Goal: Task Accomplishment & Management: Complete application form

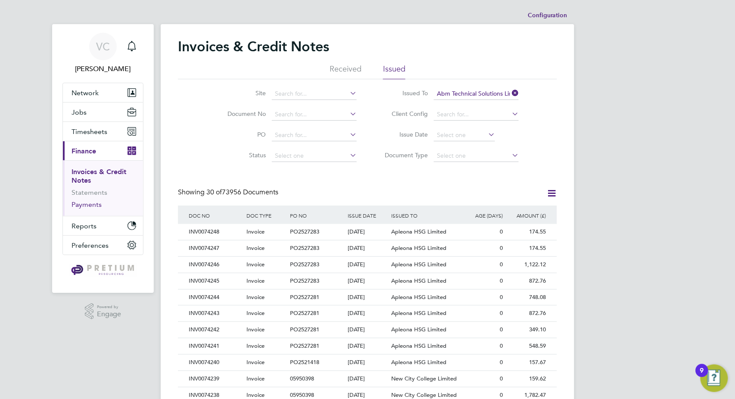
click at [89, 205] on link "Payments" at bounding box center [87, 204] width 30 height 8
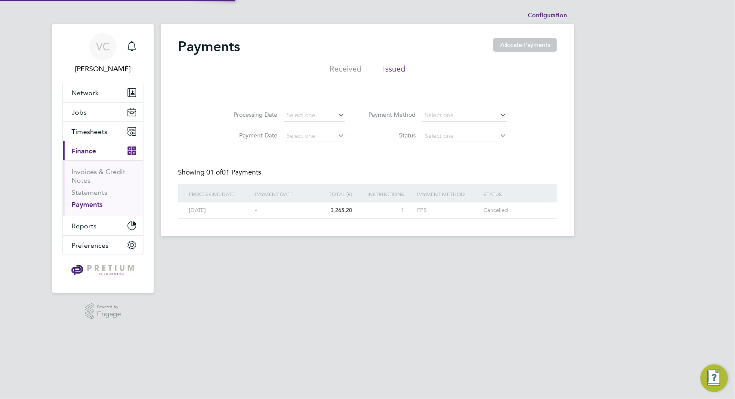
click at [349, 66] on li "Received" at bounding box center [346, 72] width 32 height 16
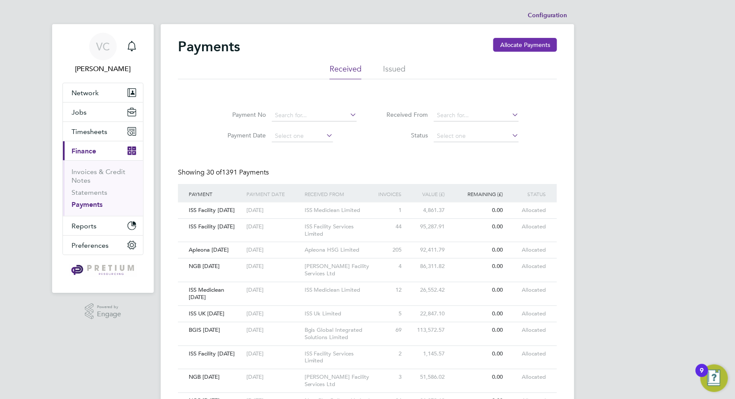
click at [504, 44] on button "Allocate Payments" at bounding box center [525, 45] width 64 height 14
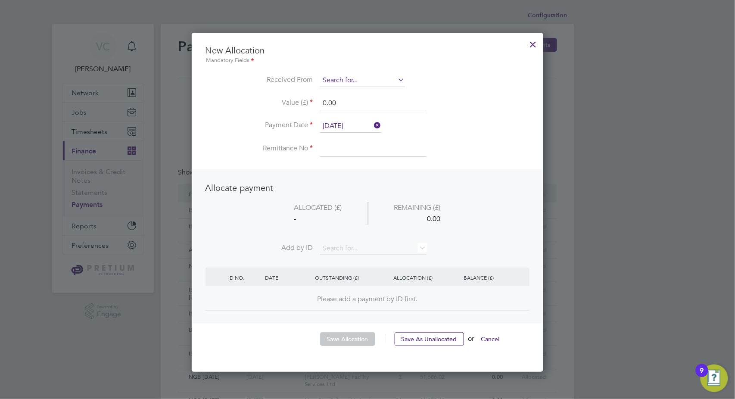
click at [344, 84] on input at bounding box center [362, 80] width 85 height 13
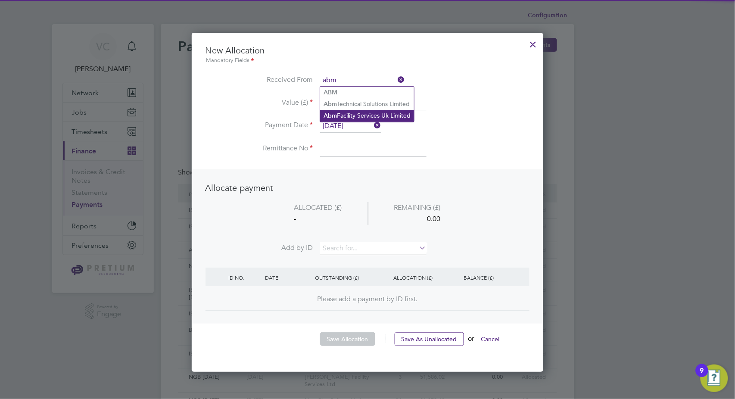
click at [362, 114] on li "Abm Facility Services Uk Limited" at bounding box center [367, 116] width 94 height 12
type input "Abm Facility Services Uk Limited"
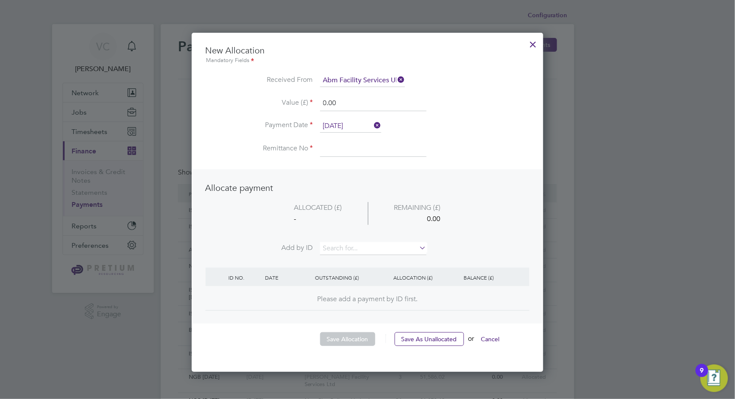
drag, startPoint x: 353, startPoint y: 108, endPoint x: 269, endPoint y: 101, distance: 83.9
click at [269, 101] on li "Value (£) 0.00" at bounding box center [368, 108] width 324 height 24
type input "37974.05"
click at [349, 125] on input "[DATE]" at bounding box center [350, 126] width 61 height 13
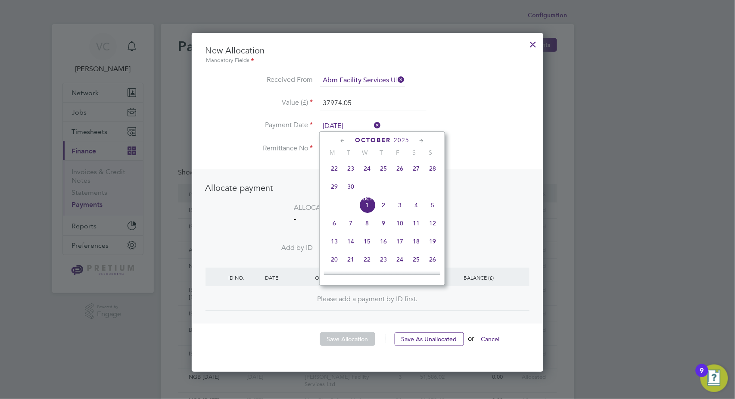
click at [396, 171] on span "26" at bounding box center [400, 168] width 16 height 16
type input "[DATE]"
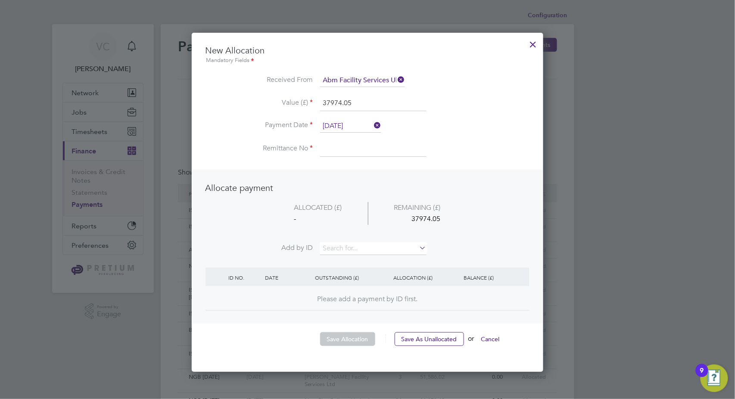
click at [343, 158] on li "Remittance No" at bounding box center [368, 153] width 324 height 24
click at [343, 155] on input at bounding box center [373, 149] width 106 height 16
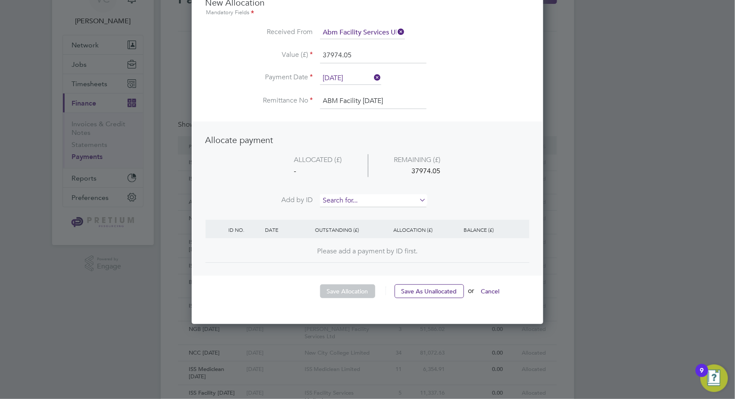
type input "ABM Facility [DATE]"
click at [362, 200] on input at bounding box center [373, 200] width 106 height 13
type input "3674"
click at [369, 212] on li "INV007 3674" at bounding box center [373, 212] width 107 height 12
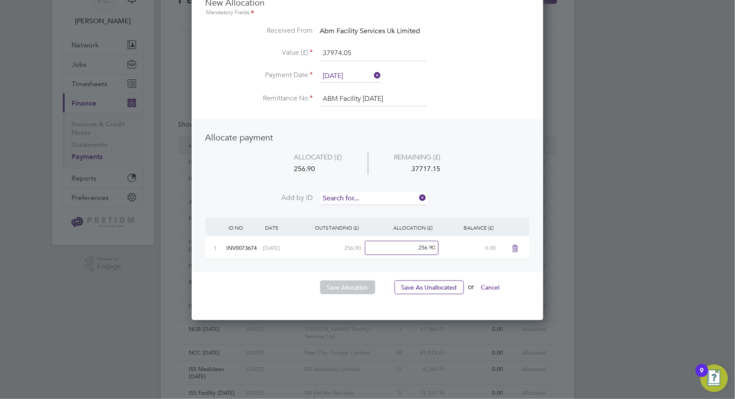
click at [368, 193] on input at bounding box center [373, 198] width 106 height 13
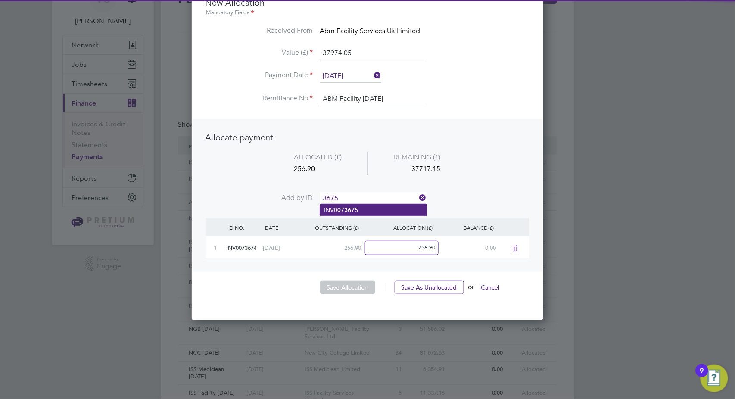
type input "3675"
click at [362, 208] on li "INV007 3675" at bounding box center [373, 210] width 107 height 12
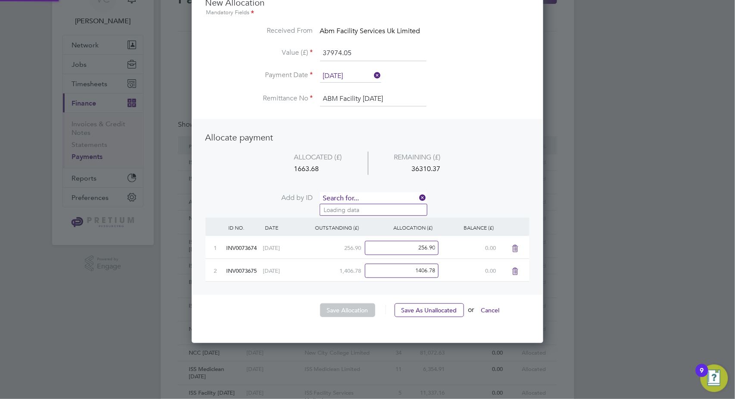
click at [362, 199] on input at bounding box center [373, 198] width 106 height 13
type input "3678"
click at [343, 212] on li "INV007 3678" at bounding box center [373, 210] width 107 height 12
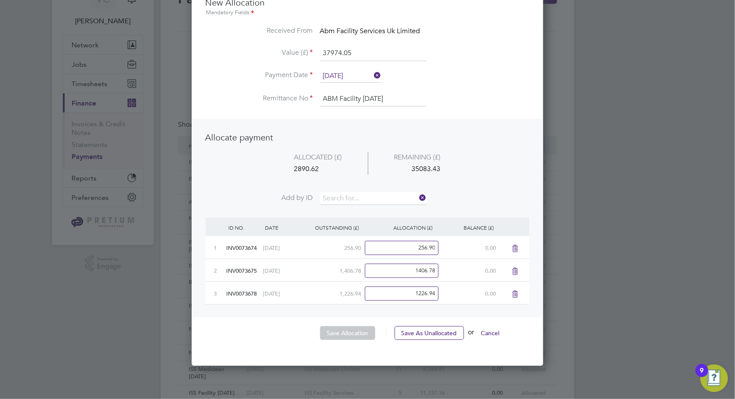
scroll to position [381, 352]
click at [353, 197] on input at bounding box center [373, 198] width 106 height 13
type input "3676"
click at [354, 209] on b "3676" at bounding box center [351, 209] width 14 height 7
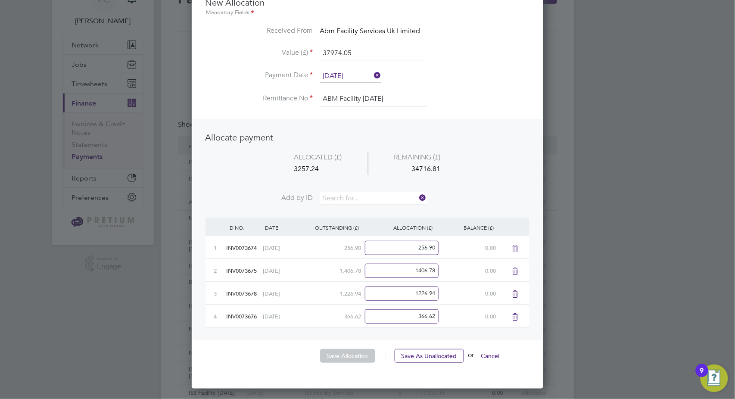
scroll to position [403, 352]
click at [360, 197] on input at bounding box center [373, 198] width 106 height 13
type input "3679"
click at [355, 211] on b "3679" at bounding box center [351, 209] width 14 height 7
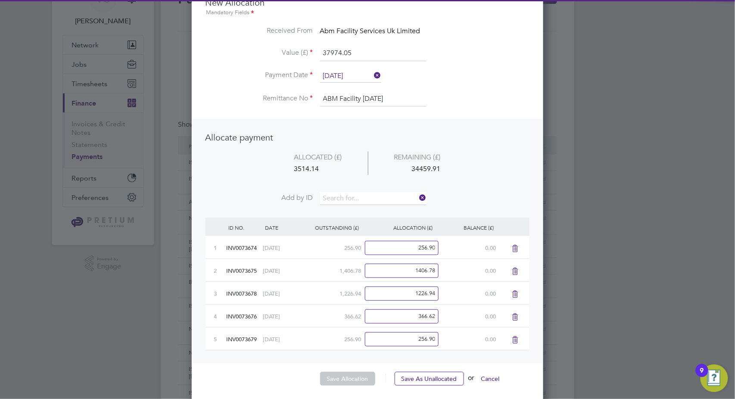
scroll to position [426, 352]
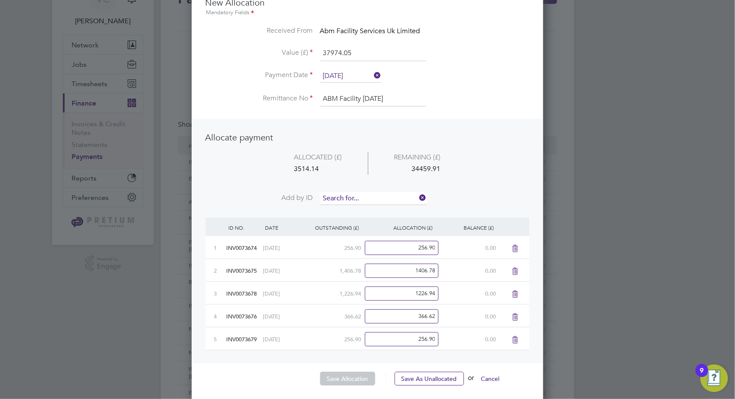
click at [362, 197] on input at bounding box center [373, 198] width 106 height 13
type input "3680"
click at [373, 210] on li "INV007 3680" at bounding box center [373, 210] width 107 height 12
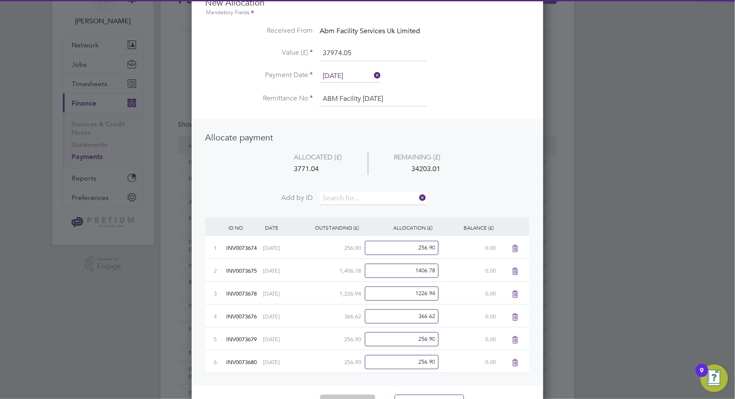
scroll to position [449, 352]
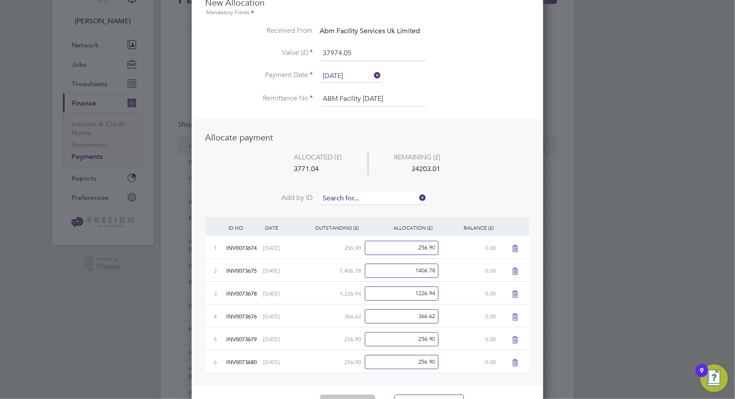
click at [374, 194] on input at bounding box center [373, 198] width 106 height 13
type input "3681"
click at [366, 207] on li "INV007 3681" at bounding box center [373, 210] width 107 height 12
click at [369, 196] on input at bounding box center [373, 198] width 106 height 13
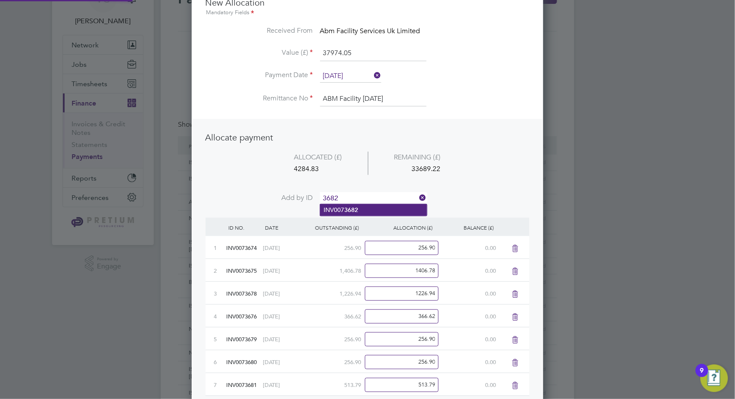
type input "3682"
click at [364, 210] on li "INV007 3682" at bounding box center [373, 210] width 107 height 12
click at [370, 196] on input at bounding box center [373, 198] width 106 height 13
type input "3683"
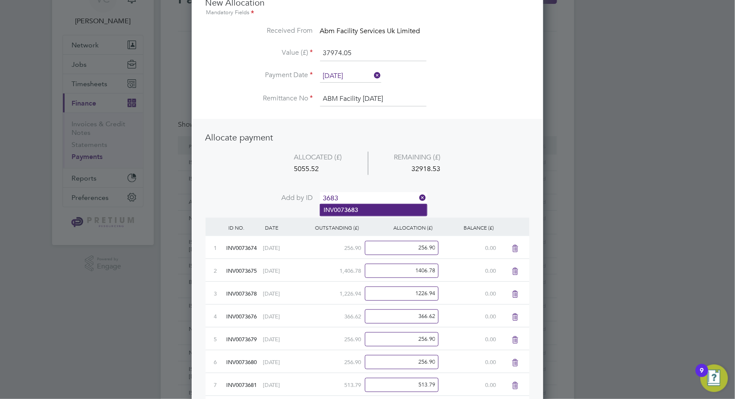
click at [353, 210] on b "3683" at bounding box center [351, 209] width 14 height 7
click at [361, 199] on input at bounding box center [373, 198] width 106 height 13
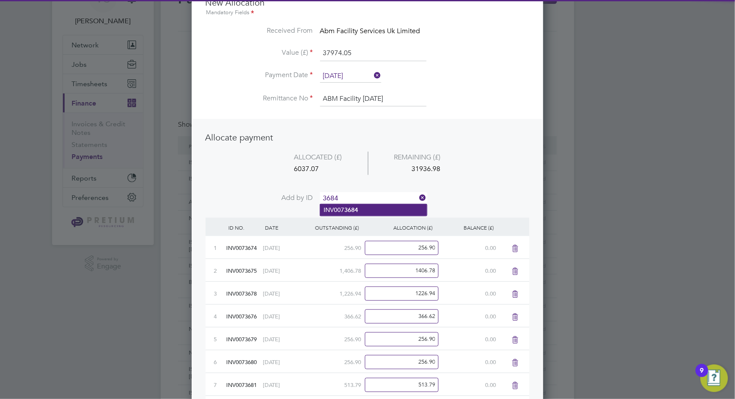
type input "3684"
click at [345, 210] on b "3684" at bounding box center [351, 209] width 14 height 7
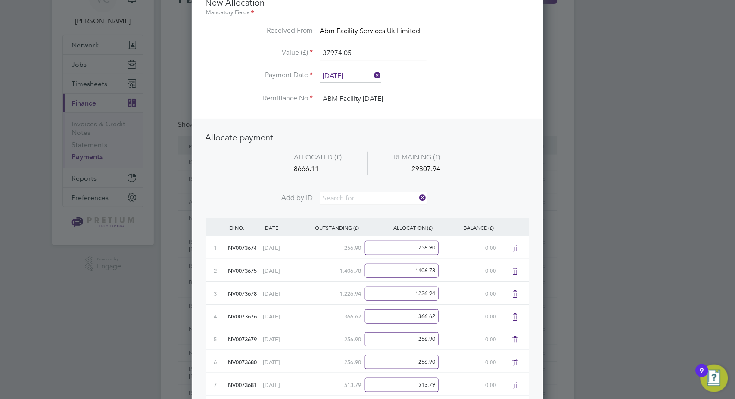
scroll to position [541, 352]
click at [351, 192] on input at bounding box center [373, 198] width 106 height 13
type input "3685"
click at [343, 208] on li "INV007 3685" at bounding box center [373, 210] width 107 height 12
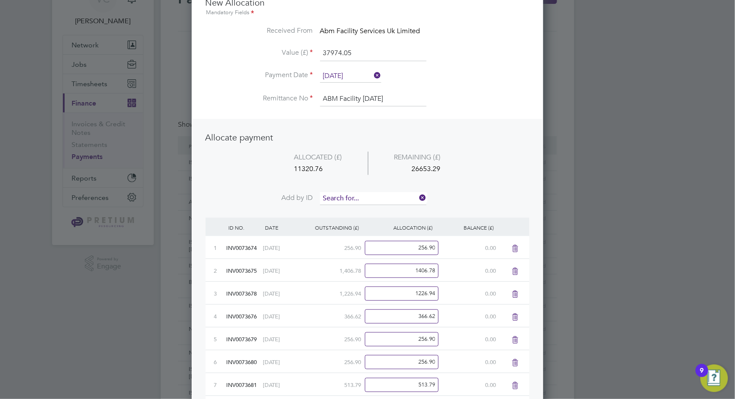
click at [350, 197] on input at bounding box center [373, 198] width 106 height 13
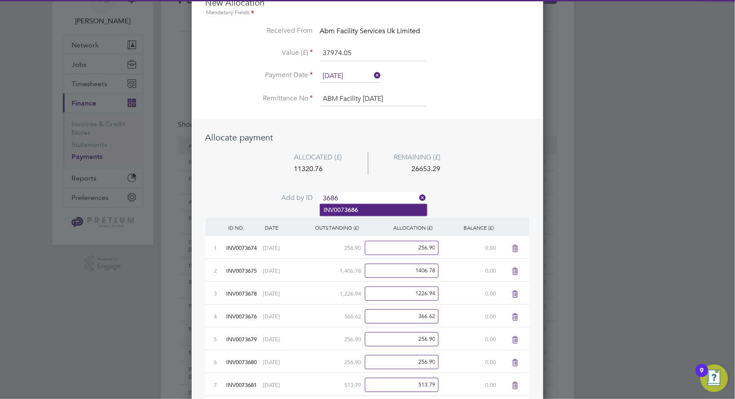
type input "3686"
click at [342, 207] on li "INV007 3686" at bounding box center [373, 210] width 107 height 12
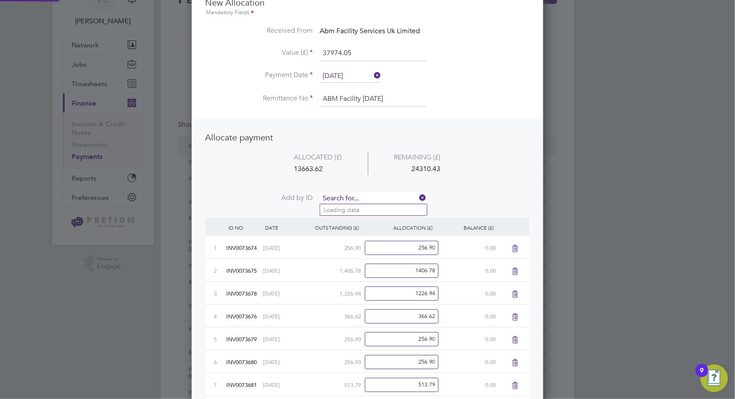
click at [351, 192] on input at bounding box center [373, 198] width 106 height 13
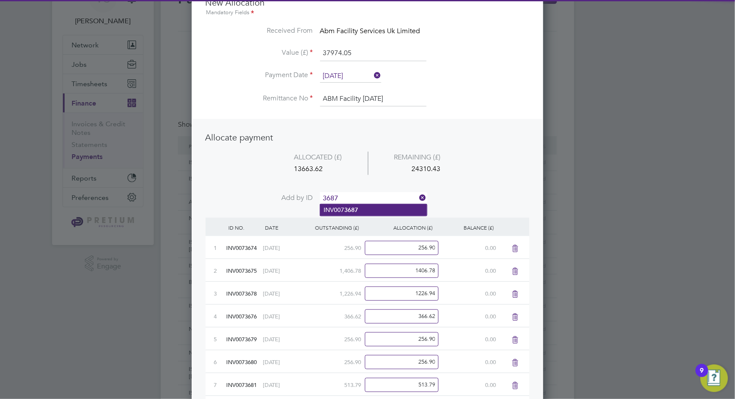
type input "3687"
click at [344, 206] on b "3687" at bounding box center [351, 209] width 14 height 7
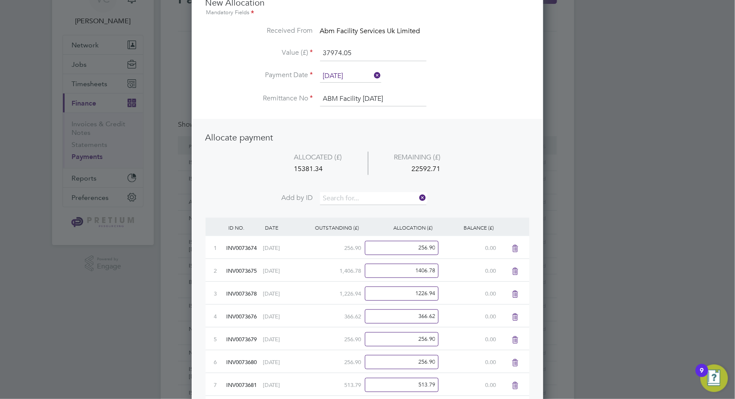
scroll to position [610, 352]
click at [354, 196] on input at bounding box center [373, 198] width 106 height 13
type input "3688"
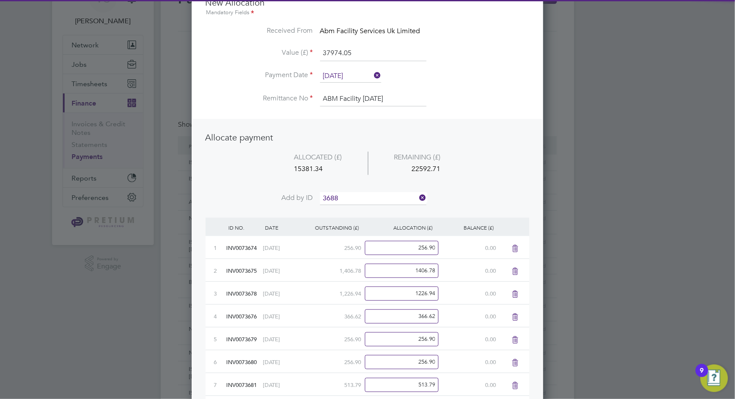
click at [356, 206] on b "3688" at bounding box center [351, 209] width 14 height 7
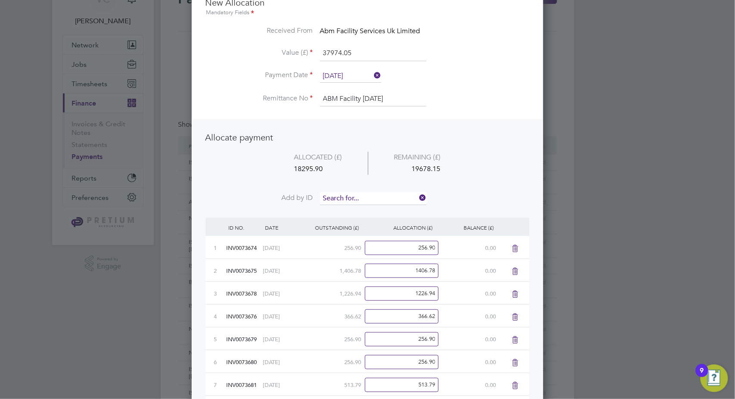
click at [357, 198] on input at bounding box center [373, 198] width 106 height 13
type input "3689"
click at [358, 210] on b "3689" at bounding box center [351, 209] width 14 height 7
click at [357, 196] on input at bounding box center [373, 198] width 106 height 13
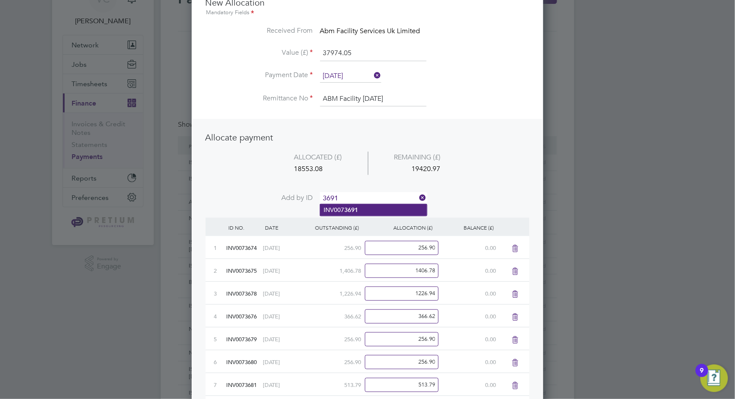
type input "3691"
click at [349, 214] on li "INV007 3691" at bounding box center [373, 210] width 107 height 12
click at [363, 199] on input at bounding box center [373, 198] width 106 height 13
type input "3692"
click at [355, 210] on b "3692" at bounding box center [351, 209] width 14 height 7
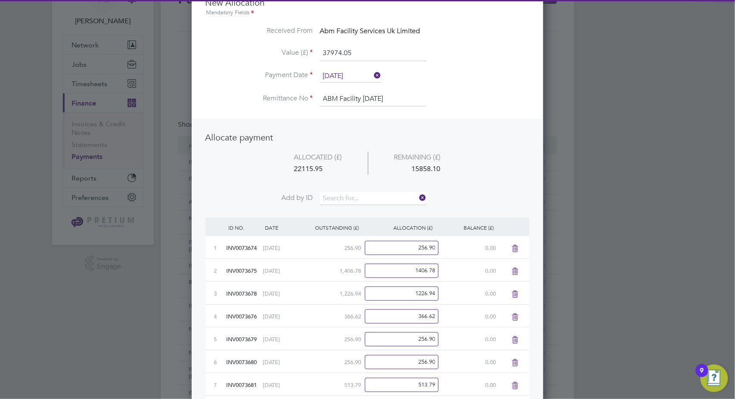
scroll to position [702, 352]
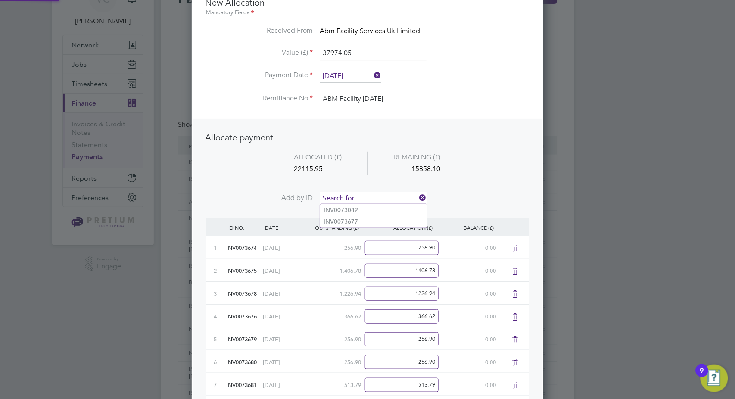
click at [363, 199] on input at bounding box center [373, 198] width 106 height 13
type input "3693"
click at [364, 208] on li "INV007 3693" at bounding box center [373, 210] width 107 height 12
click at [365, 196] on input at bounding box center [373, 198] width 106 height 13
type input "3694"
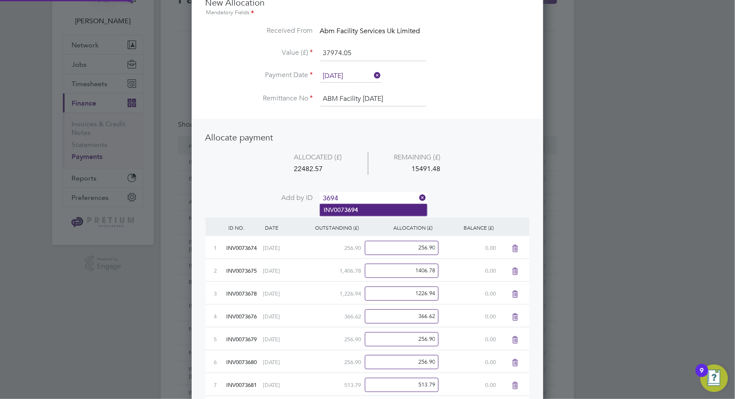
click at [363, 206] on li "INV007 3694" at bounding box center [373, 210] width 107 height 12
click at [369, 197] on input at bounding box center [373, 198] width 106 height 13
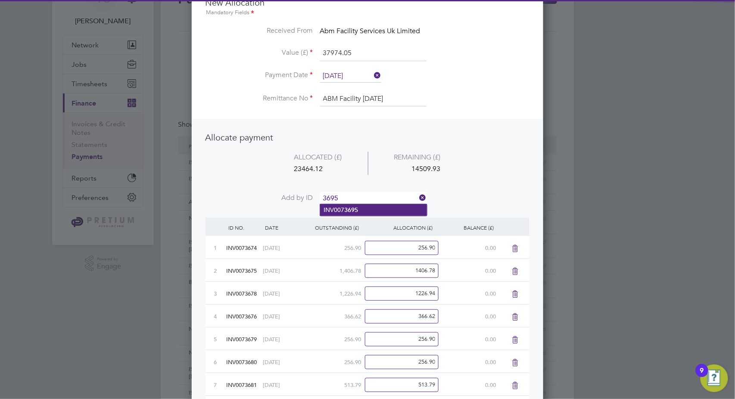
type input "3695"
click at [359, 210] on li "INV007 3695" at bounding box center [373, 210] width 107 height 12
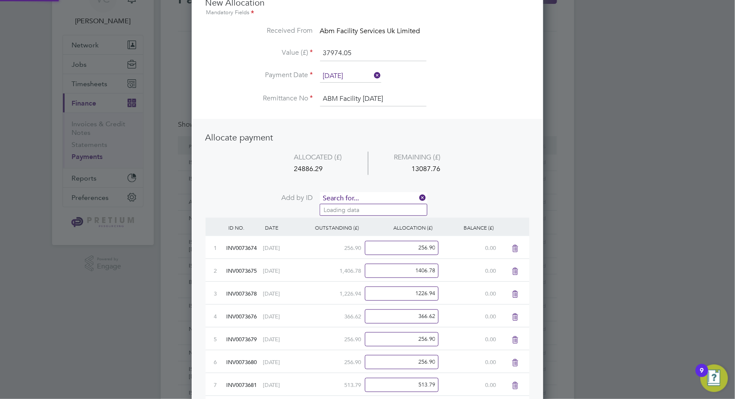
click at [365, 195] on input at bounding box center [373, 198] width 106 height 13
type input "3696"
click at [359, 208] on li "INV007 3696" at bounding box center [373, 210] width 107 height 12
click at [360, 196] on input at bounding box center [373, 198] width 106 height 13
type input "3697"
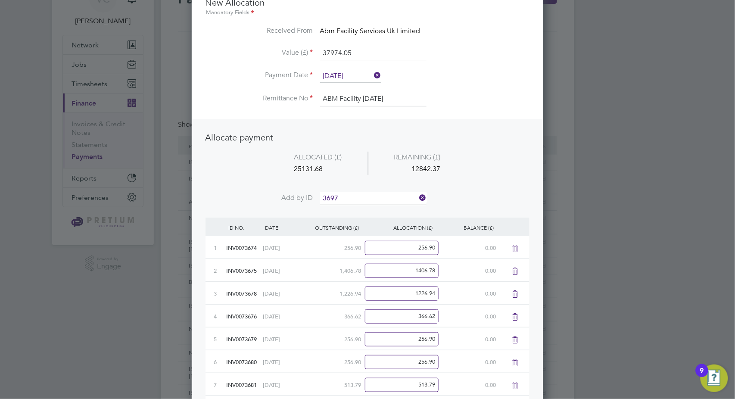
click at [350, 209] on b "3697" at bounding box center [351, 209] width 14 height 7
click at [356, 199] on input at bounding box center [373, 198] width 106 height 13
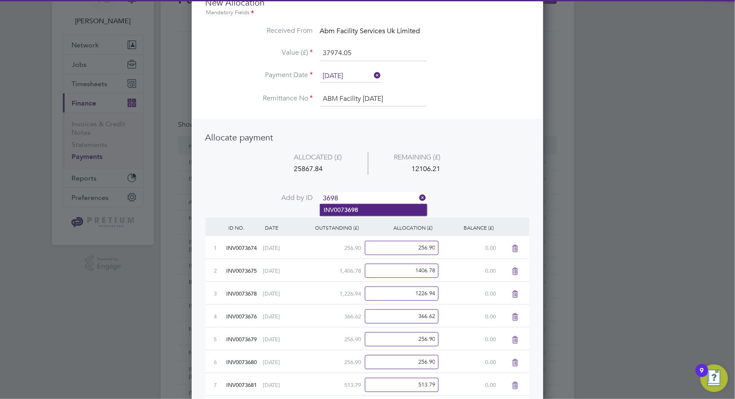
type input "3698"
click at [356, 213] on b "3698" at bounding box center [351, 209] width 14 height 7
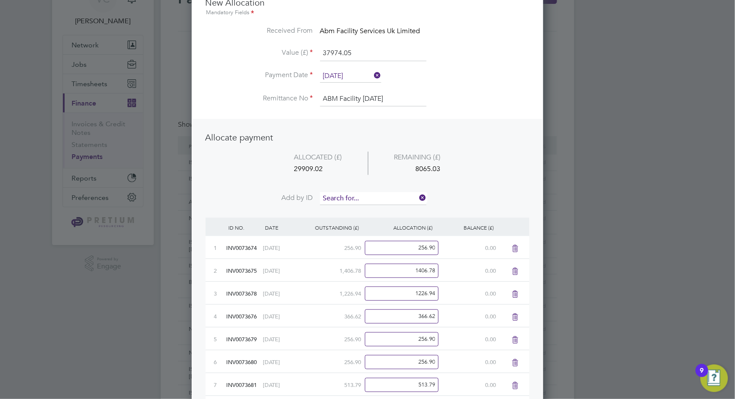
click at [364, 197] on input at bounding box center [373, 198] width 106 height 13
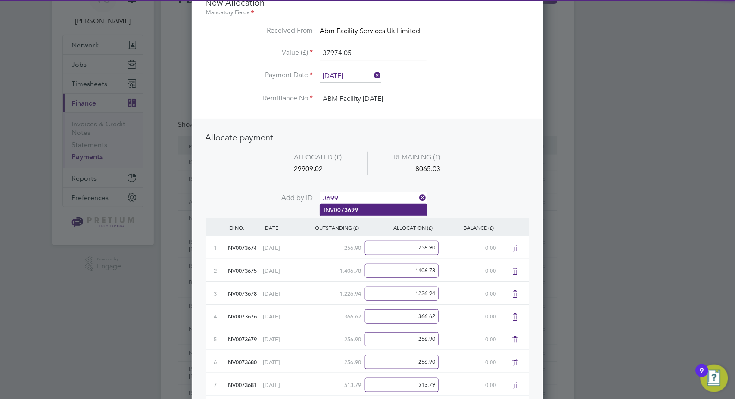
type input "3699"
click at [356, 212] on b "3699" at bounding box center [351, 209] width 14 height 7
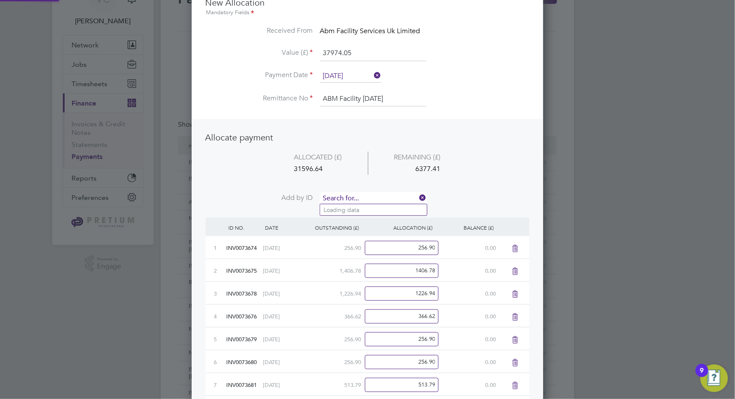
click at [363, 199] on input at bounding box center [373, 198] width 106 height 13
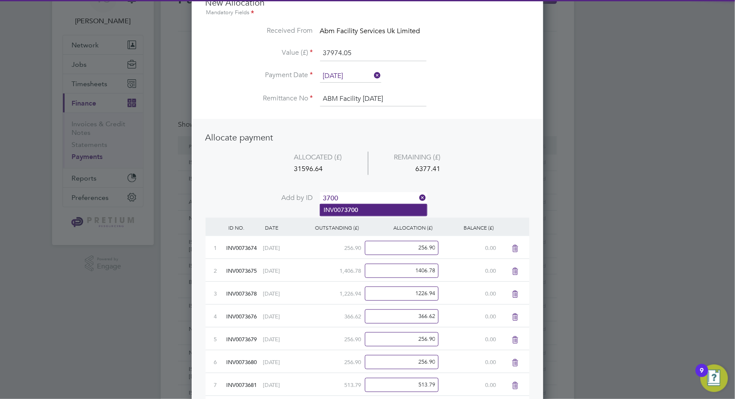
type input "3700"
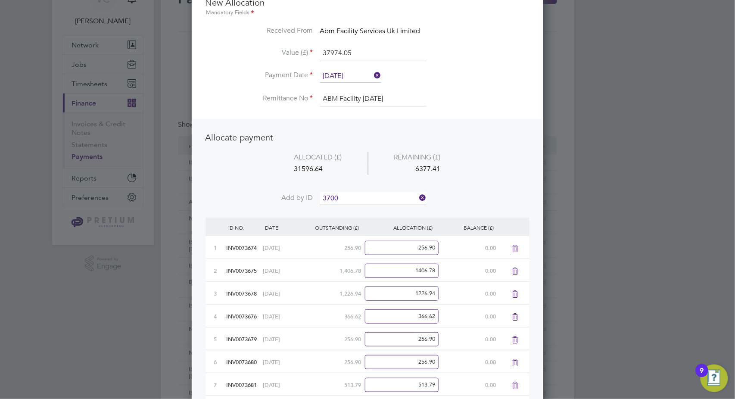
click at [367, 212] on li "INV007 3700" at bounding box center [373, 210] width 107 height 12
click at [371, 196] on input at bounding box center [373, 198] width 106 height 13
type input "3701"
click at [363, 208] on li "INV007 3701" at bounding box center [373, 210] width 107 height 12
click at [373, 194] on input at bounding box center [373, 198] width 106 height 13
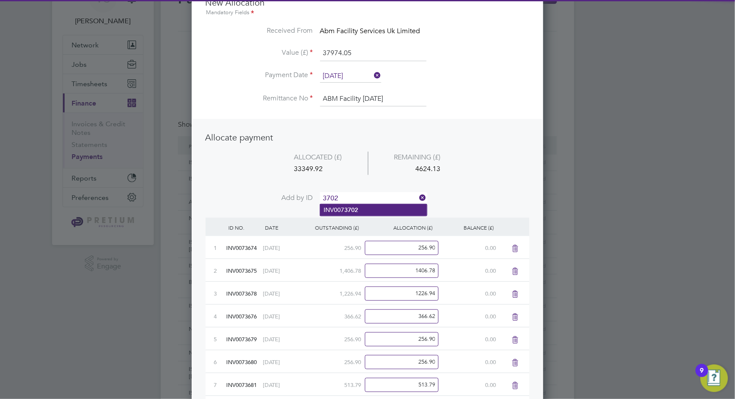
type input "3702"
click at [358, 207] on b "3702" at bounding box center [351, 209] width 14 height 7
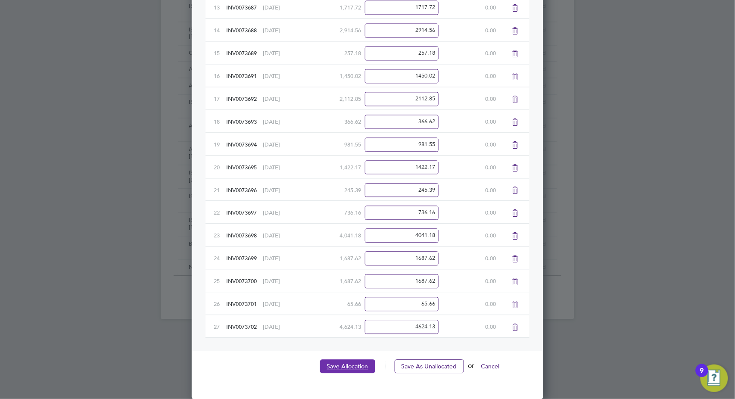
click at [340, 366] on button "Save Allocation" at bounding box center [347, 366] width 55 height 14
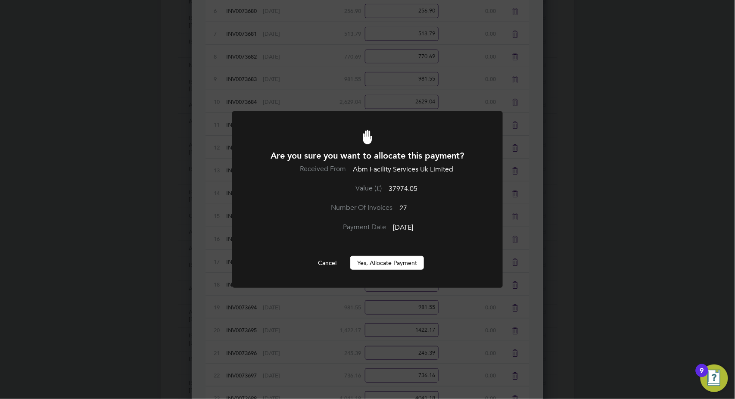
click at [387, 266] on button "Yes, Allocate Payment" at bounding box center [387, 263] width 74 height 14
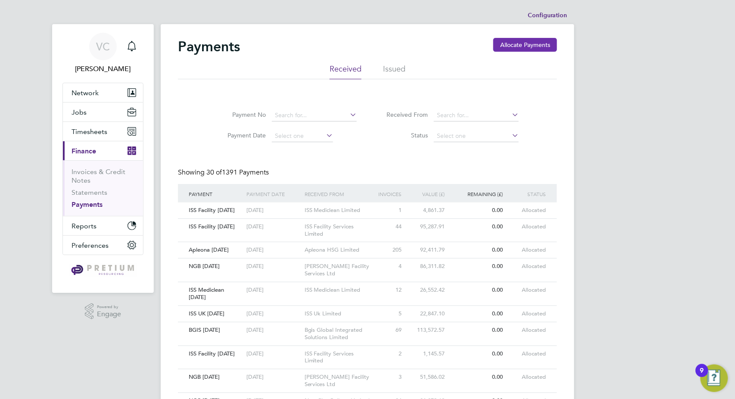
click at [502, 49] on button "Allocate Payments" at bounding box center [525, 45] width 64 height 14
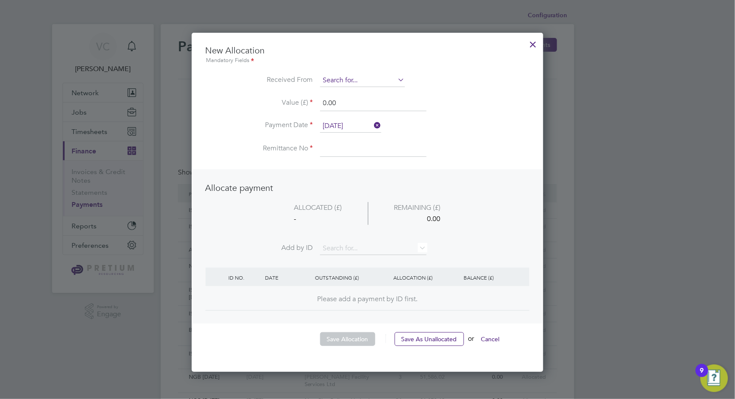
click at [347, 81] on input at bounding box center [362, 80] width 85 height 13
click at [360, 103] on li "Abm Technical Solutions Limited" at bounding box center [367, 104] width 94 height 12
type input "Abm Technical Solutions Limited"
drag, startPoint x: 340, startPoint y: 100, endPoint x: 221, endPoint y: 105, distance: 119.9
click at [221, 105] on li "Value (£) 0.00" at bounding box center [368, 108] width 324 height 24
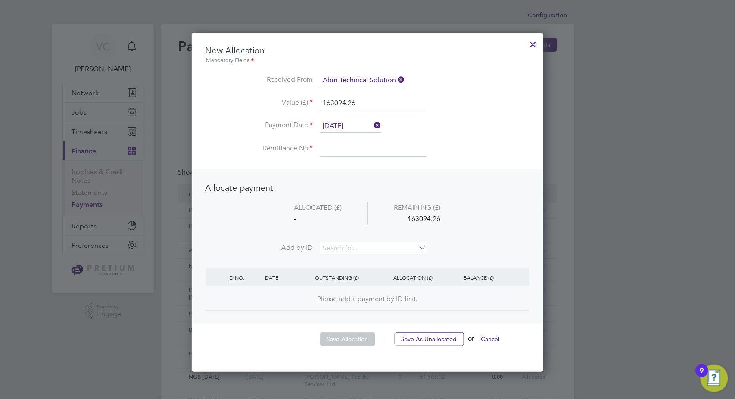
type input "163094.26"
click at [335, 122] on input "[DATE]" at bounding box center [350, 126] width 61 height 13
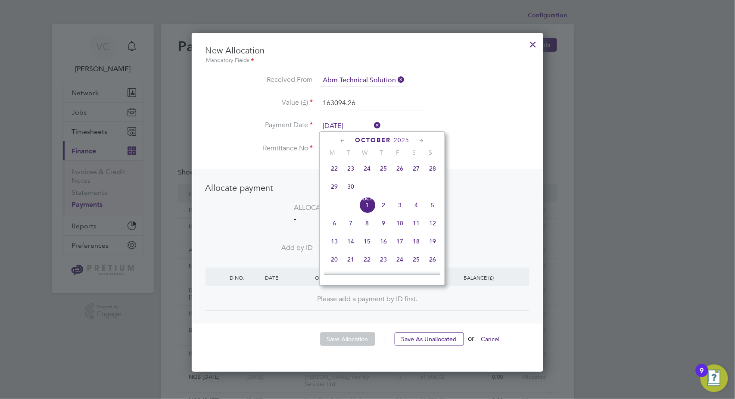
click at [399, 176] on span "26" at bounding box center [400, 168] width 16 height 16
type input "[DATE]"
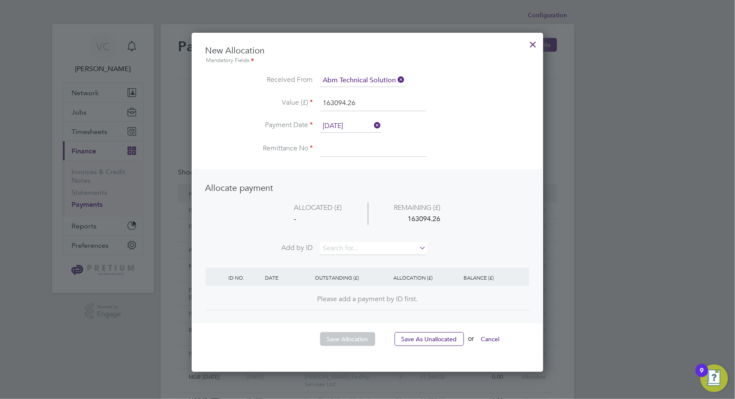
click at [340, 151] on input at bounding box center [373, 149] width 106 height 16
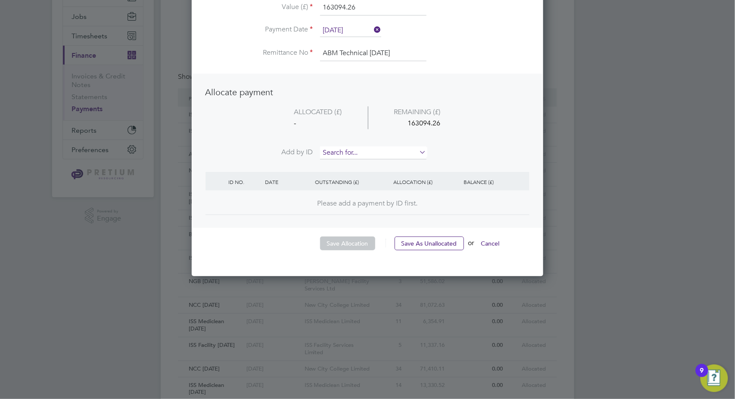
type input "ABM Technical [DATE]"
click at [356, 152] on input at bounding box center [373, 153] width 106 height 13
type input "3525"
click at [352, 165] on b "3525" at bounding box center [351, 163] width 14 height 7
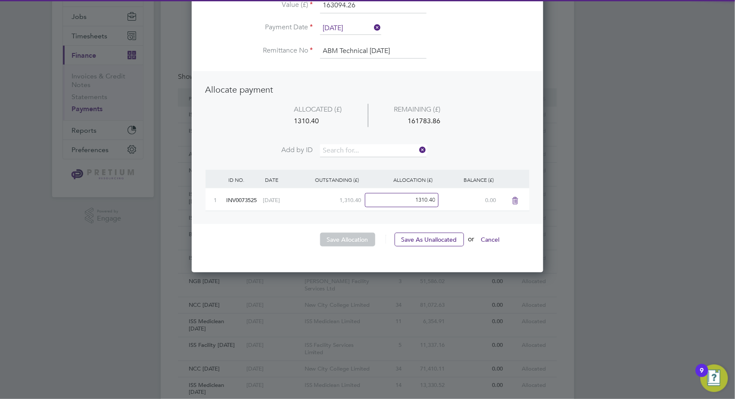
scroll to position [335, 352]
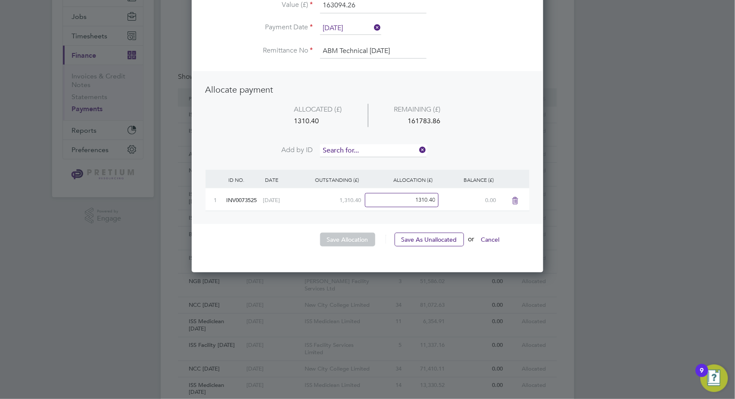
click at [360, 147] on input at bounding box center [373, 150] width 106 height 13
type input "3526"
click at [356, 163] on b "3526" at bounding box center [351, 162] width 14 height 7
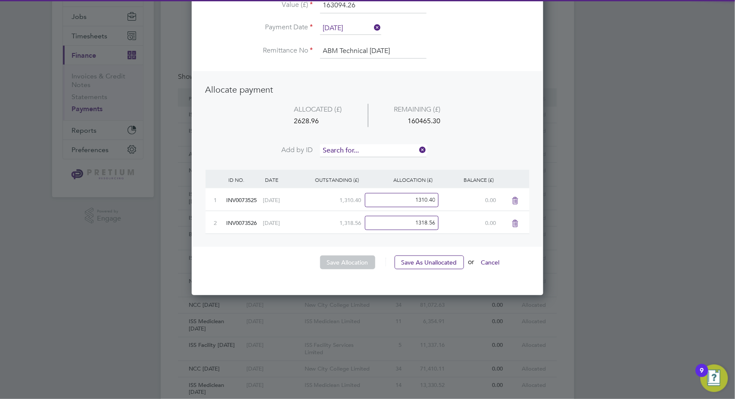
scroll to position [358, 352]
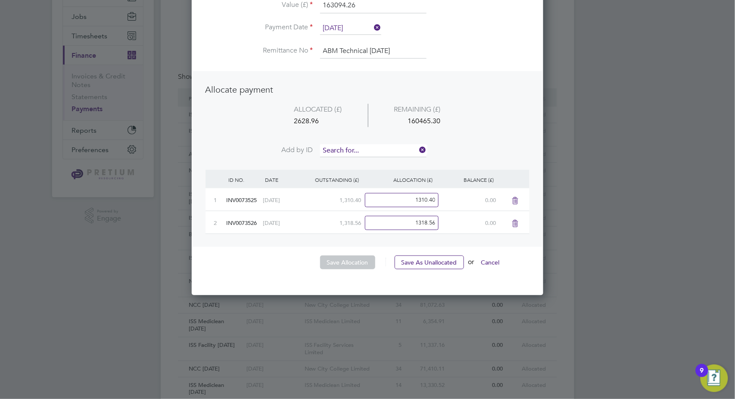
click at [356, 149] on input at bounding box center [373, 150] width 106 height 13
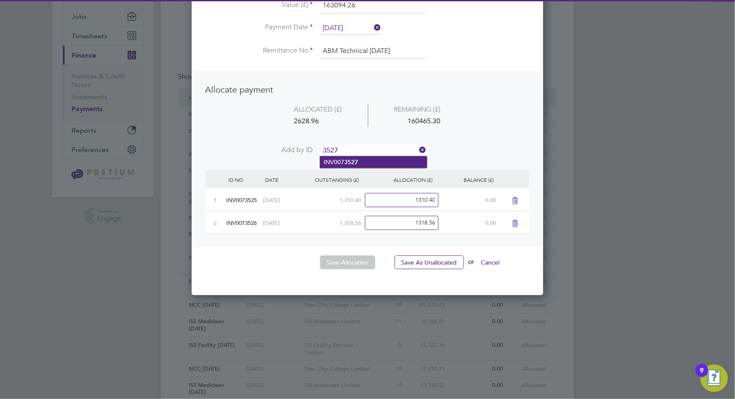
type input "3527"
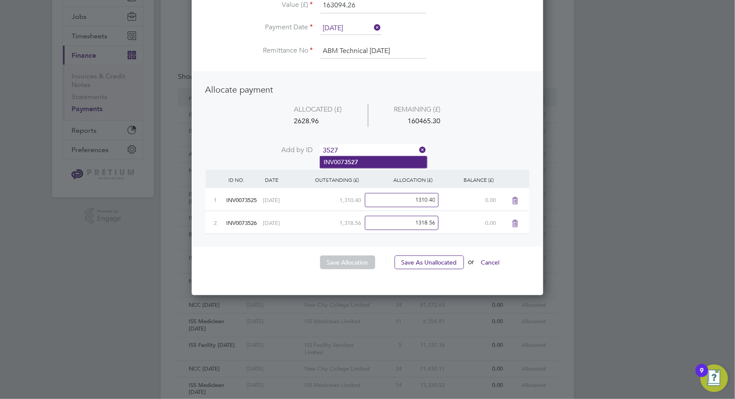
click at [346, 160] on b "3527" at bounding box center [351, 162] width 14 height 7
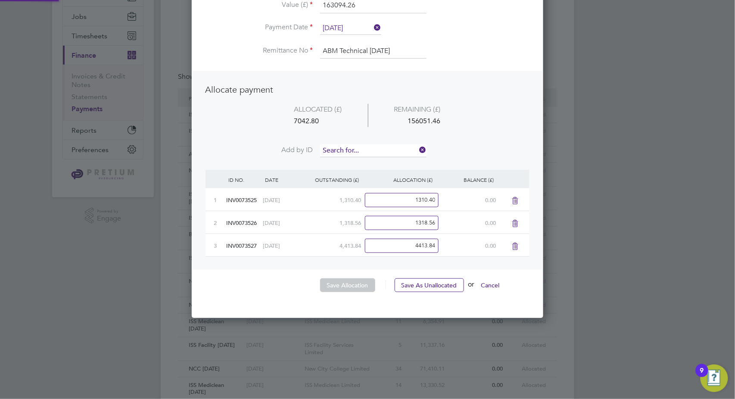
click at [351, 153] on input at bounding box center [373, 150] width 106 height 13
type input "3528"
click at [353, 164] on b "3528" at bounding box center [351, 162] width 14 height 7
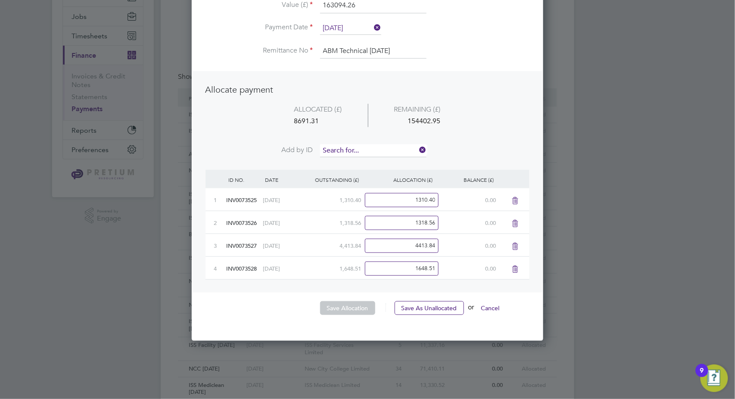
click at [359, 151] on input at bounding box center [373, 150] width 106 height 13
type input "3529"
click at [375, 161] on li "INV007 3529" at bounding box center [373, 162] width 107 height 12
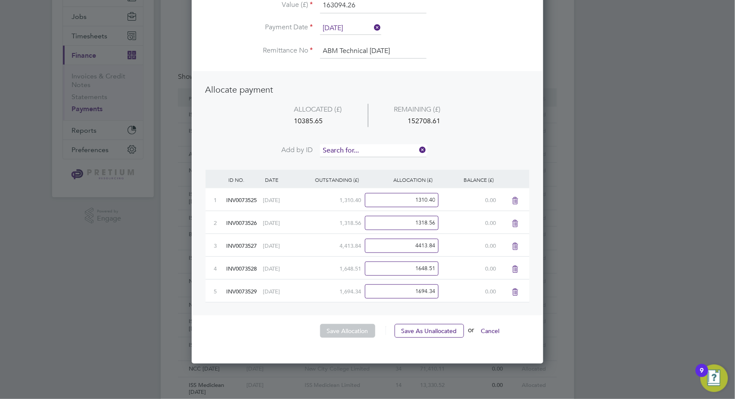
scroll to position [426, 352]
click at [376, 151] on input at bounding box center [373, 150] width 106 height 13
type input "3530"
click at [368, 162] on li "INV007 3530" at bounding box center [373, 162] width 107 height 12
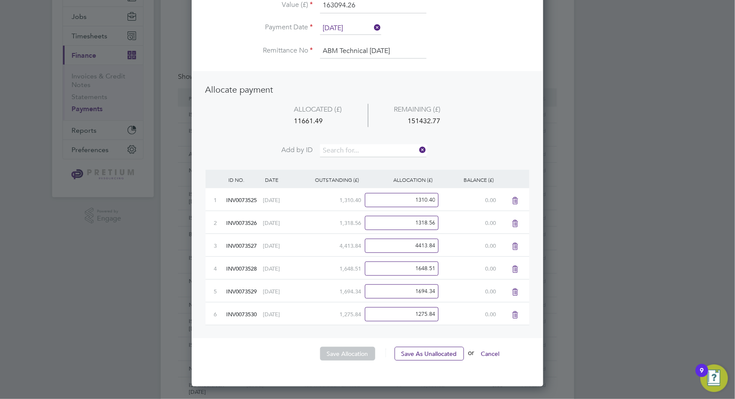
scroll to position [449, 352]
click at [374, 147] on input at bounding box center [373, 150] width 106 height 13
type input "3531"
click at [365, 160] on li "INV007 3531" at bounding box center [373, 162] width 107 height 12
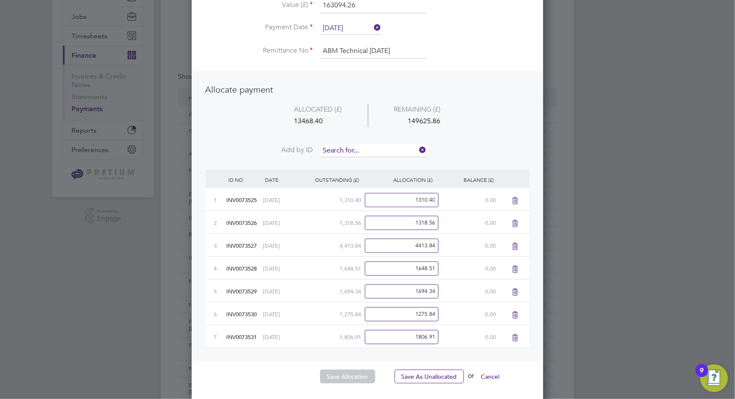
click at [373, 150] on input at bounding box center [373, 150] width 106 height 13
type input "3532"
click at [383, 159] on li "INV007 3532" at bounding box center [373, 162] width 107 height 12
click at [387, 147] on input at bounding box center [373, 150] width 106 height 13
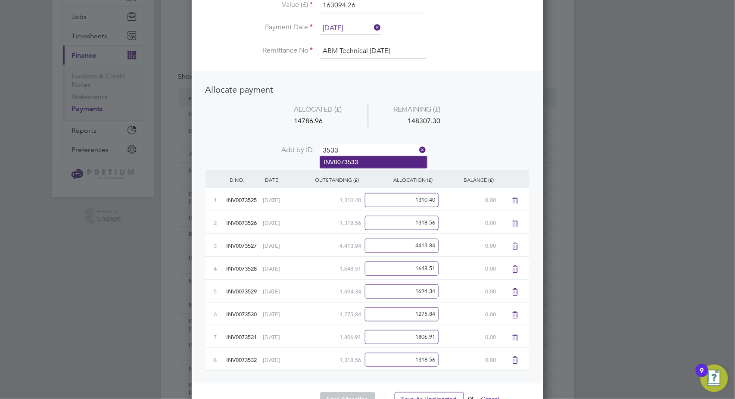
type input "3533"
click at [370, 160] on li "INV007 3533" at bounding box center [373, 162] width 107 height 12
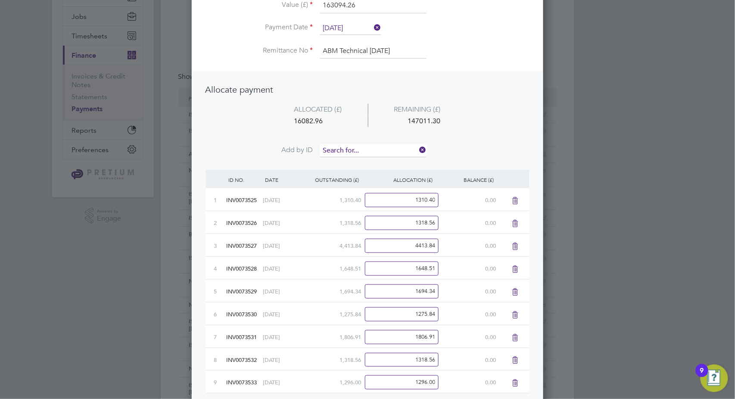
click at [376, 148] on input at bounding box center [373, 150] width 106 height 13
type input "3535"
click at [363, 163] on li "INV007 3535" at bounding box center [373, 162] width 107 height 12
click at [368, 150] on input at bounding box center [373, 150] width 106 height 13
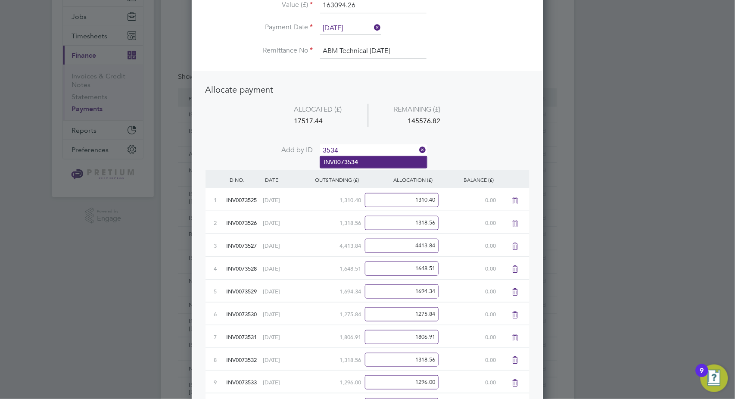
type input "3534"
click at [353, 162] on b "3534" at bounding box center [351, 162] width 14 height 7
click at [368, 147] on input at bounding box center [373, 150] width 106 height 13
type input "3536"
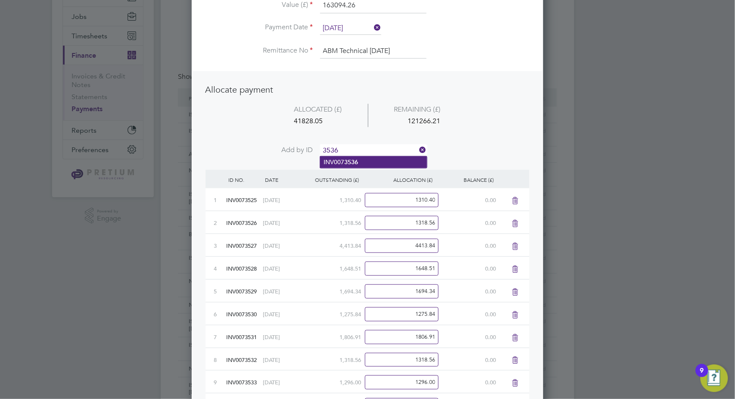
click at [364, 162] on li "INV007 3536" at bounding box center [373, 162] width 107 height 12
click at [365, 150] on input at bounding box center [373, 150] width 106 height 13
type input "3537"
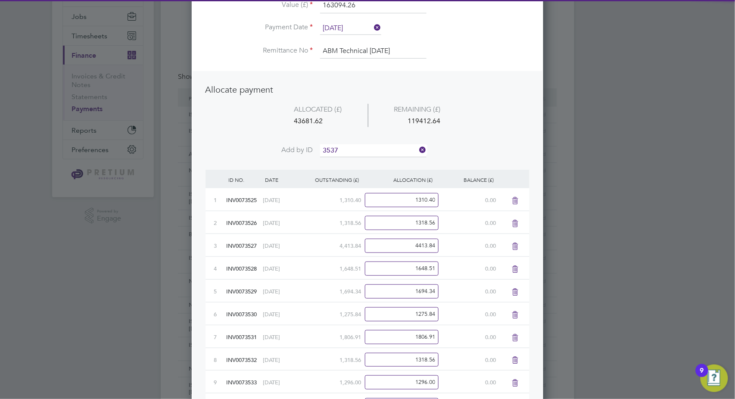
click at [354, 165] on li "INV007 3537" at bounding box center [373, 162] width 107 height 12
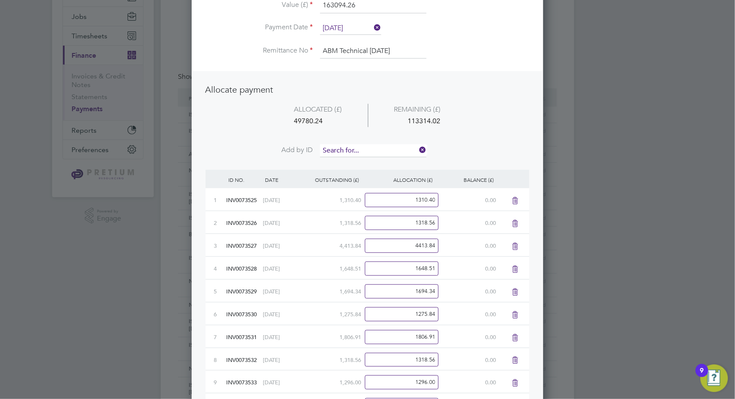
click at [366, 151] on input at bounding box center [373, 150] width 106 height 13
type input "3538"
click at [357, 162] on b "3538" at bounding box center [351, 162] width 14 height 7
click at [358, 147] on input at bounding box center [373, 150] width 106 height 13
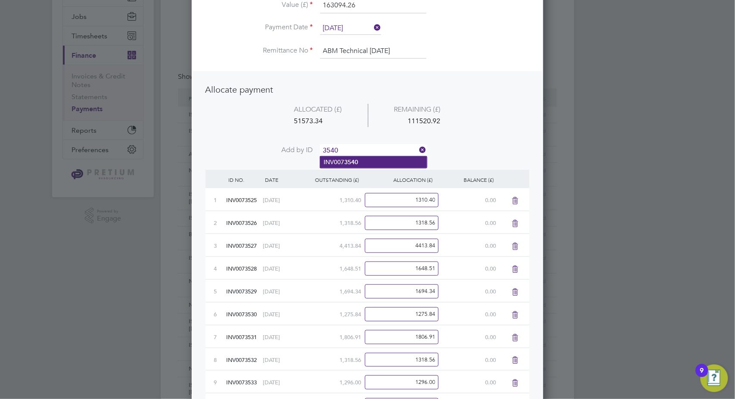
type input "3540"
click at [347, 161] on b "3540" at bounding box center [351, 162] width 14 height 7
click at [361, 145] on input at bounding box center [373, 150] width 106 height 13
type input "3541"
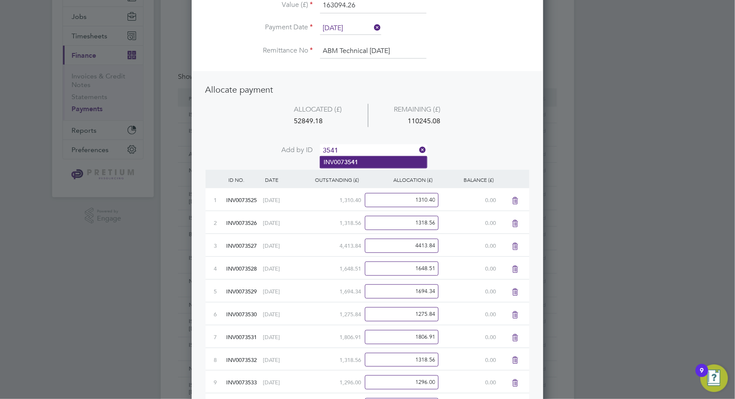
click at [353, 159] on b "3541" at bounding box center [351, 162] width 14 height 7
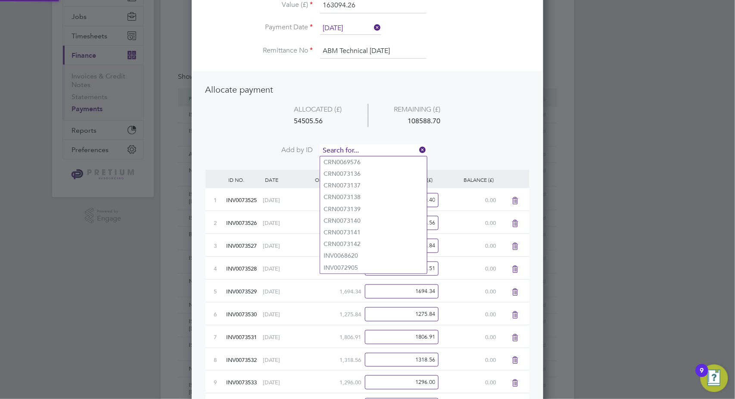
click at [356, 146] on input at bounding box center [373, 150] width 106 height 13
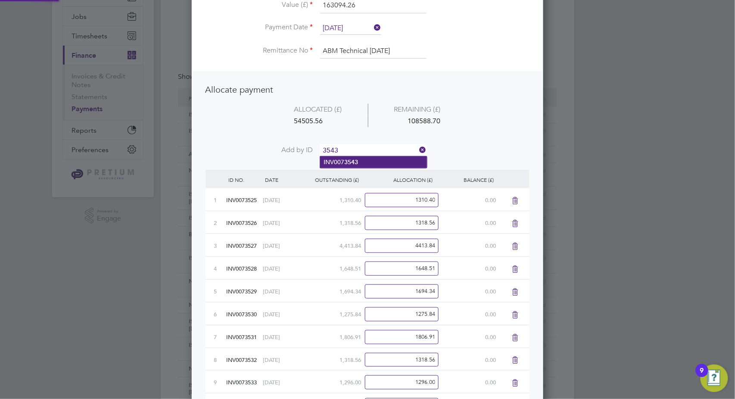
type input "3543"
click at [374, 162] on li "INV007 3543" at bounding box center [373, 162] width 107 height 12
click at [377, 149] on input at bounding box center [373, 150] width 106 height 13
type input "3544"
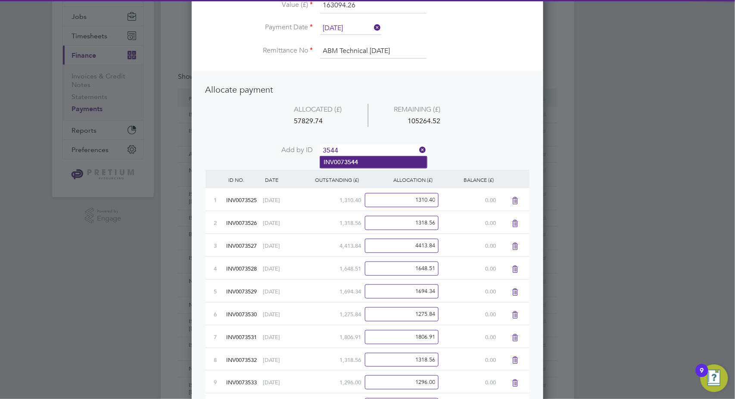
click at [373, 164] on li "INV007 3544" at bounding box center [373, 162] width 107 height 12
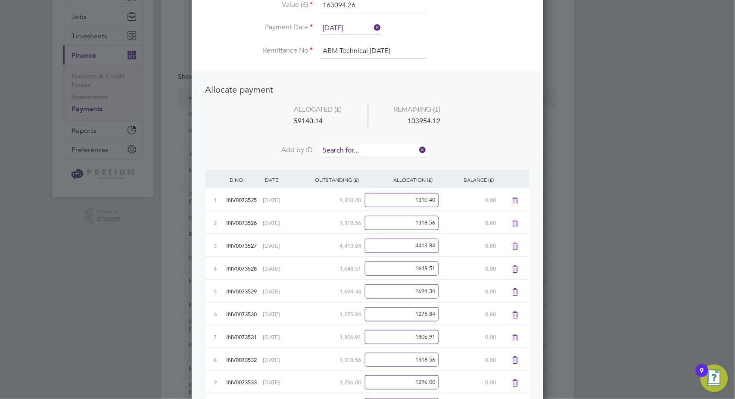
click at [379, 148] on input at bounding box center [373, 150] width 106 height 13
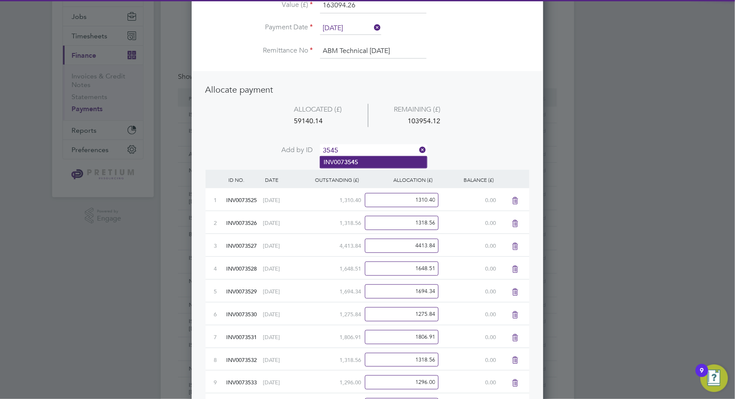
type input "3545"
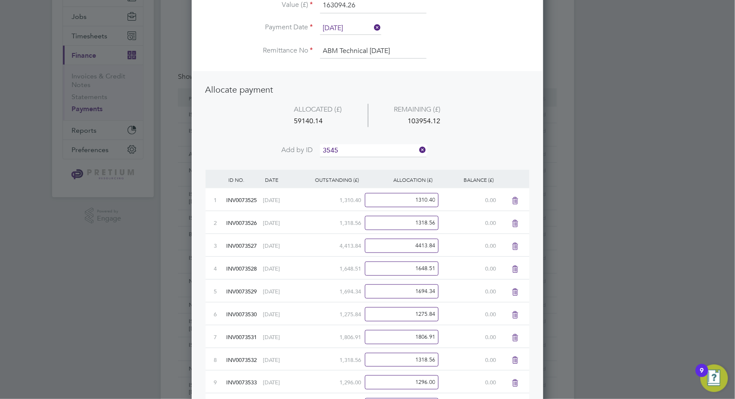
click at [374, 161] on li "INV007 3545" at bounding box center [373, 162] width 107 height 12
click at [375, 143] on li "ALLOCATED (£) REMAINING (£) 60458.70 102635.56" at bounding box center [368, 124] width 324 height 41
click at [371, 147] on input at bounding box center [373, 150] width 106 height 13
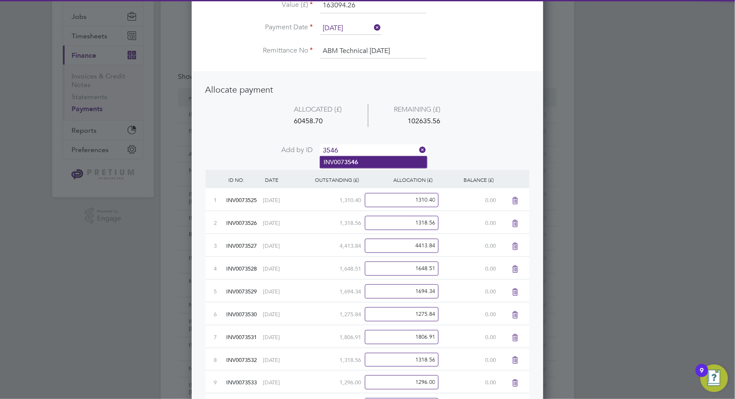
type input "3546"
click at [359, 159] on li "INV007 3546" at bounding box center [373, 162] width 107 height 12
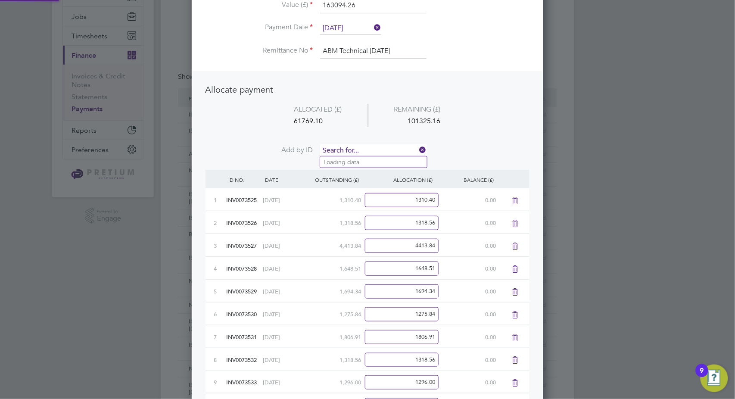
click at [365, 148] on input at bounding box center [373, 150] width 106 height 13
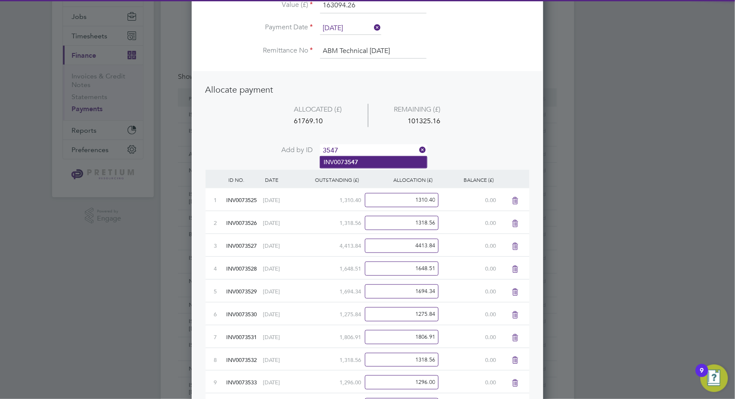
type input "3547"
click at [357, 163] on b "3547" at bounding box center [351, 162] width 14 height 7
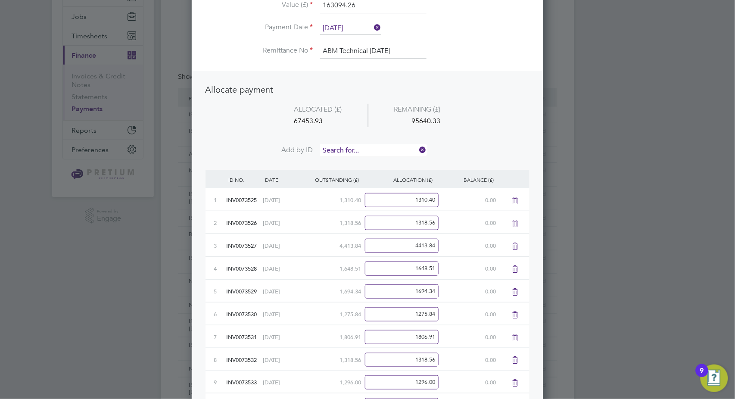
click at [365, 148] on input at bounding box center [373, 150] width 106 height 13
type input "3548"
click at [365, 162] on li "INV007 3548" at bounding box center [373, 162] width 107 height 12
click at [371, 153] on input at bounding box center [373, 150] width 106 height 13
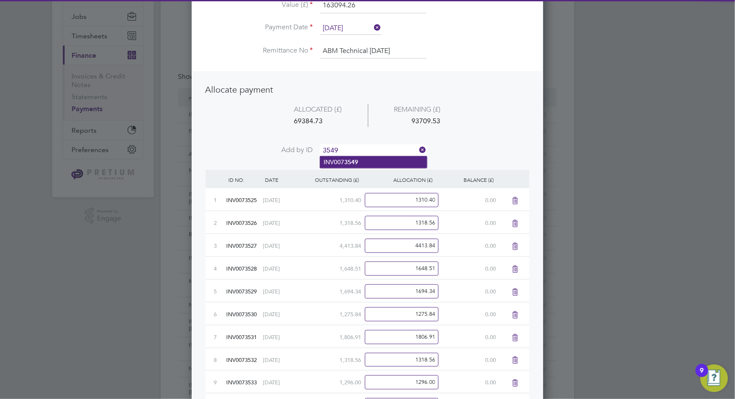
type input "3549"
click at [367, 160] on li "INV007 3549" at bounding box center [373, 162] width 107 height 12
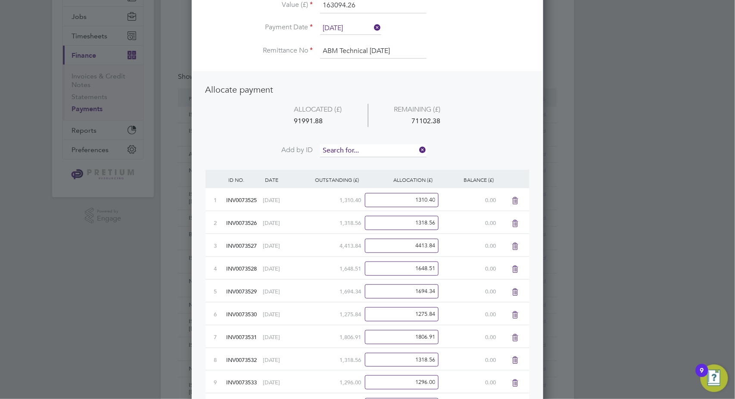
click at [372, 150] on input at bounding box center [373, 150] width 106 height 13
type input "3550"
click at [370, 159] on li "INV007 3550" at bounding box center [373, 162] width 107 height 12
click at [376, 151] on input at bounding box center [373, 150] width 106 height 13
type input "3551"
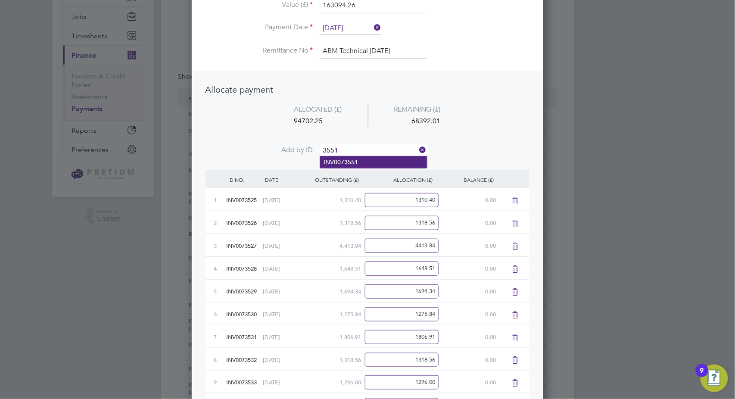
click at [367, 162] on li "INV007 3551" at bounding box center [373, 162] width 107 height 12
click at [374, 152] on input at bounding box center [373, 150] width 106 height 13
type input "3552"
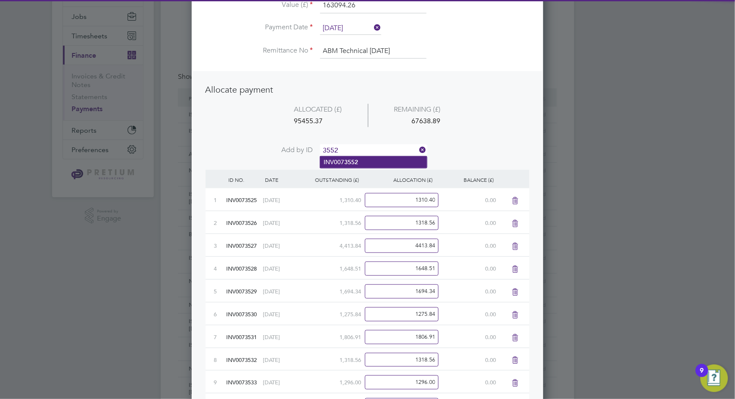
click at [365, 164] on li "INV007 3552" at bounding box center [373, 162] width 107 height 12
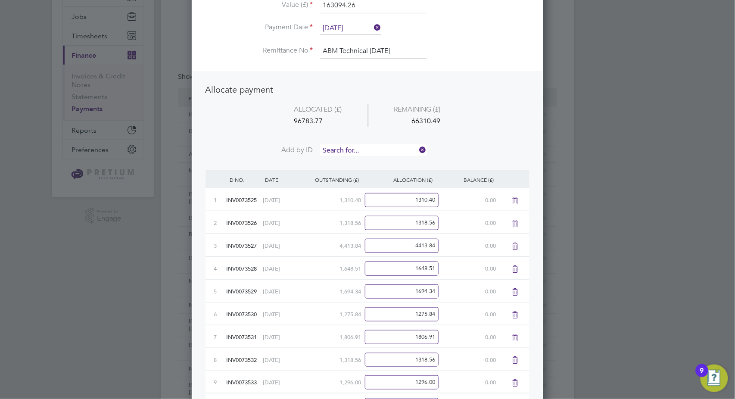
click at [371, 151] on input at bounding box center [373, 150] width 106 height 13
type input "3553"
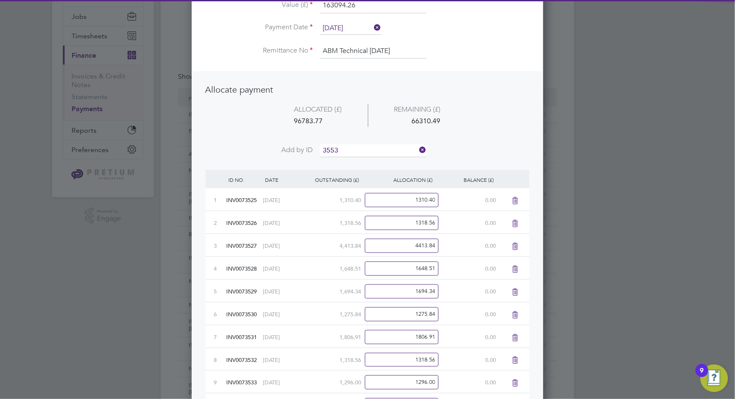
click at [366, 157] on li "INV007 3553" at bounding box center [373, 162] width 107 height 12
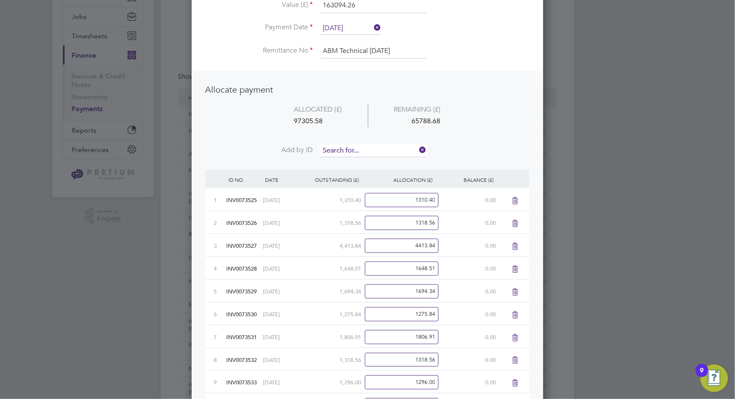
click at [371, 144] on input at bounding box center [373, 150] width 106 height 13
type input "3555"
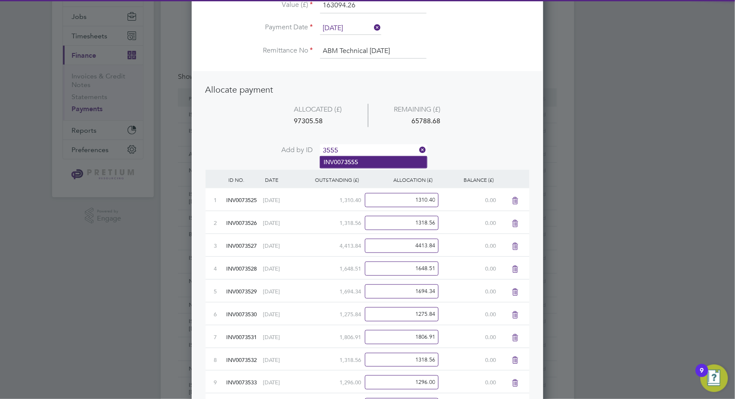
click at [364, 159] on li "INV007 3555" at bounding box center [373, 162] width 107 height 12
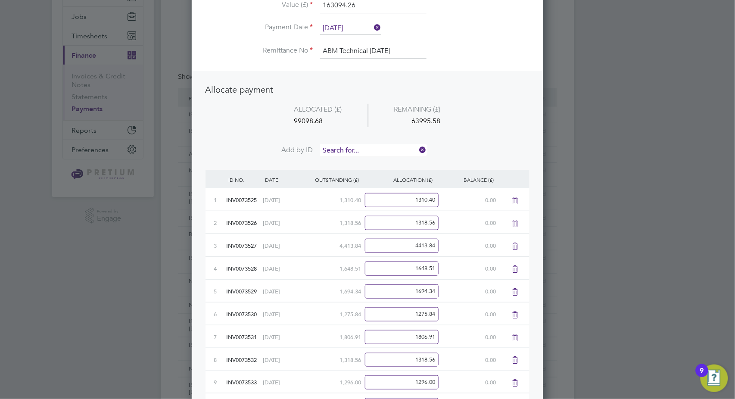
click at [368, 153] on input at bounding box center [373, 150] width 106 height 13
type input "3556"
click at [358, 165] on li "INV007 3556" at bounding box center [373, 162] width 107 height 12
click at [370, 153] on input at bounding box center [373, 150] width 106 height 13
type input "3557"
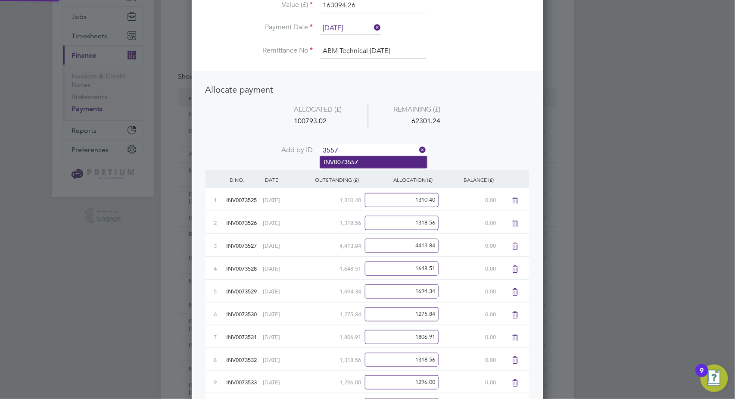
click at [358, 166] on li "INV007 3557" at bounding box center [373, 162] width 107 height 12
click at [371, 150] on input at bounding box center [373, 150] width 106 height 13
type input "3558"
click at [366, 163] on li "INV007 3558" at bounding box center [373, 162] width 107 height 12
click at [369, 151] on input at bounding box center [373, 150] width 106 height 13
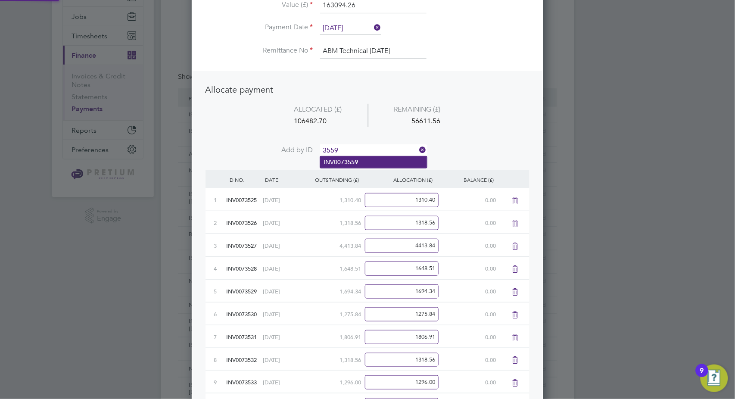
type input "3559"
click at [362, 163] on li "INV007 3559" at bounding box center [373, 162] width 107 height 12
click at [362, 147] on input at bounding box center [373, 150] width 106 height 13
type input "3560"
click at [359, 164] on li "INV007 3560" at bounding box center [373, 162] width 107 height 12
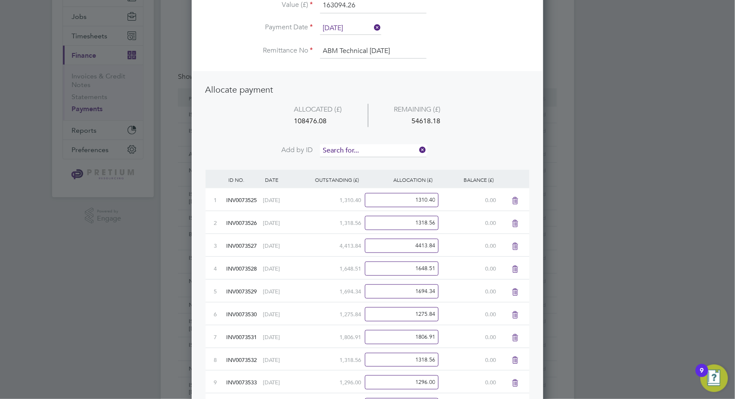
click at [368, 151] on input at bounding box center [373, 150] width 106 height 13
type input "3561"
click at [374, 160] on li "INV007 3561" at bounding box center [373, 162] width 107 height 12
click at [379, 149] on input at bounding box center [373, 150] width 106 height 13
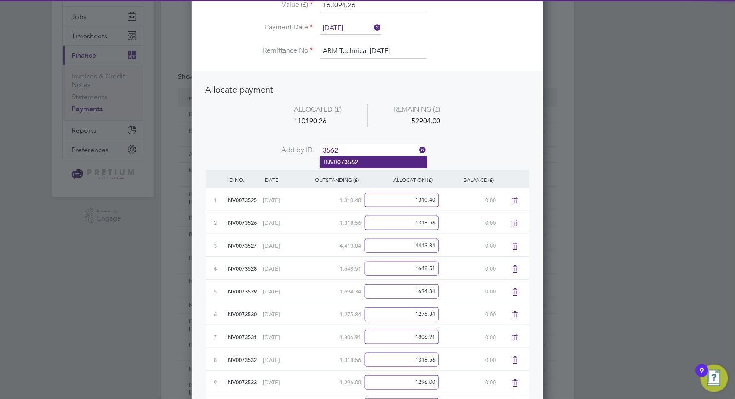
type input "3562"
click at [365, 160] on li "INV007 3562" at bounding box center [373, 162] width 107 height 12
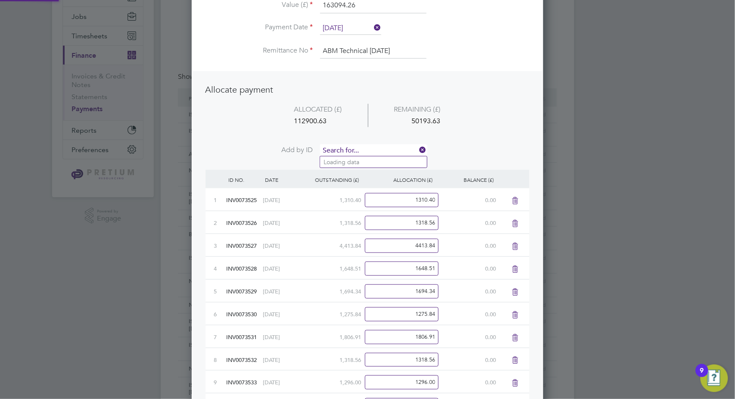
click at [367, 150] on input at bounding box center [373, 150] width 106 height 13
type input "3563"
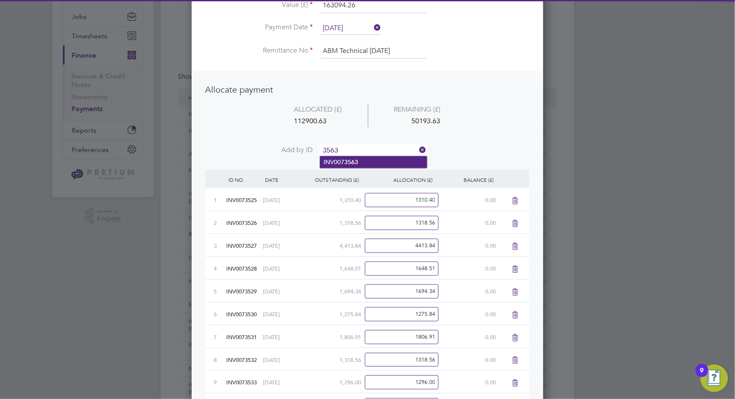
click at [362, 162] on li "INV007 3563" at bounding box center [373, 162] width 107 height 12
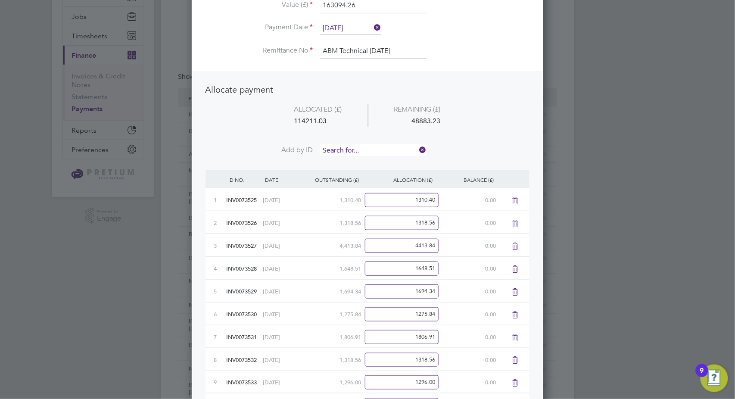
click at [368, 148] on input at bounding box center [373, 150] width 106 height 13
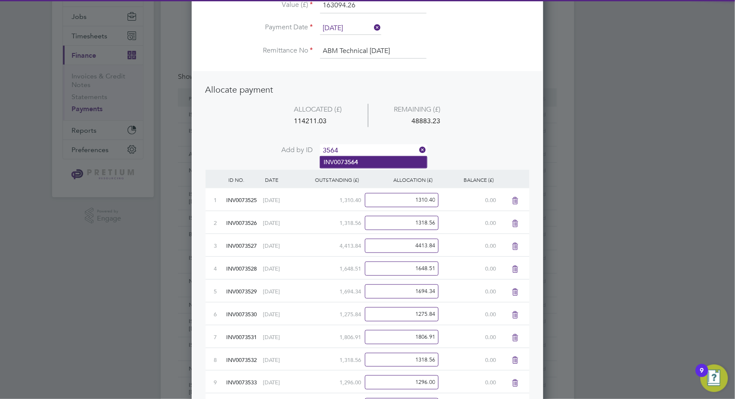
type input "3564"
click at [359, 157] on li "INV007 3564" at bounding box center [373, 162] width 107 height 12
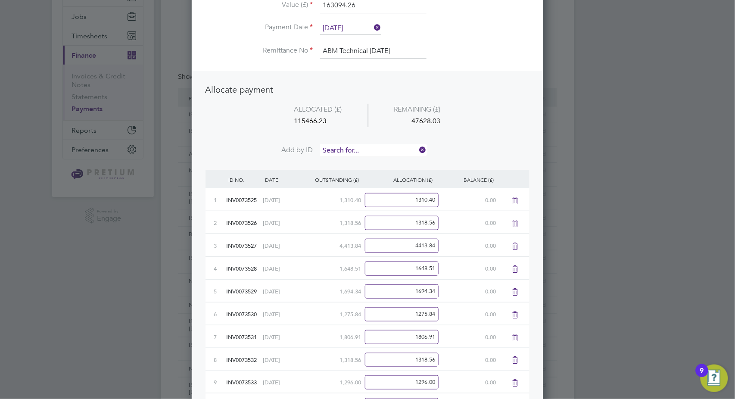
click at [362, 150] on input at bounding box center [373, 150] width 106 height 13
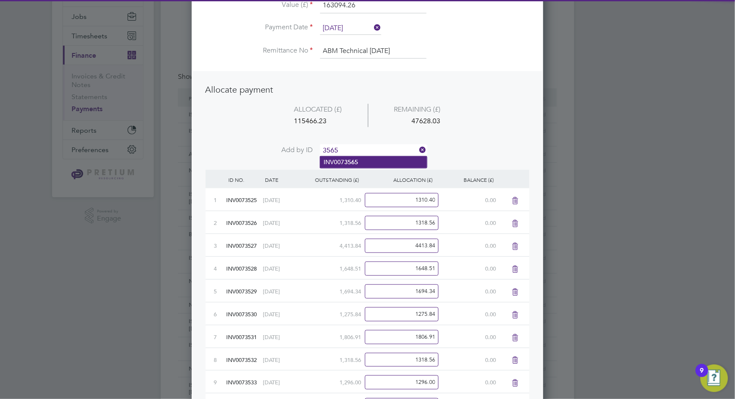
type input "3565"
click at [341, 162] on li "INV007 3565" at bounding box center [373, 162] width 107 height 12
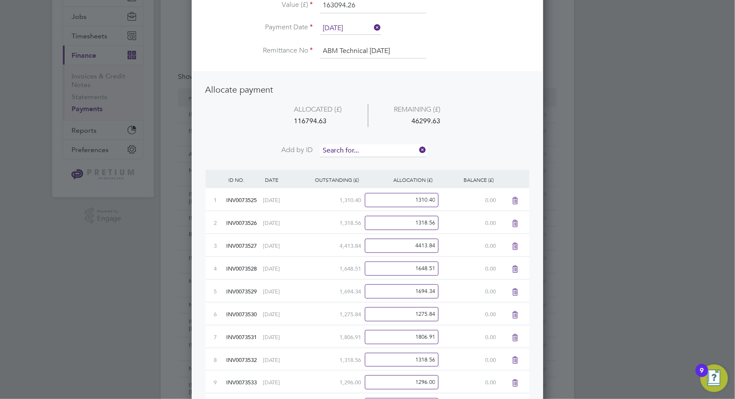
click at [355, 149] on input at bounding box center [373, 150] width 106 height 13
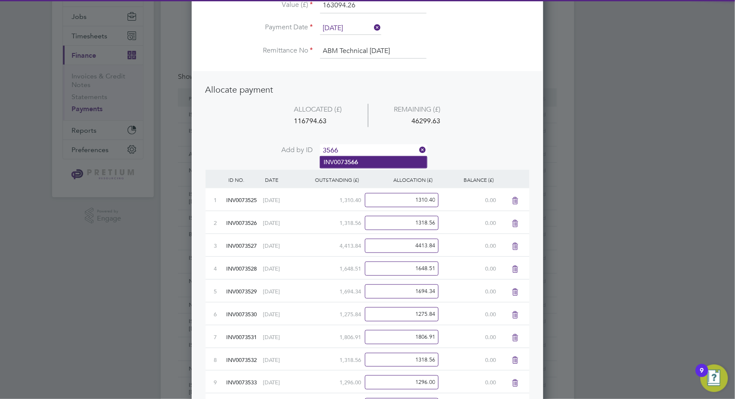
type input "3566"
click at [351, 163] on b "3566" at bounding box center [351, 162] width 14 height 7
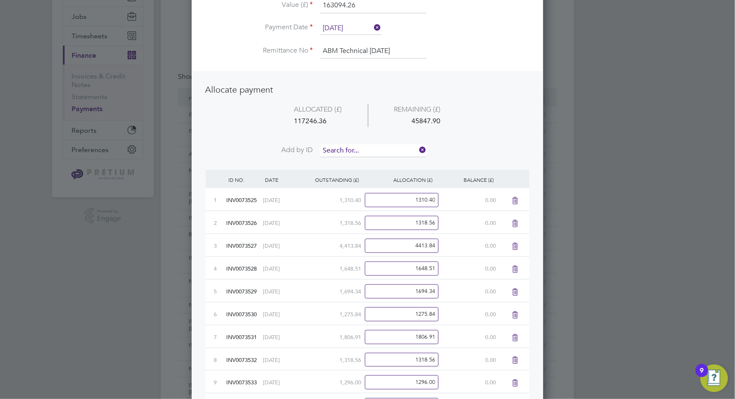
click at [364, 150] on input at bounding box center [373, 150] width 106 height 13
type input "3567"
click at [356, 170] on div "OUTSTANDING (£)" at bounding box center [330, 180] width 61 height 20
click at [356, 151] on input at bounding box center [373, 150] width 106 height 13
type input "3567"
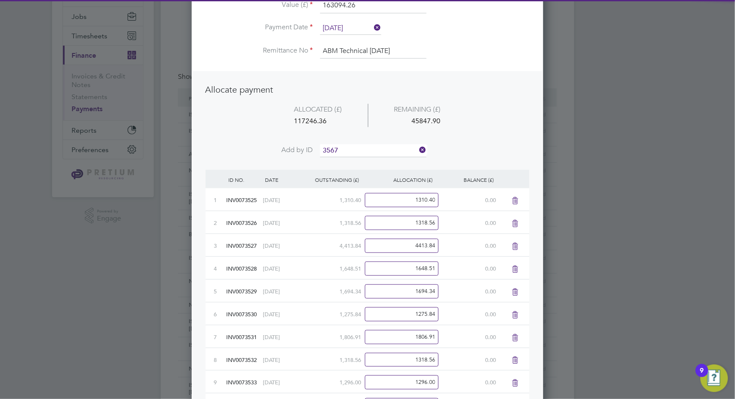
click at [347, 160] on b "3567" at bounding box center [351, 162] width 14 height 7
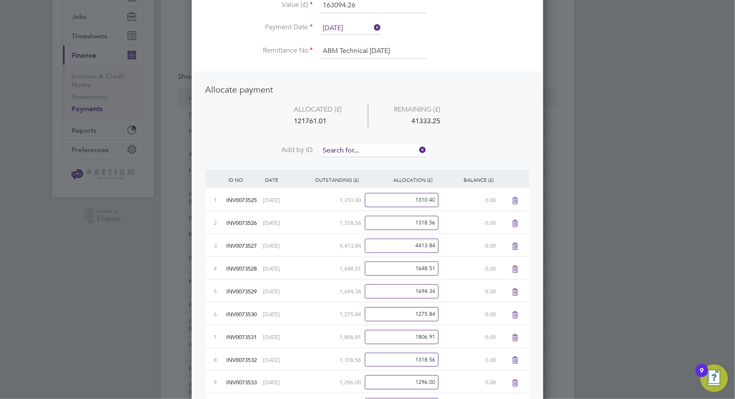
click at [360, 151] on input at bounding box center [373, 150] width 106 height 13
type input "3568"
click at [349, 162] on b "3568" at bounding box center [351, 162] width 14 height 7
click at [357, 143] on li "ALLOCATED (£) REMAINING (£) 149733.73 13360.53" at bounding box center [368, 124] width 324 height 41
click at [357, 144] on input at bounding box center [373, 150] width 106 height 13
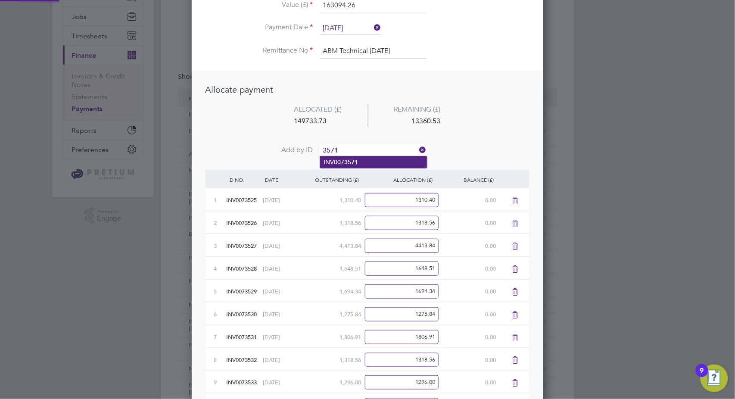
type input "3571"
click at [346, 158] on li "INV007 3571" at bounding box center [373, 162] width 107 height 12
click at [356, 149] on input at bounding box center [373, 150] width 106 height 13
type input "3572"
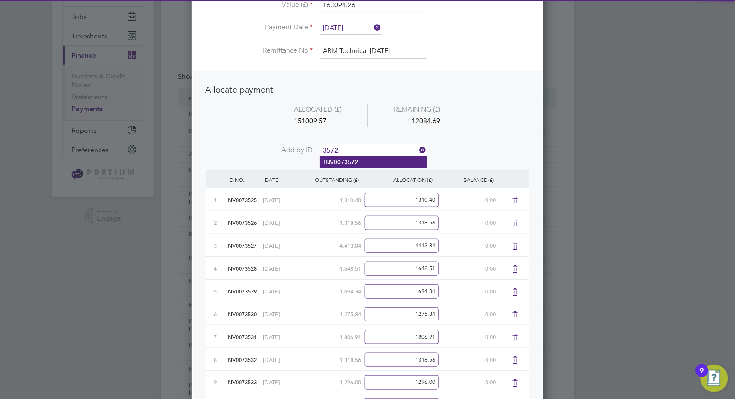
click at [345, 157] on li "INV007 3572" at bounding box center [373, 162] width 107 height 12
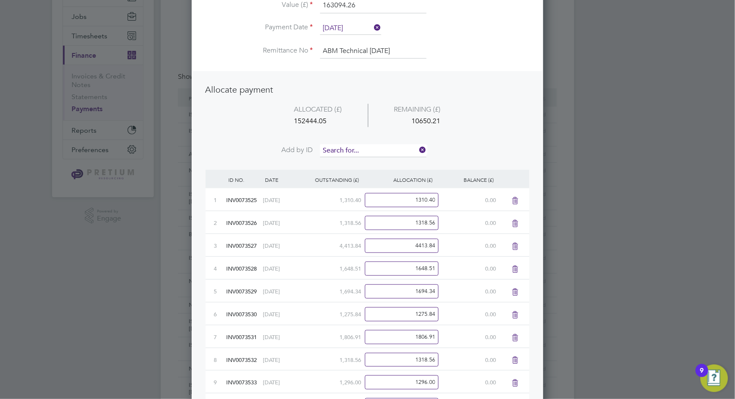
click at [356, 149] on input at bounding box center [373, 150] width 106 height 13
type input "3573"
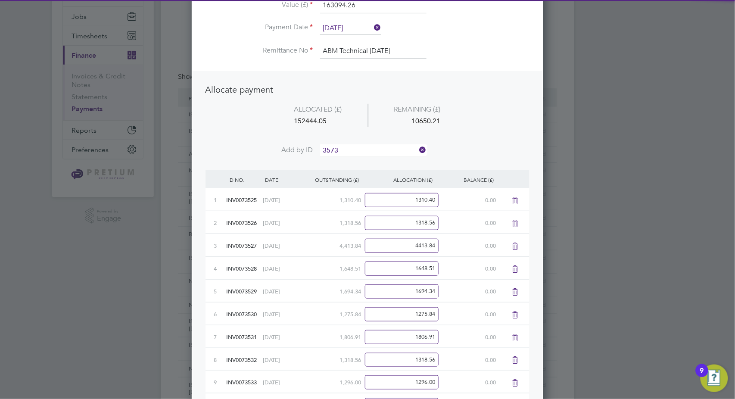
click at [345, 163] on b "3573" at bounding box center [351, 162] width 14 height 7
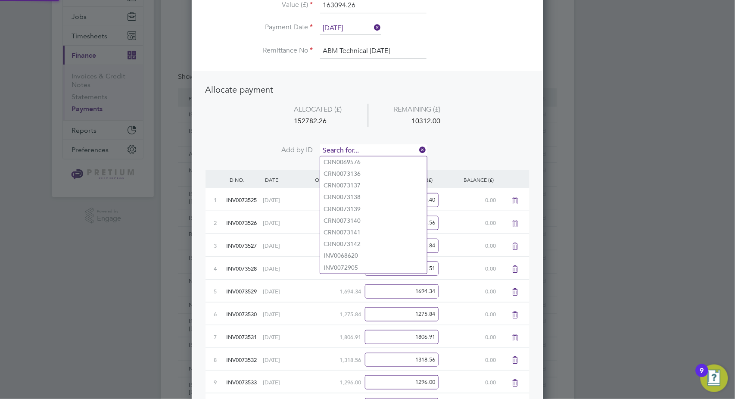
click at [354, 152] on input at bounding box center [373, 150] width 106 height 13
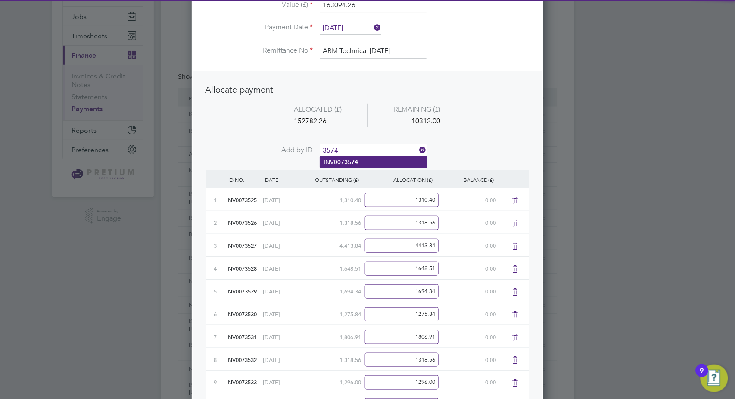
type input "3574"
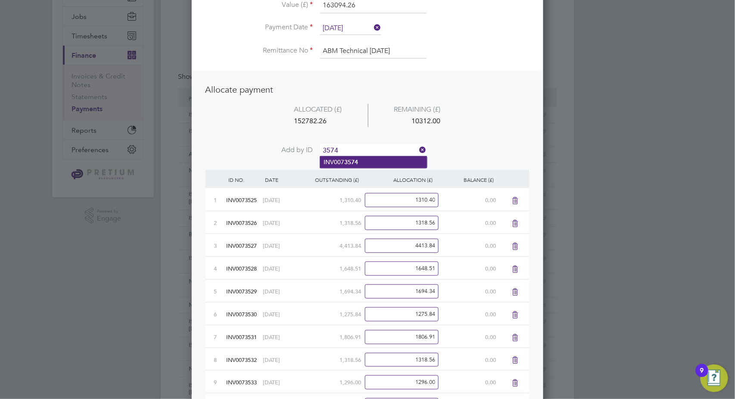
click at [364, 165] on li "INV007 3574" at bounding box center [373, 162] width 107 height 12
click at [369, 153] on input at bounding box center [373, 150] width 106 height 13
type input "3576"
click at [357, 168] on ul "INV007 3576" at bounding box center [374, 162] width 108 height 12
click at [357, 152] on input at bounding box center [373, 150] width 106 height 13
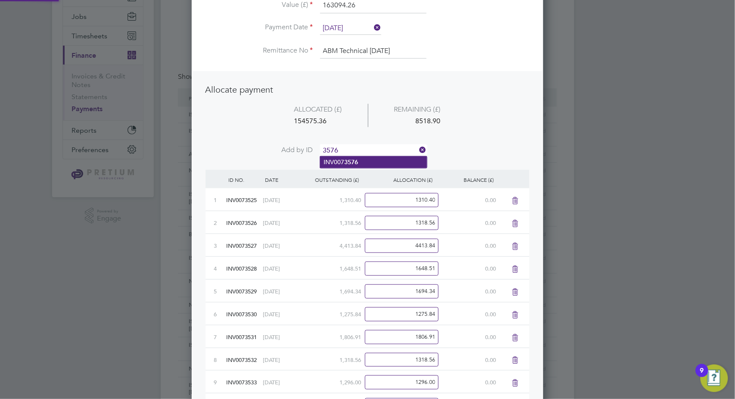
type input "3576"
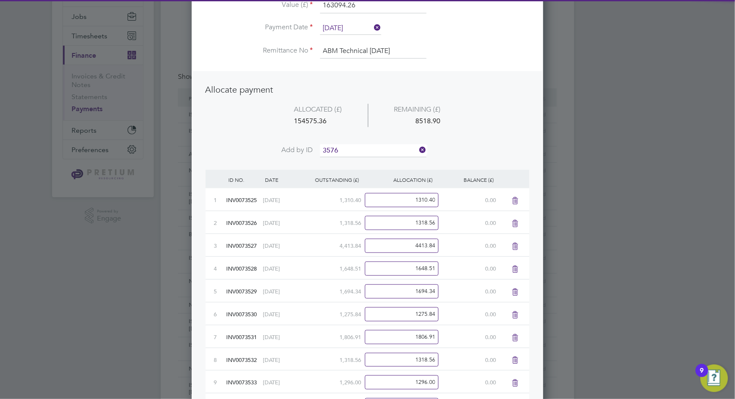
click at [351, 164] on b "3576" at bounding box center [351, 162] width 14 height 7
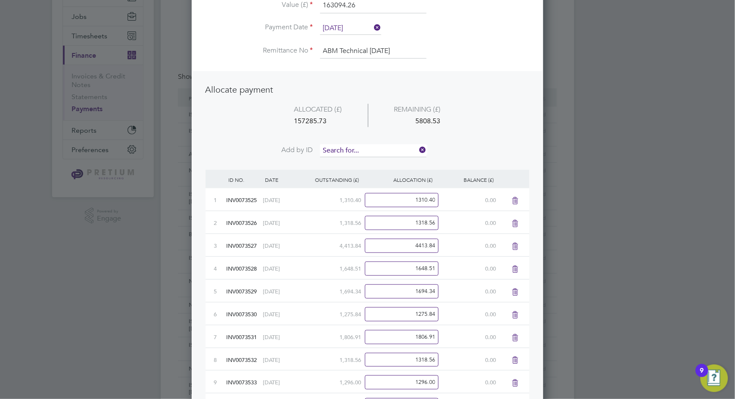
click at [364, 151] on input at bounding box center [373, 150] width 106 height 13
type input "3577"
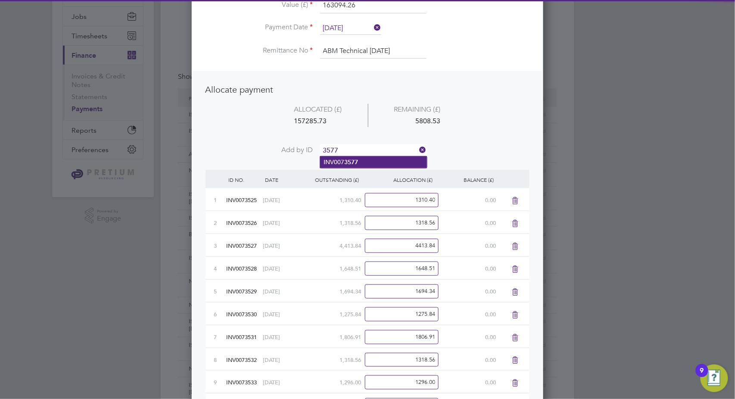
click at [357, 159] on b "3577" at bounding box center [351, 162] width 14 height 7
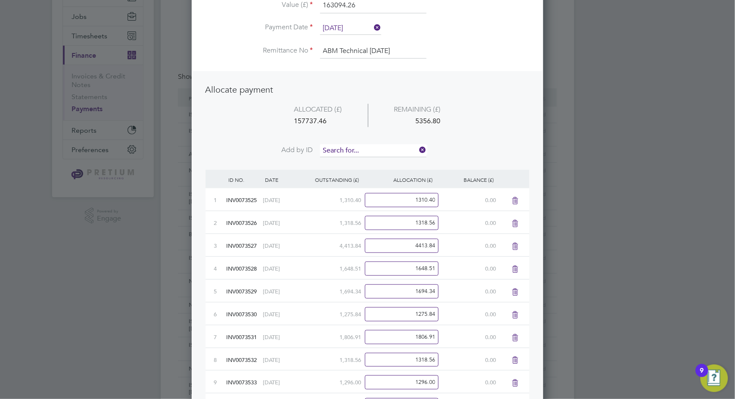
click at [365, 150] on input at bounding box center [373, 150] width 106 height 13
type input "3578"
click at [357, 166] on li "INV007 3578" at bounding box center [373, 162] width 107 height 12
click at [363, 151] on input at bounding box center [373, 150] width 106 height 13
type input "3579"
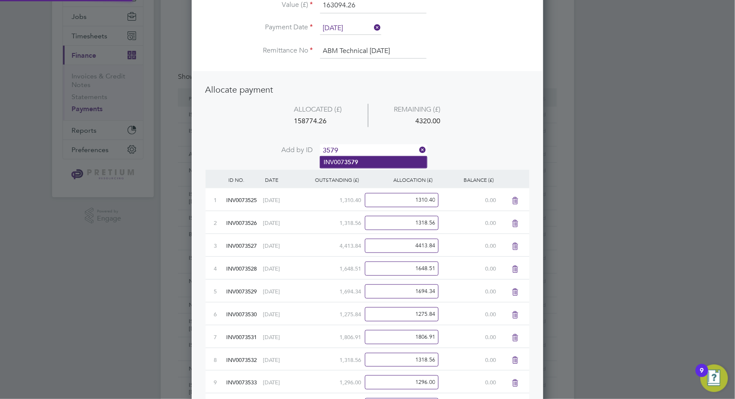
click at [353, 161] on b "3579" at bounding box center [351, 162] width 14 height 7
click at [370, 145] on input at bounding box center [373, 150] width 106 height 13
type input "3580"
click at [359, 160] on li "INV007 3580" at bounding box center [373, 162] width 107 height 12
click at [369, 149] on input at bounding box center [373, 150] width 106 height 13
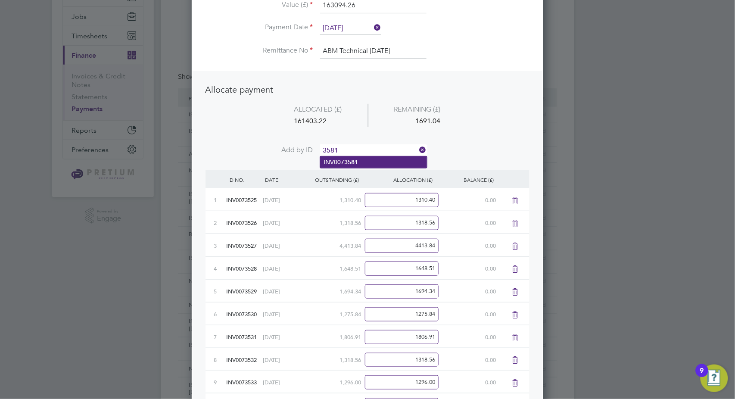
type input "3581"
click at [357, 161] on b "3581" at bounding box center [351, 162] width 14 height 7
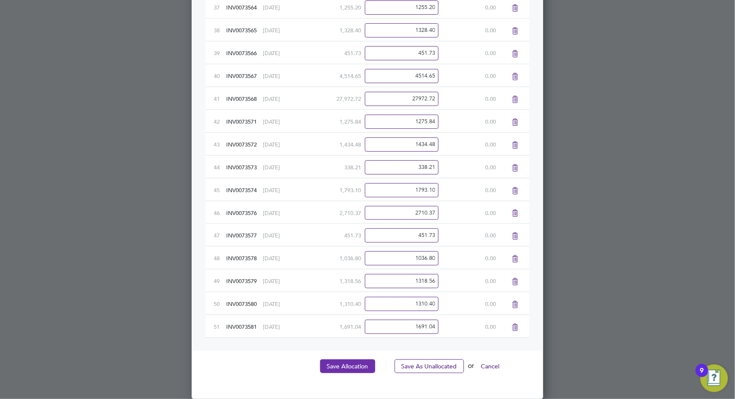
click at [354, 369] on button "Save Allocation" at bounding box center [347, 366] width 55 height 14
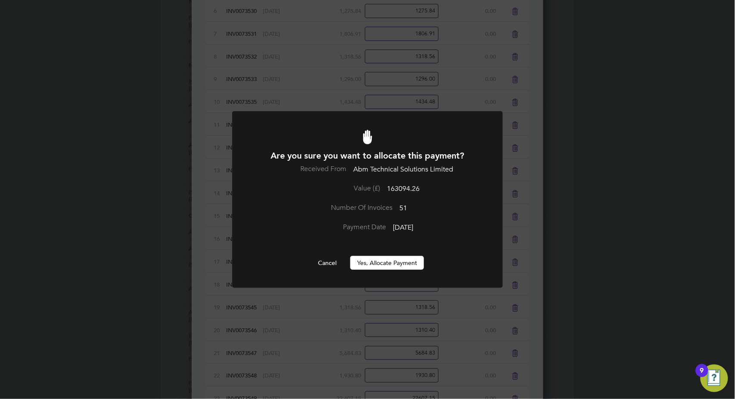
click at [390, 265] on button "Yes, Allocate Payment" at bounding box center [387, 263] width 74 height 14
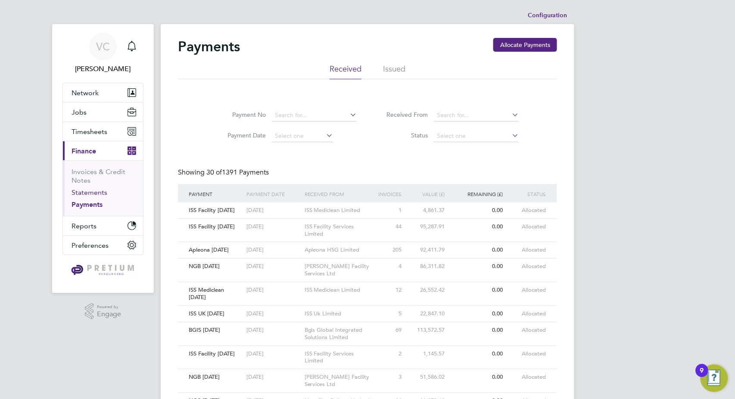
click at [101, 192] on link "Statements" at bounding box center [90, 192] width 36 height 8
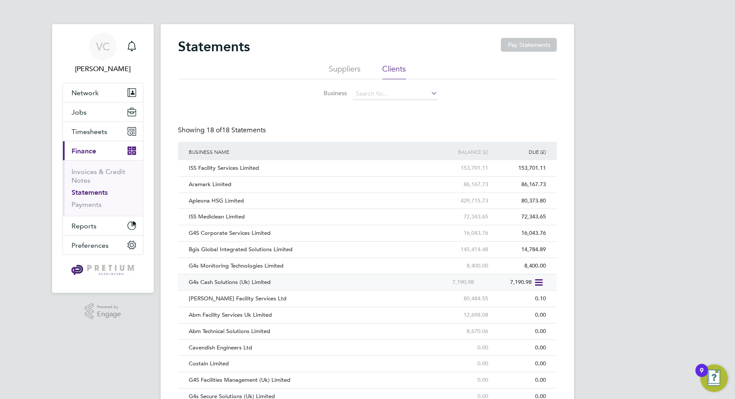
scroll to position [85, 0]
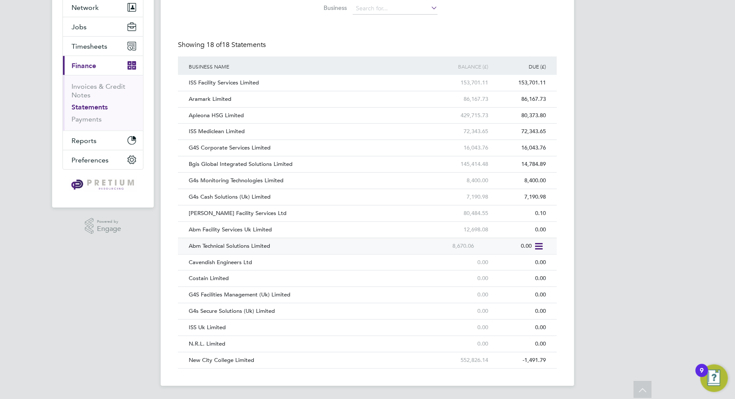
click at [323, 247] on div "Abm Technical Solutions Limited" at bounding box center [303, 246] width 232 height 16
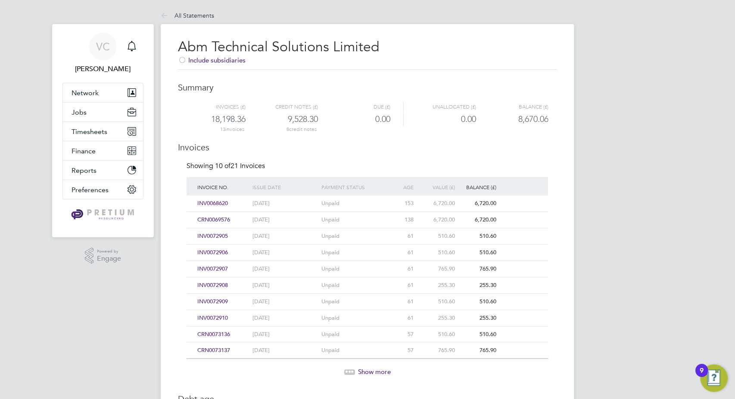
click at [386, 368] on span "Show more" at bounding box center [374, 372] width 33 height 8
click at [93, 156] on button "Finance" at bounding box center [103, 150] width 80 height 19
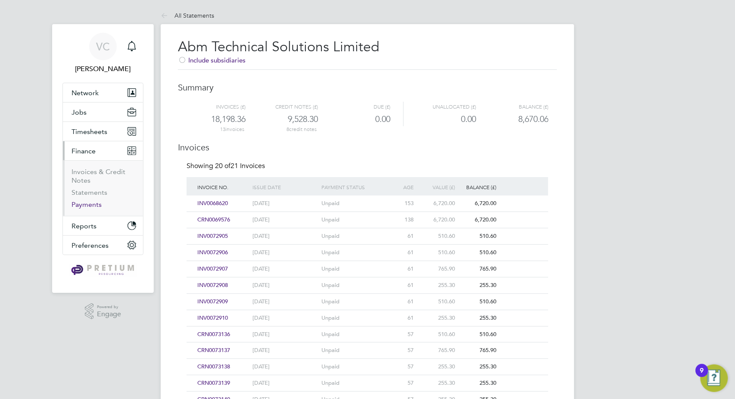
click at [92, 207] on link "Payments" at bounding box center [87, 204] width 30 height 8
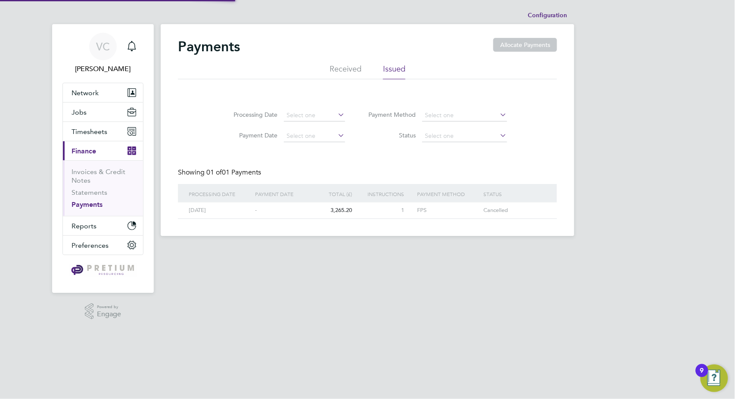
click at [359, 66] on li "Received" at bounding box center [346, 72] width 32 height 16
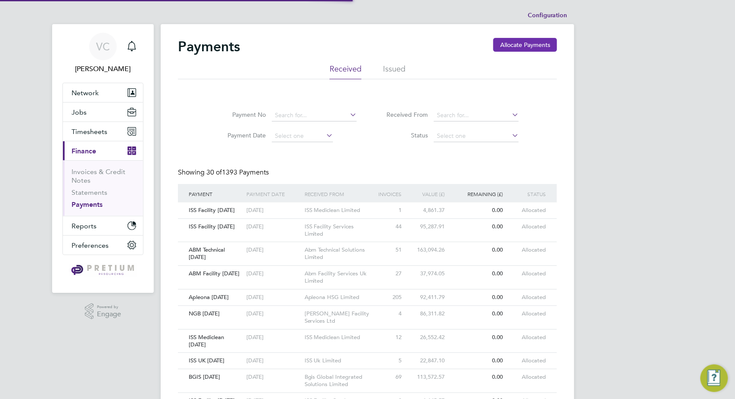
click at [532, 43] on button "Allocate Payments" at bounding box center [525, 45] width 64 height 14
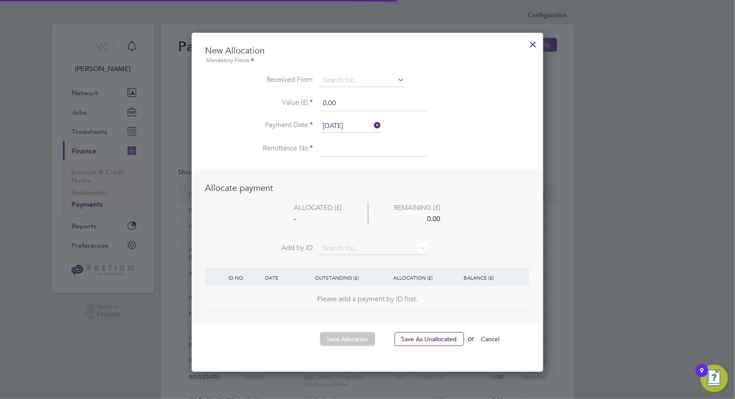
scroll to position [338, 352]
click at [348, 79] on input at bounding box center [362, 80] width 85 height 13
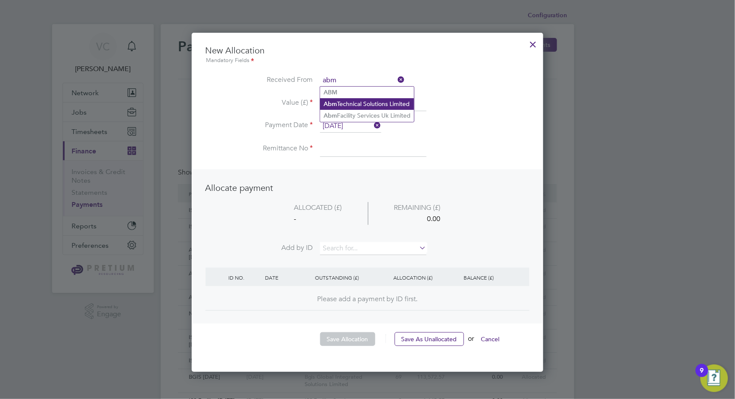
click at [366, 106] on li "Abm Technical Solutions Limited" at bounding box center [367, 104] width 94 height 12
type input "Abm Technical Solutions Limited"
drag, startPoint x: 352, startPoint y: 106, endPoint x: 329, endPoint y: 103, distance: 23.0
click at [329, 103] on input "0.00" at bounding box center [373, 104] width 106 height 16
click at [339, 143] on input at bounding box center [373, 149] width 106 height 16
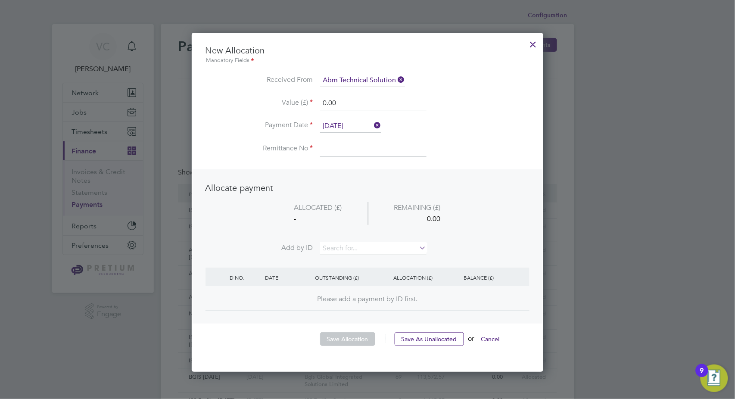
type input "CONTRA"
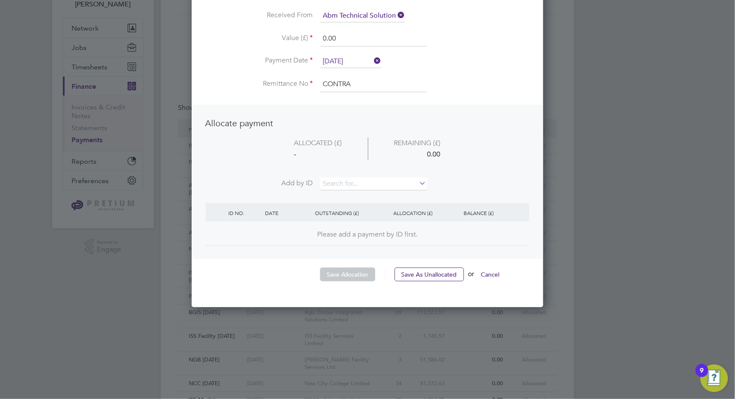
scroll to position [96, 0]
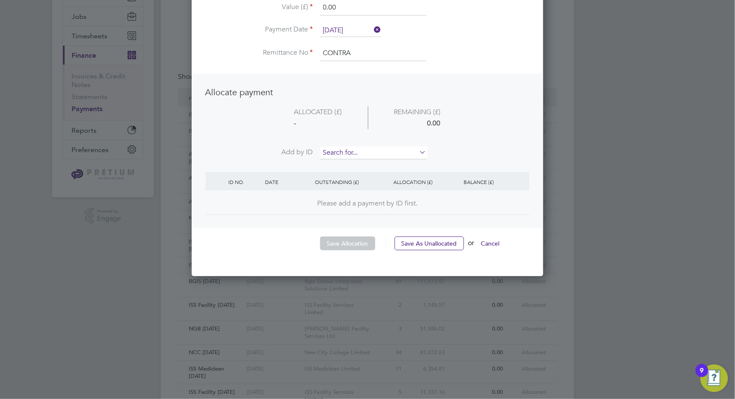
click at [345, 155] on input at bounding box center [373, 153] width 106 height 13
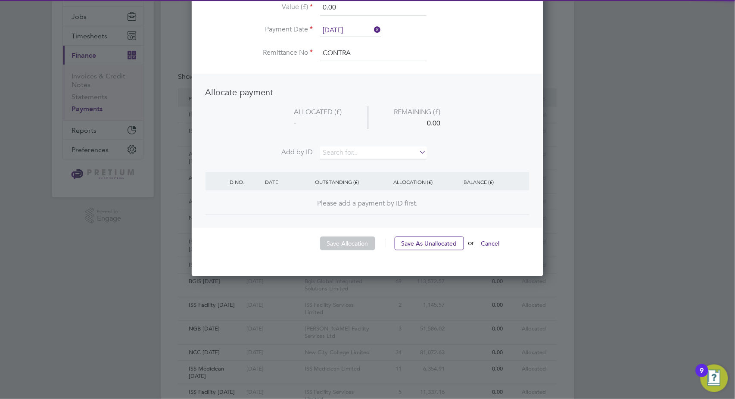
click at [346, 166] on li "CRN0069576" at bounding box center [373, 164] width 107 height 12
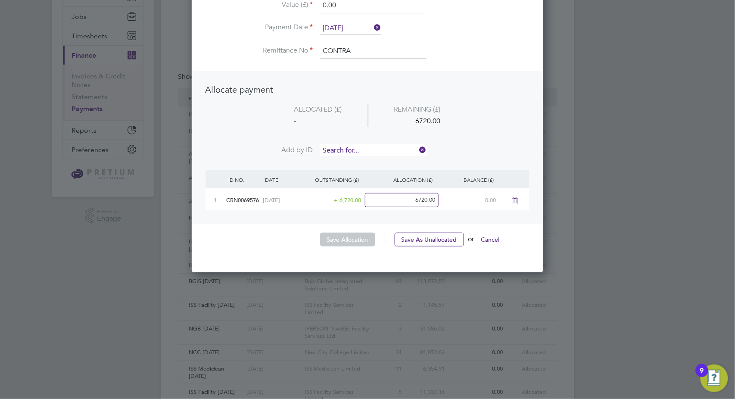
click at [347, 150] on input at bounding box center [373, 150] width 106 height 13
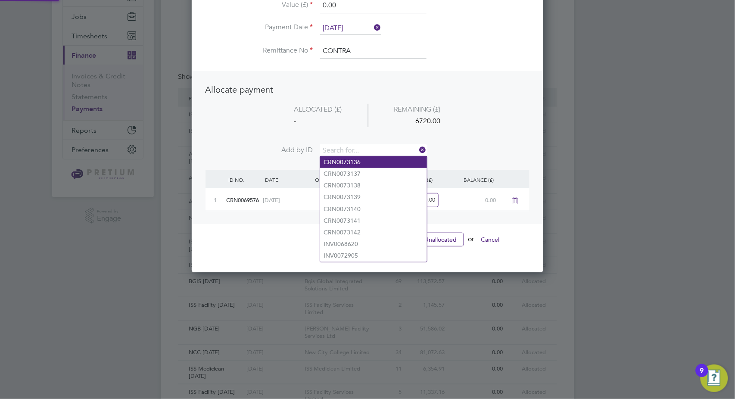
click at [349, 160] on li "CRN0073136" at bounding box center [373, 162] width 107 height 12
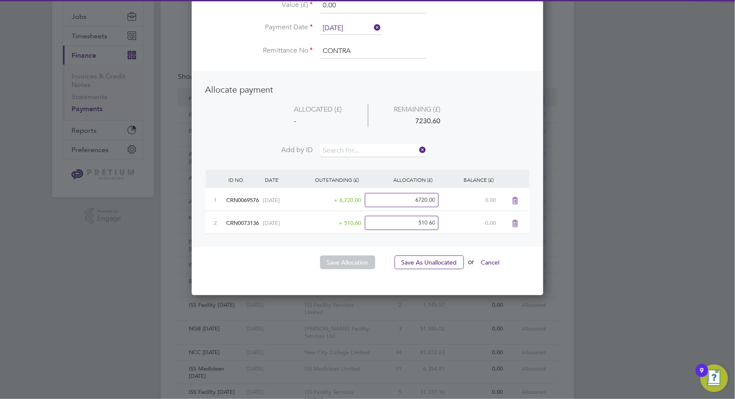
scroll to position [358, 352]
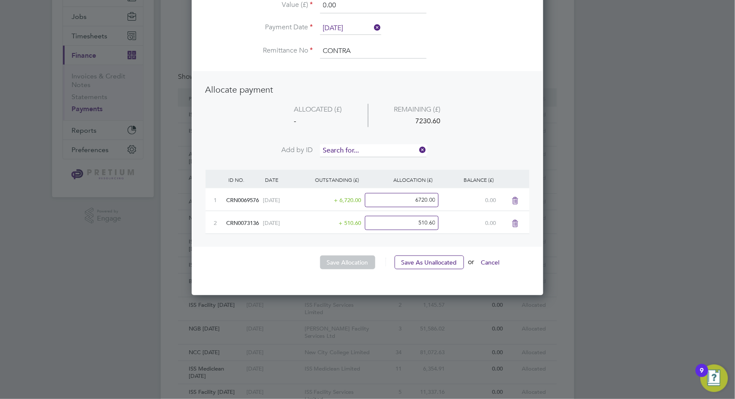
click at [350, 147] on input at bounding box center [373, 150] width 106 height 13
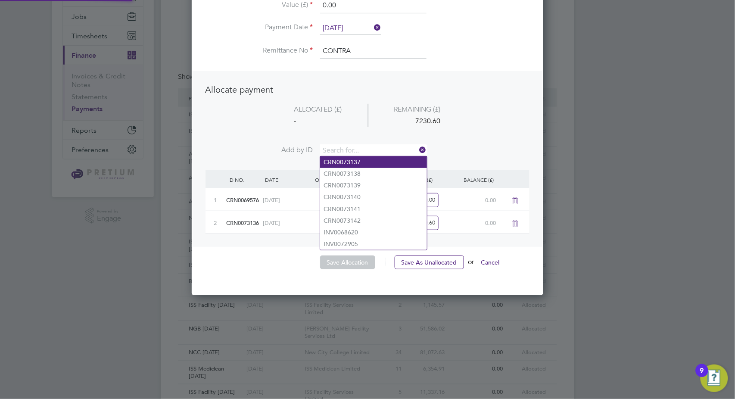
click at [351, 162] on li "CRN0073137" at bounding box center [373, 162] width 107 height 12
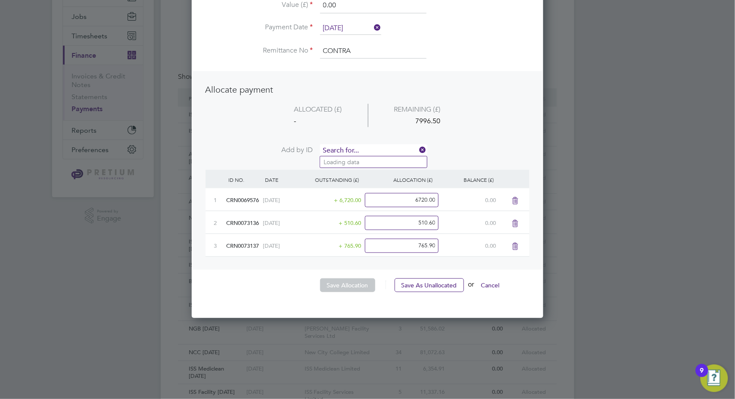
click at [355, 148] on input at bounding box center [373, 150] width 106 height 13
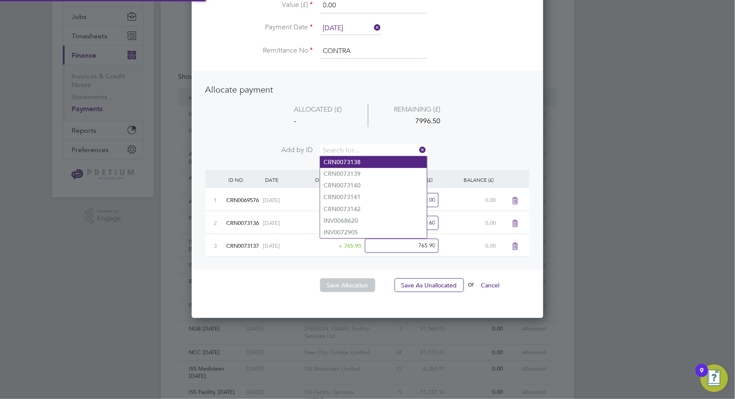
click at [356, 160] on li "CRN0073138" at bounding box center [373, 162] width 107 height 12
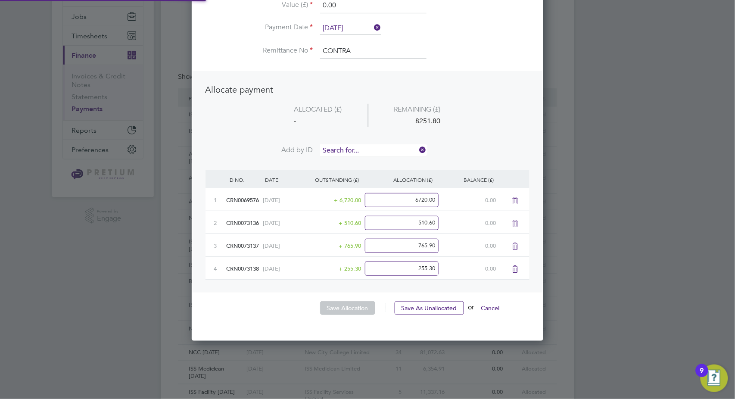
scroll to position [403, 352]
click at [359, 149] on input at bounding box center [373, 150] width 106 height 13
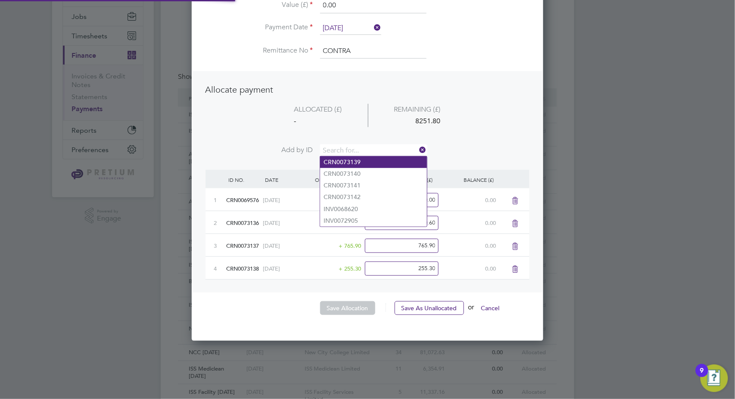
click at [356, 161] on li "CRN0073139" at bounding box center [373, 162] width 107 height 12
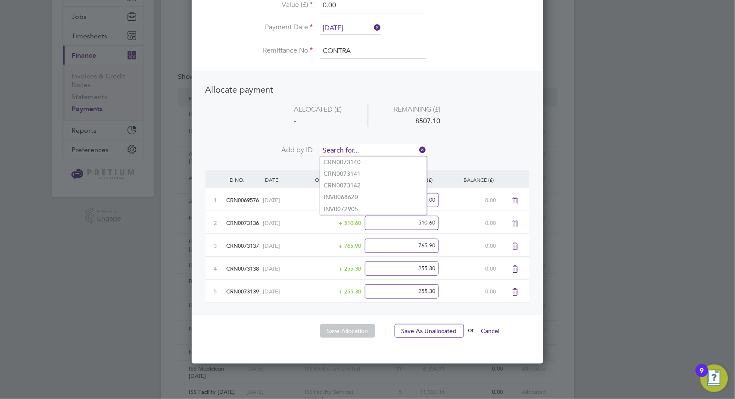
click at [360, 151] on input at bounding box center [373, 150] width 106 height 13
click at [359, 160] on li "CRN0073140" at bounding box center [373, 162] width 107 height 12
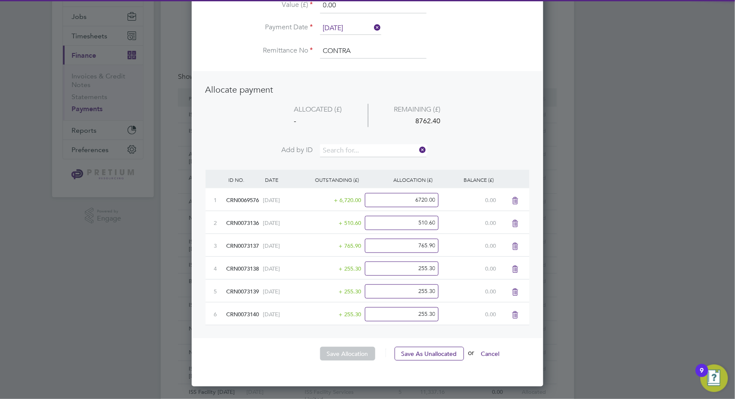
scroll to position [449, 352]
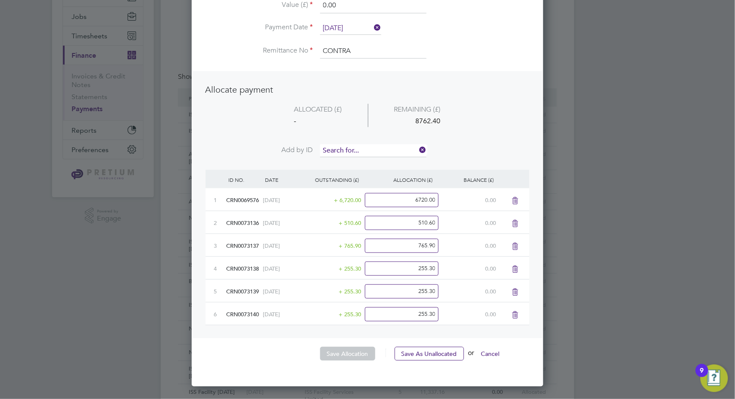
click at [362, 150] on input at bounding box center [373, 150] width 106 height 13
click at [359, 162] on li "CRN0073141" at bounding box center [373, 162] width 107 height 12
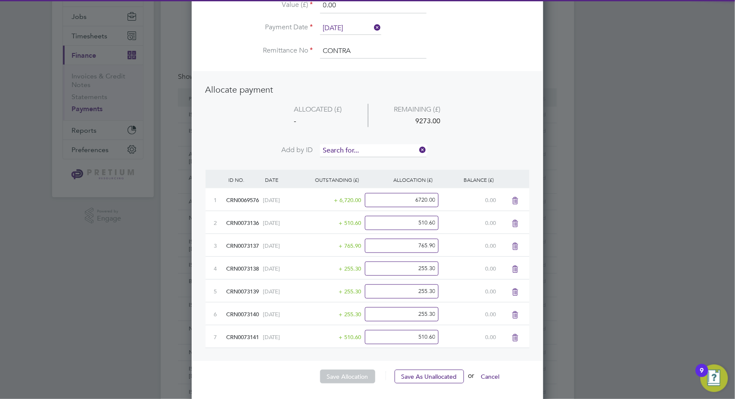
click at [363, 146] on input at bounding box center [373, 150] width 106 height 13
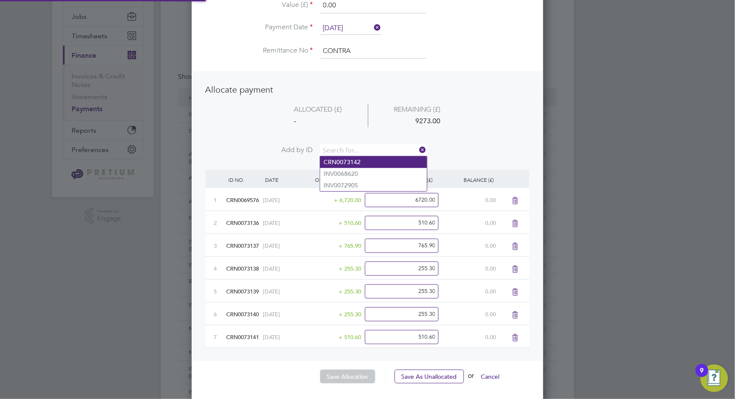
click at [362, 159] on li "CRN0073142" at bounding box center [373, 162] width 107 height 12
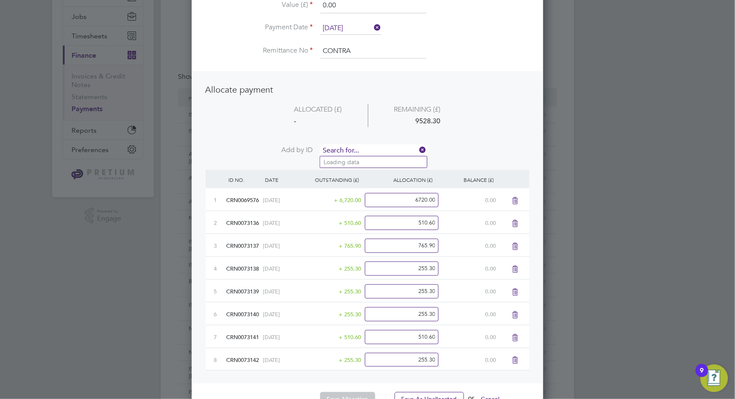
click at [362, 150] on input at bounding box center [373, 150] width 106 height 13
click at [356, 159] on li "INV0068620" at bounding box center [373, 162] width 107 height 12
click at [360, 150] on input at bounding box center [373, 150] width 106 height 13
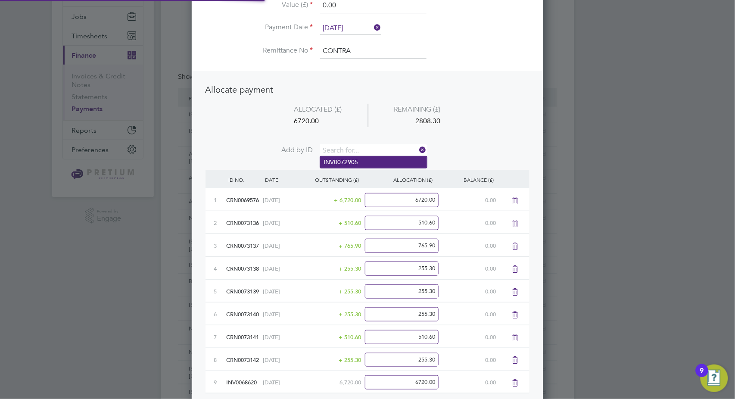
click at [358, 161] on li "INV0072905" at bounding box center [373, 162] width 107 height 12
click at [340, 152] on input at bounding box center [373, 150] width 106 height 13
type input "2906"
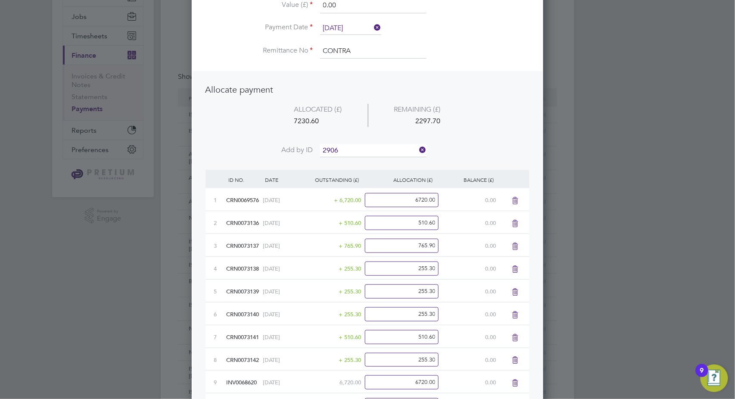
click at [370, 164] on li "INV007 2906" at bounding box center [373, 162] width 107 height 12
click at [340, 153] on input at bounding box center [373, 150] width 106 height 13
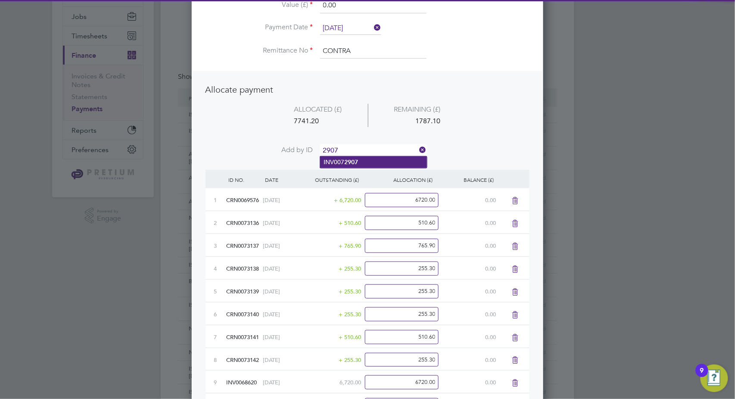
type input "2907"
click at [366, 162] on li "INV007 2907" at bounding box center [373, 162] width 107 height 12
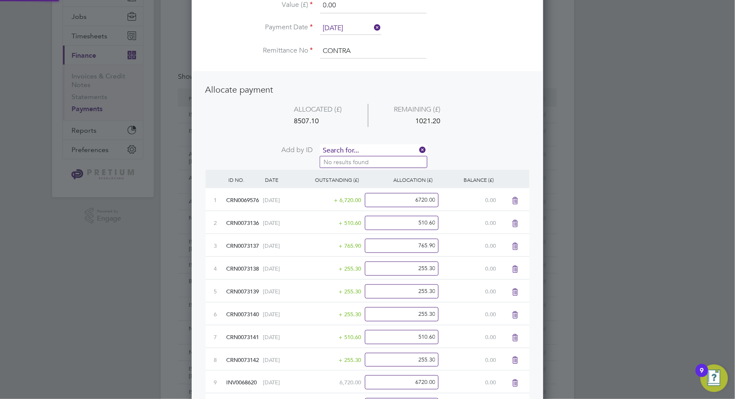
click at [356, 149] on input at bounding box center [373, 150] width 106 height 13
type input "2908"
click at [346, 161] on b "2908" at bounding box center [351, 162] width 14 height 7
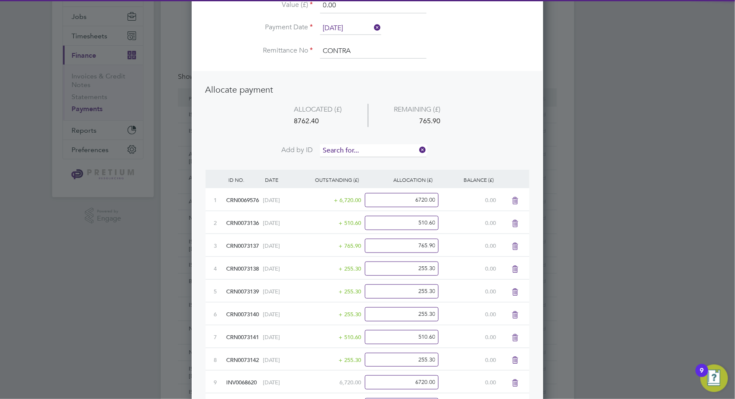
click at [358, 148] on input at bounding box center [373, 150] width 106 height 13
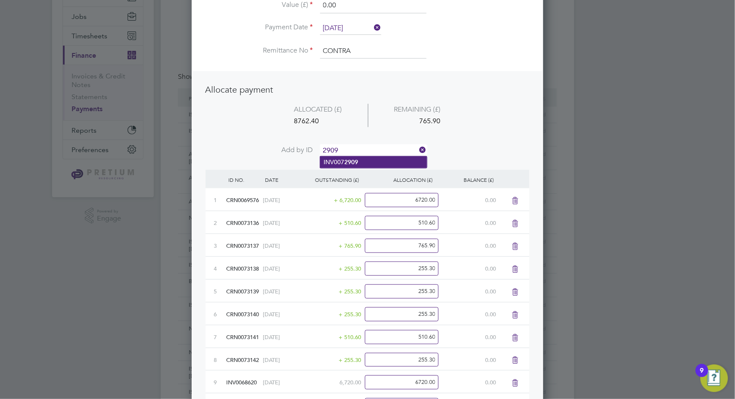
type input "2909"
click at [354, 166] on li "INV007 2909" at bounding box center [373, 162] width 107 height 12
click at [367, 147] on input at bounding box center [373, 150] width 106 height 13
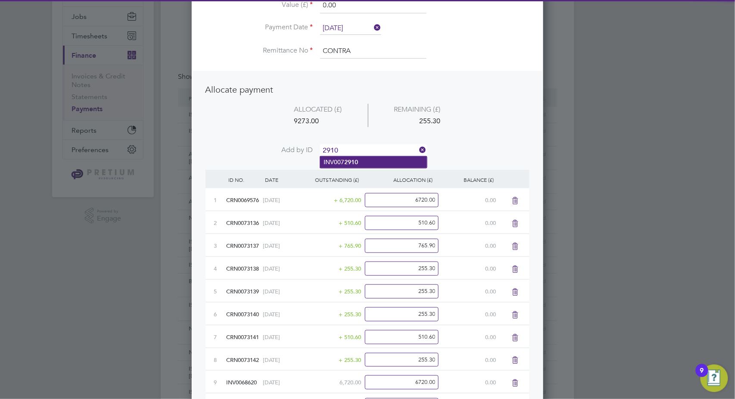
type input "2910"
click at [360, 164] on li "INV007 2910" at bounding box center [373, 162] width 107 height 12
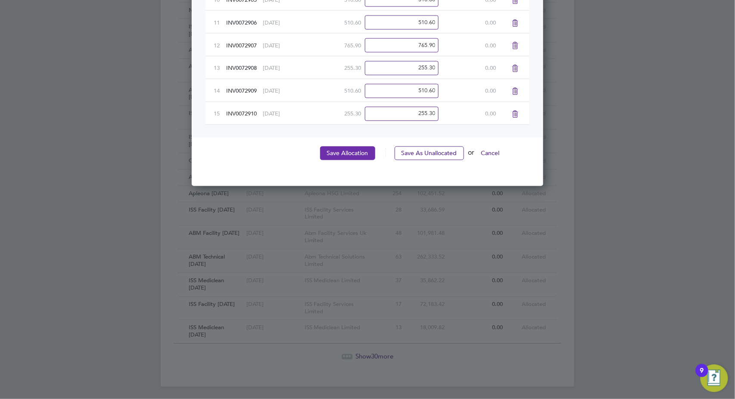
click at [340, 157] on button "Save Allocation" at bounding box center [347, 154] width 55 height 14
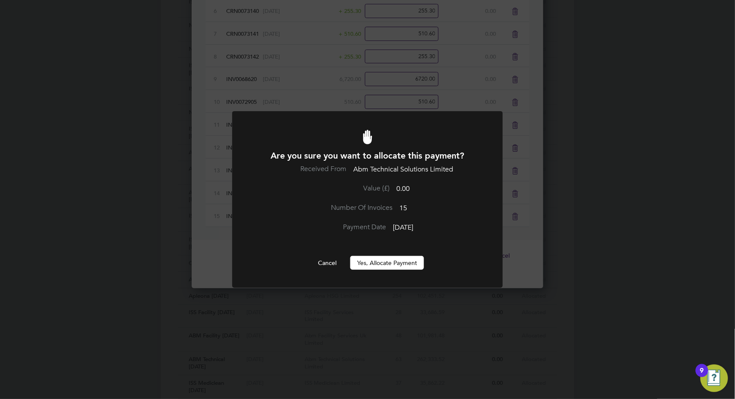
click at [363, 255] on div "Are you sure you want to allocate this payment? Received From Abm Technical Sol…" at bounding box center [368, 209] width 224 height 119
click at [363, 264] on button "Yes, Allocate Payment" at bounding box center [387, 263] width 74 height 14
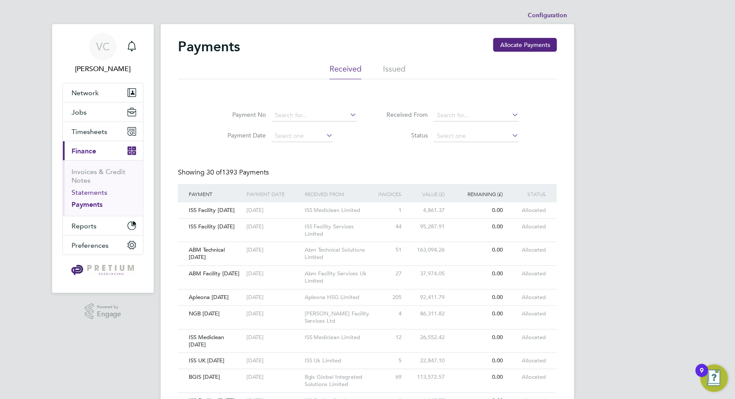
click at [97, 192] on link "Statements" at bounding box center [90, 192] width 36 height 8
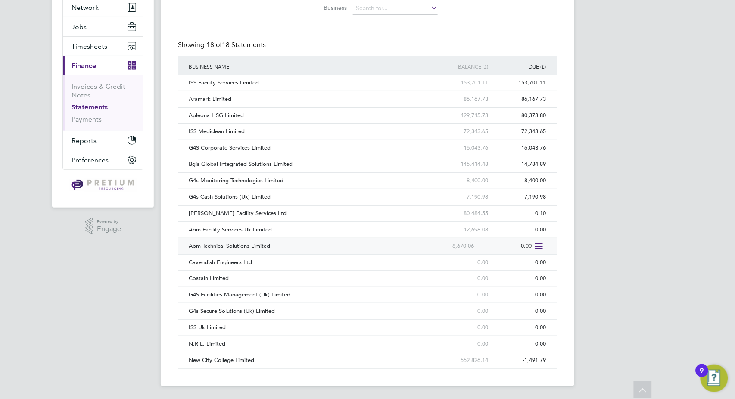
click at [288, 245] on div "Abm Technical Solutions Limited" at bounding box center [303, 246] width 232 height 16
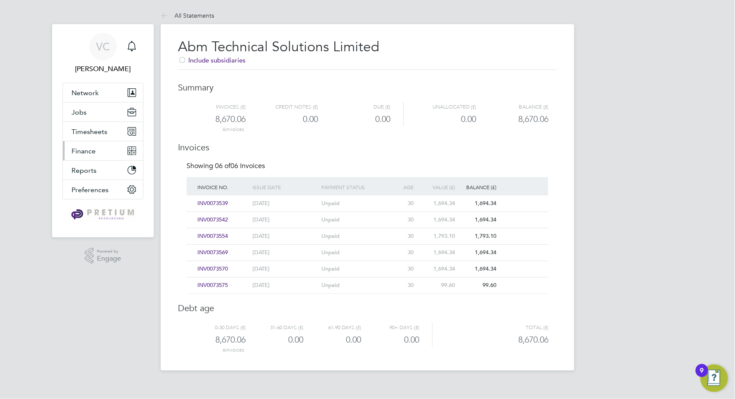
click at [85, 144] on button "Finance" at bounding box center [103, 150] width 80 height 19
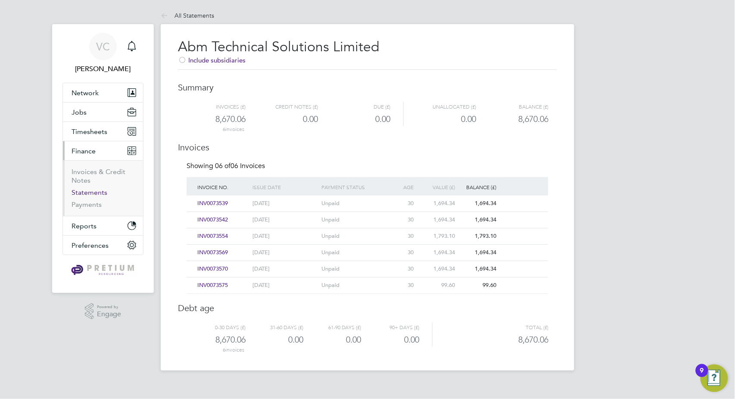
click at [102, 191] on link "Statements" at bounding box center [90, 192] width 36 height 8
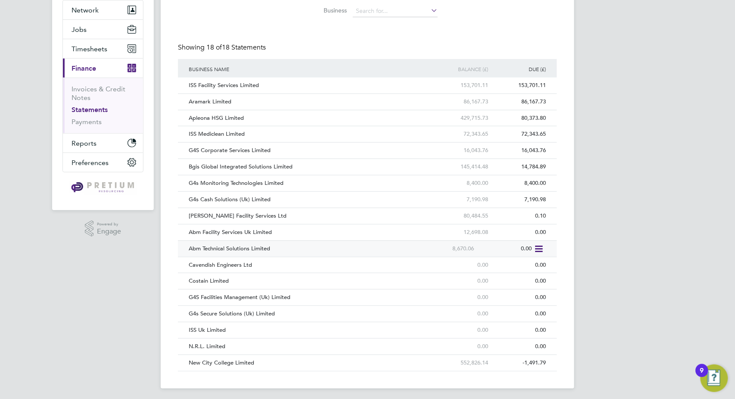
scroll to position [85, 0]
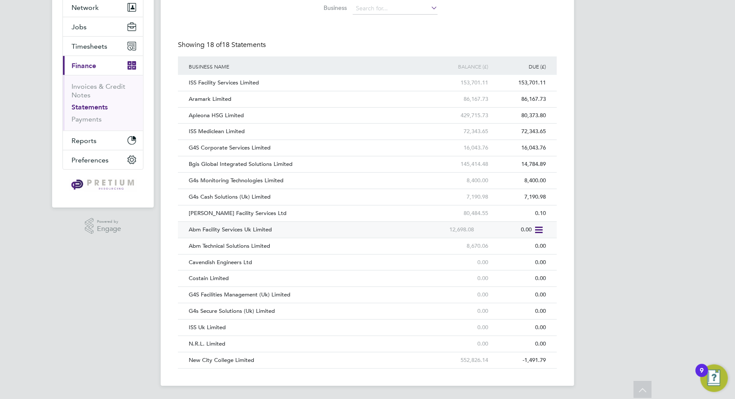
click at [327, 234] on div "Abm Facility Services Uk Limited" at bounding box center [303, 230] width 232 height 16
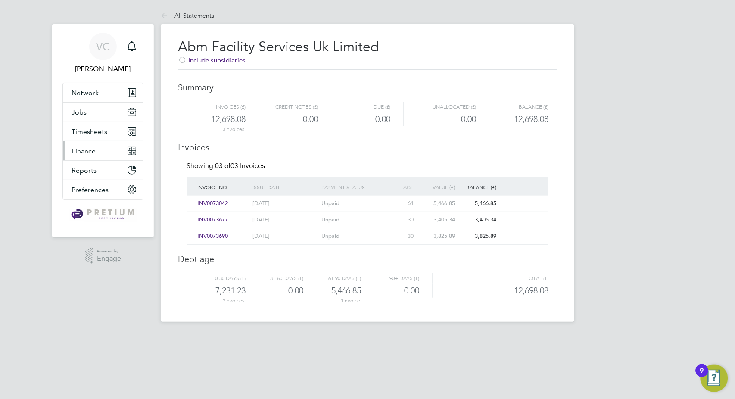
click at [88, 144] on button "Finance" at bounding box center [103, 150] width 80 height 19
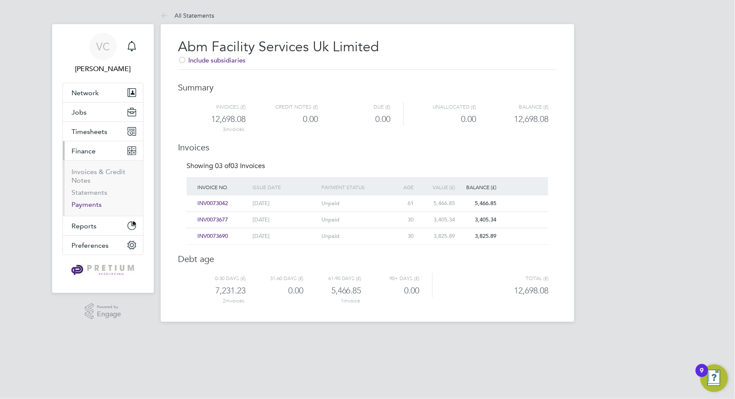
click at [86, 206] on link "Payments" at bounding box center [87, 204] width 30 height 8
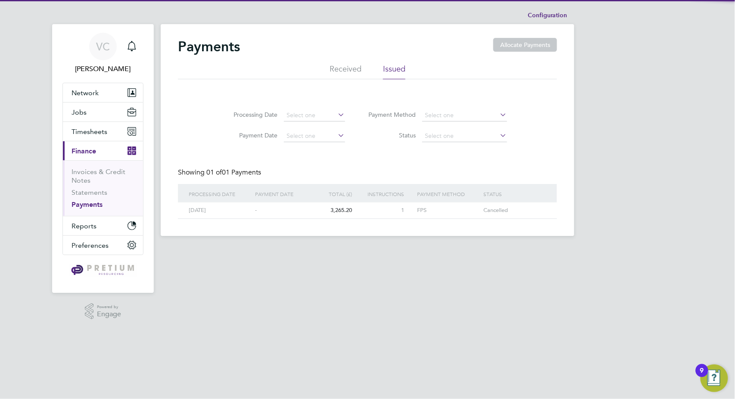
click at [330, 68] on li "Received" at bounding box center [346, 72] width 32 height 16
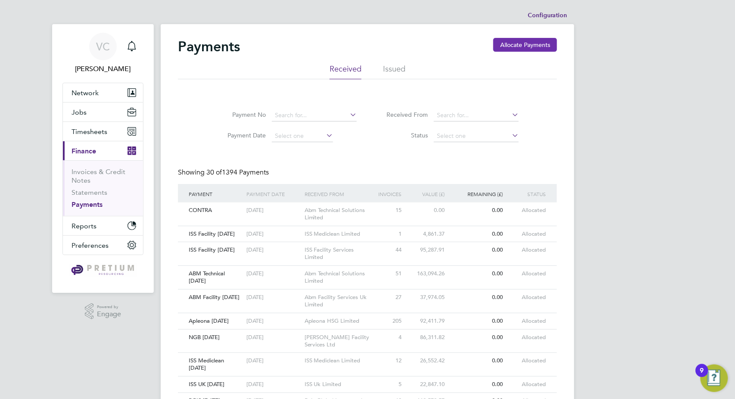
click at [506, 46] on button "Allocate Payments" at bounding box center [525, 45] width 64 height 14
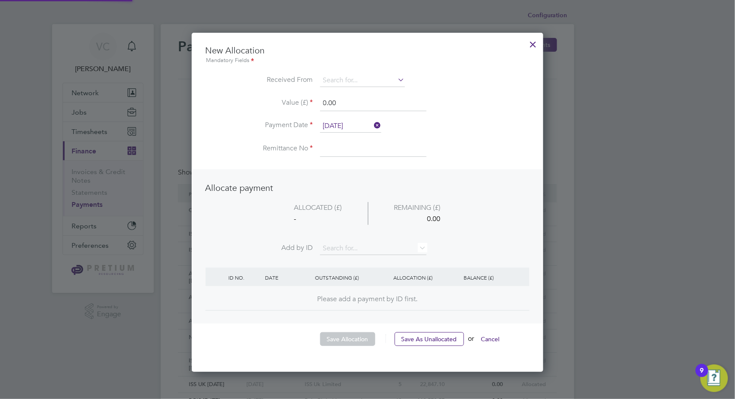
scroll to position [338, 352]
click at [338, 85] on input at bounding box center [362, 80] width 85 height 13
click at [365, 88] on li "New C ity College Limited" at bounding box center [362, 93] width 85 height 12
type input "New City College Limited"
drag, startPoint x: 355, startPoint y: 110, endPoint x: 285, endPoint y: 105, distance: 70.0
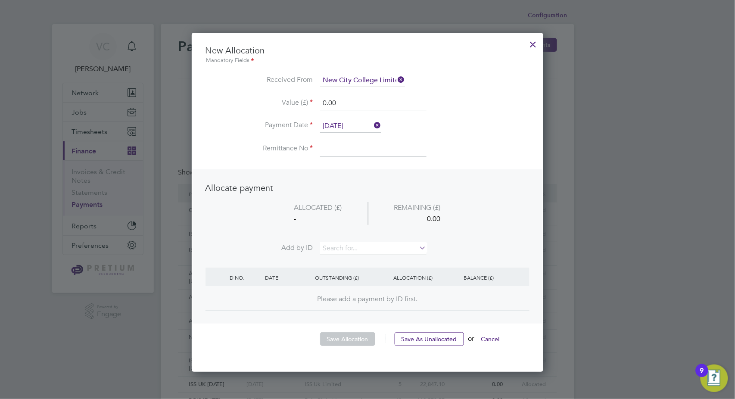
click at [285, 105] on li "Value (£) 0.00" at bounding box center [368, 108] width 324 height 24
type input "183274.85"
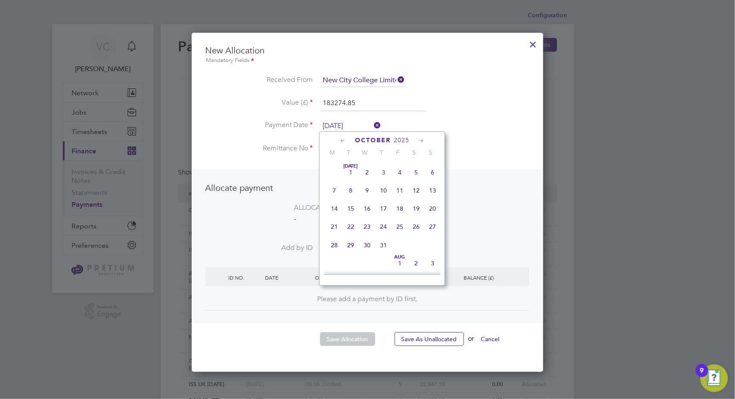
click at [331, 121] on input "[DATE]" at bounding box center [350, 126] width 61 height 13
click at [398, 172] on span "26" at bounding box center [400, 168] width 16 height 16
type input "[DATE]"
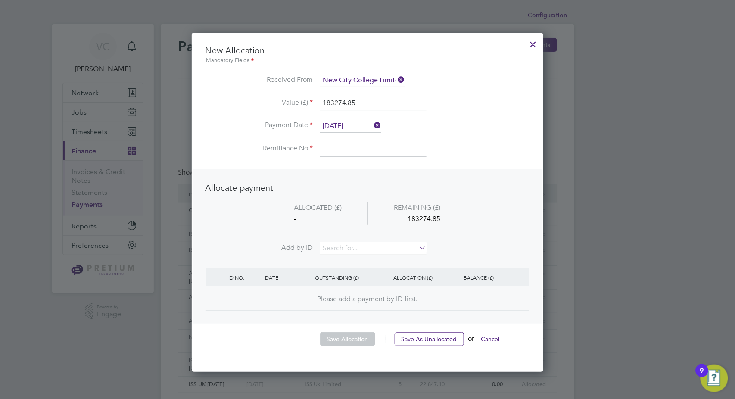
click at [346, 147] on input at bounding box center [373, 149] width 106 height 16
type input "NCC [DATE]"
click at [371, 245] on input at bounding box center [373, 248] width 106 height 13
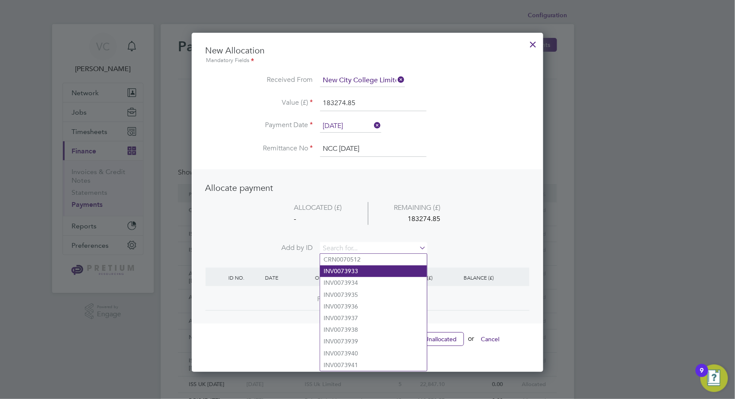
click at [358, 275] on li "INV0073933" at bounding box center [373, 271] width 107 height 12
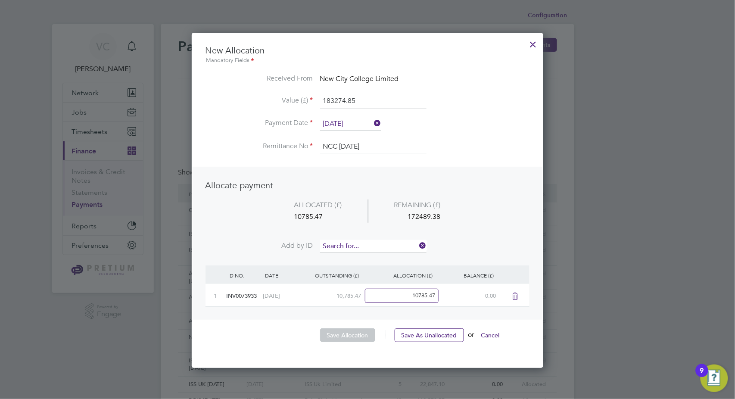
click at [360, 243] on input at bounding box center [373, 246] width 106 height 13
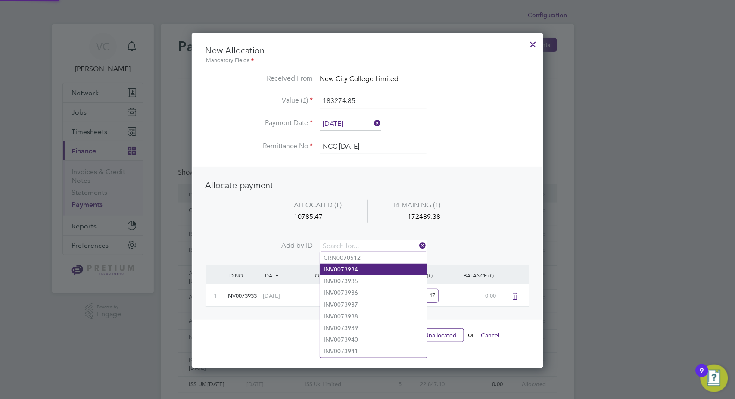
click at [356, 270] on li "INV0073934" at bounding box center [373, 270] width 107 height 12
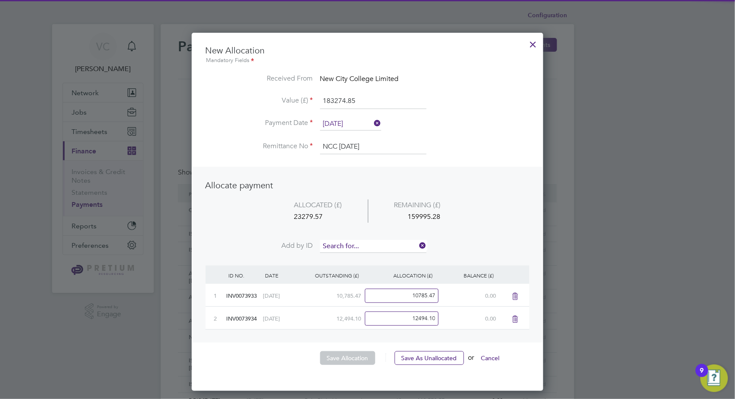
scroll to position [358, 352]
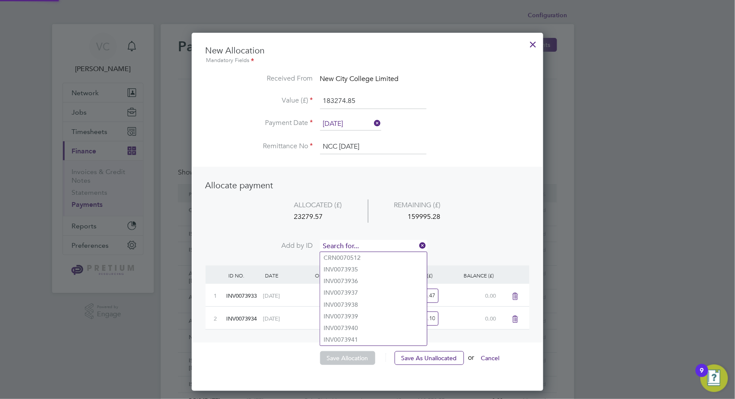
click at [362, 244] on input at bounding box center [373, 246] width 106 height 13
click at [357, 268] on li "INV0073935" at bounding box center [373, 270] width 107 height 12
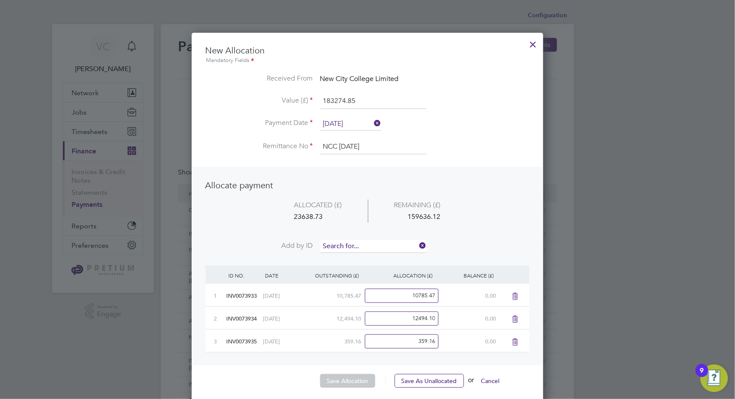
scroll to position [381, 352]
click at [361, 244] on input at bounding box center [373, 246] width 106 height 13
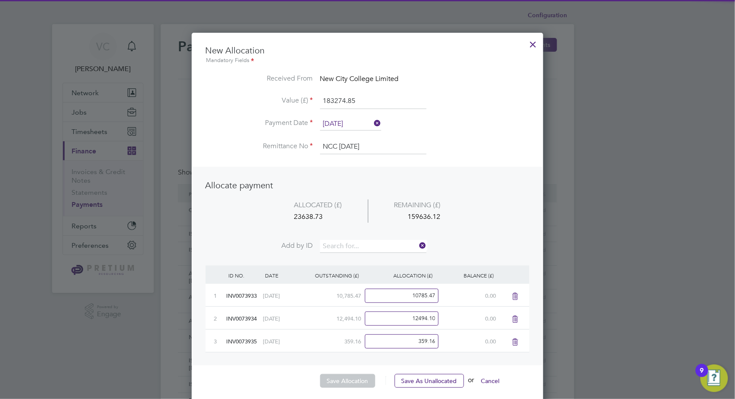
click at [361, 271] on li "INV0073936" at bounding box center [373, 270] width 107 height 12
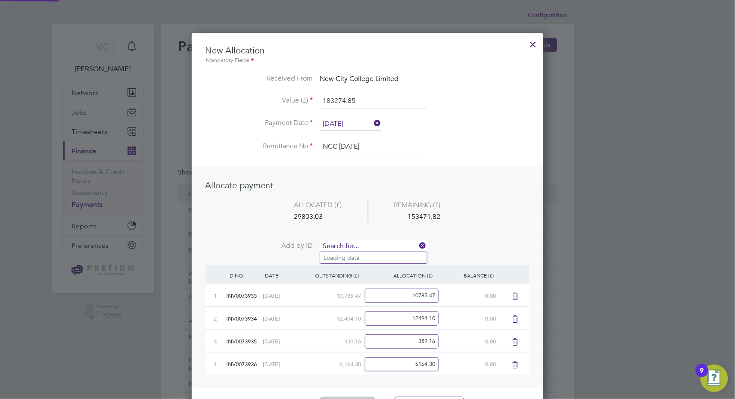
click at [360, 245] on input at bounding box center [373, 246] width 106 height 13
click at [355, 270] on li "INV0073937" at bounding box center [373, 270] width 107 height 12
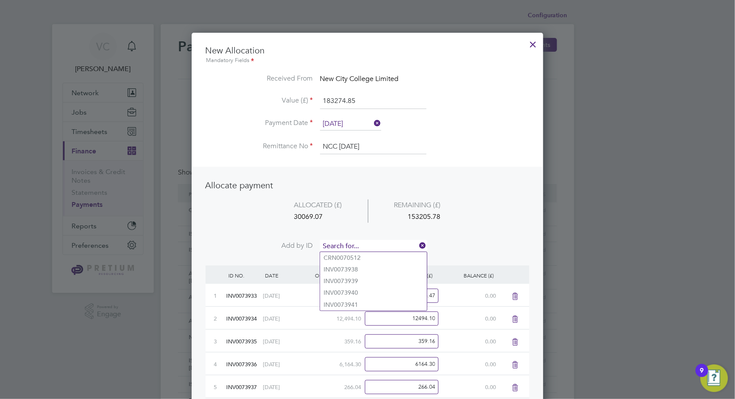
click at [361, 242] on input at bounding box center [373, 246] width 106 height 13
click at [355, 268] on li "INV0073938" at bounding box center [373, 270] width 107 height 12
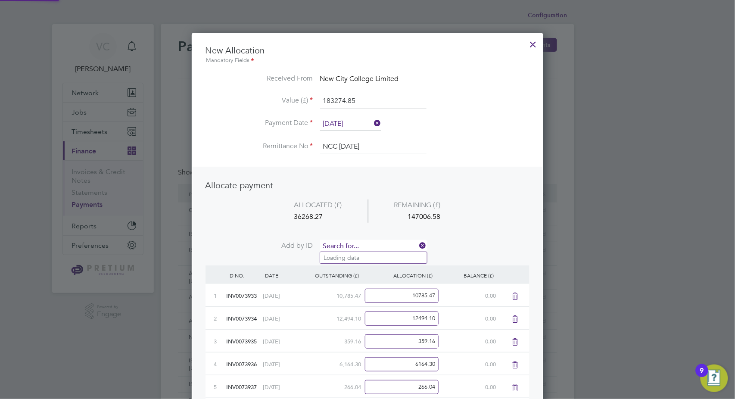
click at [362, 246] on input at bounding box center [373, 246] width 106 height 13
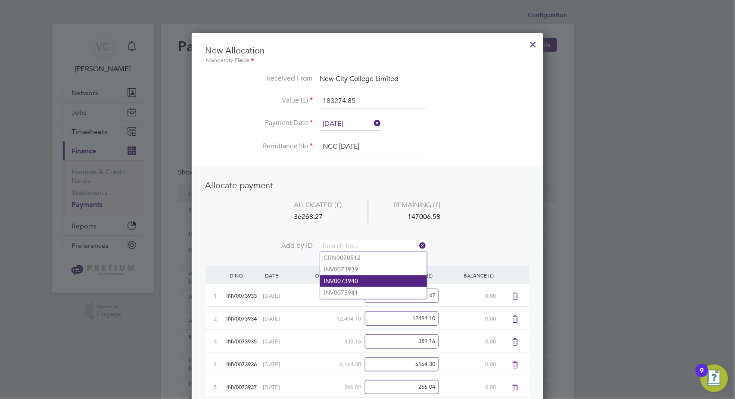
click at [364, 279] on li "INV0073940" at bounding box center [373, 281] width 107 height 12
click at [371, 250] on input at bounding box center [373, 246] width 106 height 13
click at [367, 279] on li "INV0073941" at bounding box center [373, 281] width 107 height 12
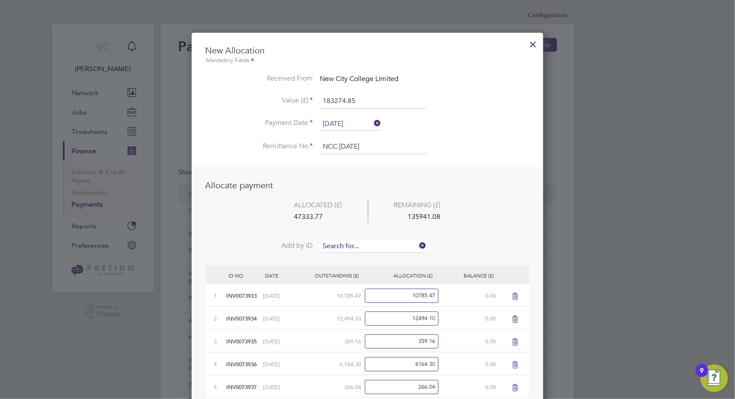
click at [359, 248] on input at bounding box center [373, 246] width 106 height 13
type input "3942"
click at [349, 258] on b "3942" at bounding box center [351, 257] width 14 height 7
click at [354, 243] on input at bounding box center [373, 246] width 106 height 13
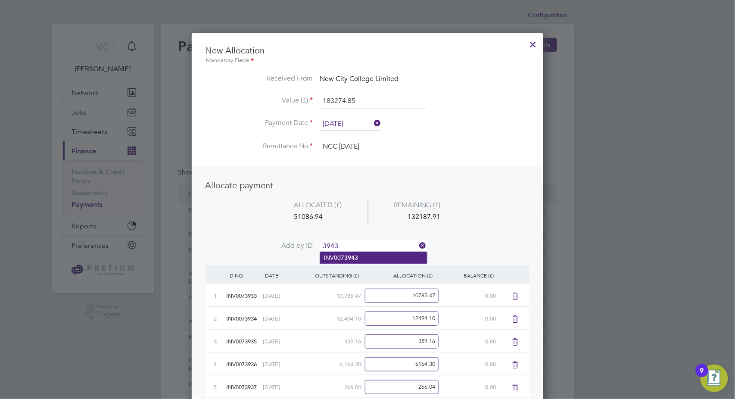
type input "3943"
click at [350, 258] on b "3943" at bounding box center [351, 257] width 14 height 7
click at [359, 246] on input at bounding box center [373, 246] width 106 height 13
type input "3944"
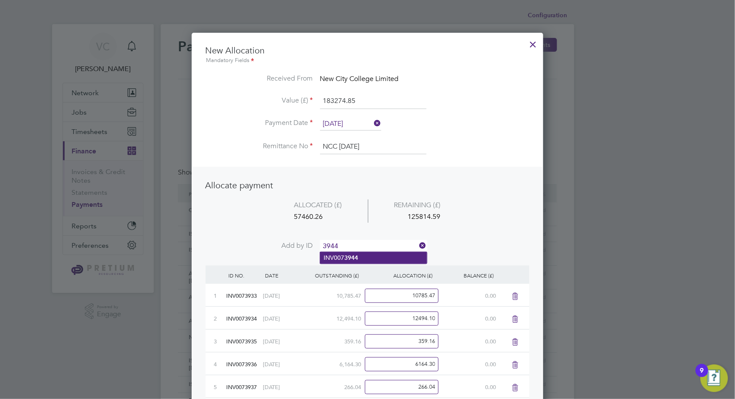
click at [354, 254] on li "INV007 3944" at bounding box center [373, 258] width 107 height 12
click at [357, 240] on input at bounding box center [373, 246] width 106 height 13
type input "3945"
click at [353, 259] on b "3945" at bounding box center [351, 257] width 14 height 7
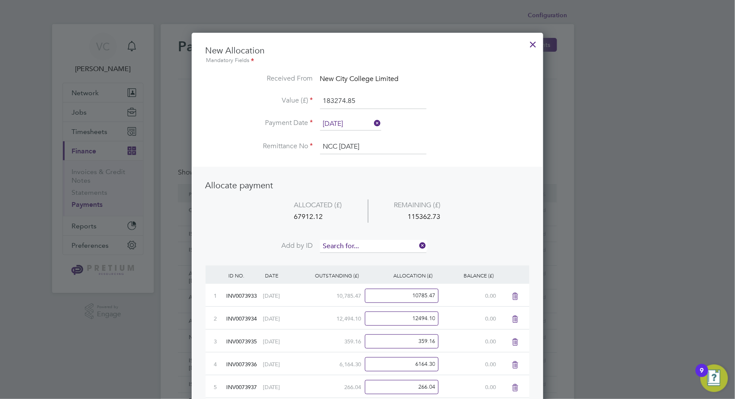
scroll to position [587, 352]
click at [364, 246] on input at bounding box center [373, 246] width 106 height 13
type input "3946"
click at [356, 261] on li "INV007 3946" at bounding box center [373, 258] width 107 height 12
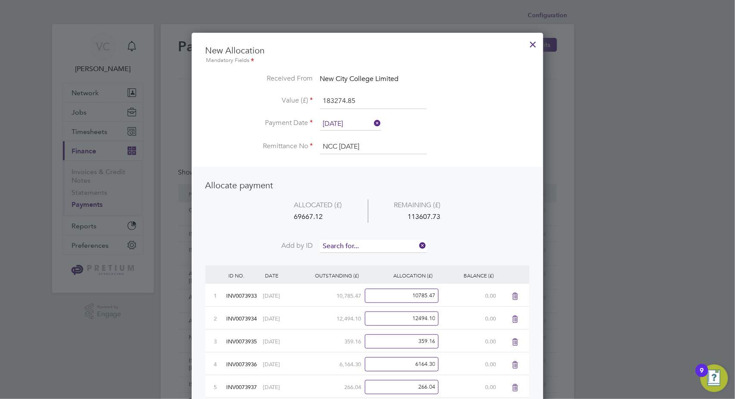
click at [364, 243] on input at bounding box center [373, 246] width 106 height 13
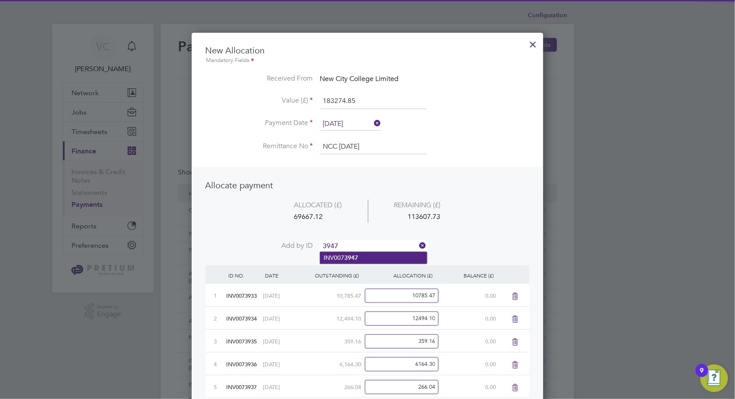
type input "3947"
click at [369, 255] on li "INV007 3947" at bounding box center [373, 258] width 107 height 12
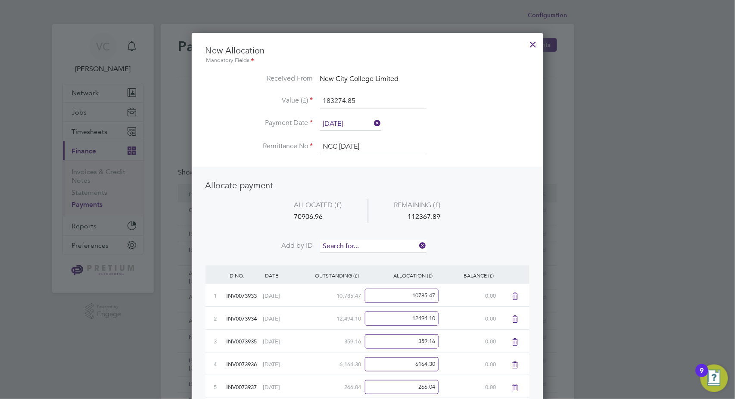
click at [364, 246] on input at bounding box center [373, 246] width 106 height 13
type input "3948"
click at [362, 257] on li "INV007 3948" at bounding box center [373, 258] width 107 height 12
click at [368, 250] on input at bounding box center [373, 246] width 106 height 13
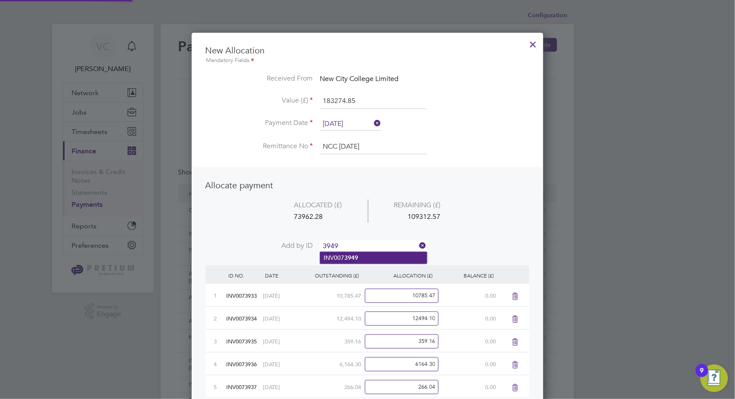
type input "3949"
click at [374, 258] on li "INV007 3949" at bounding box center [373, 258] width 107 height 12
click at [380, 242] on input at bounding box center [373, 246] width 106 height 13
type input "3950"
click at [364, 257] on li "INV007 3950" at bounding box center [373, 258] width 107 height 12
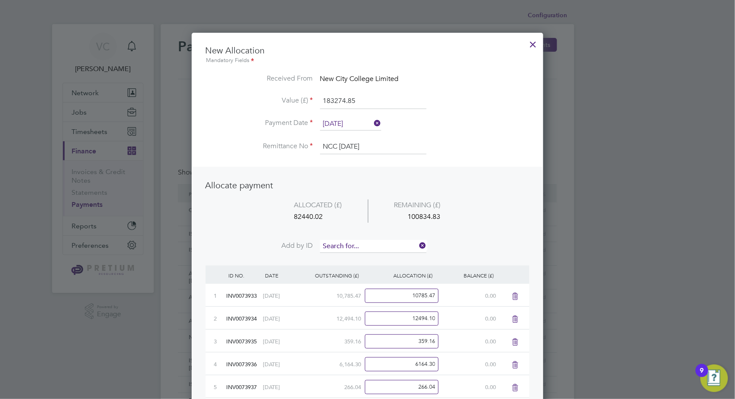
click at [367, 246] on input at bounding box center [373, 246] width 106 height 13
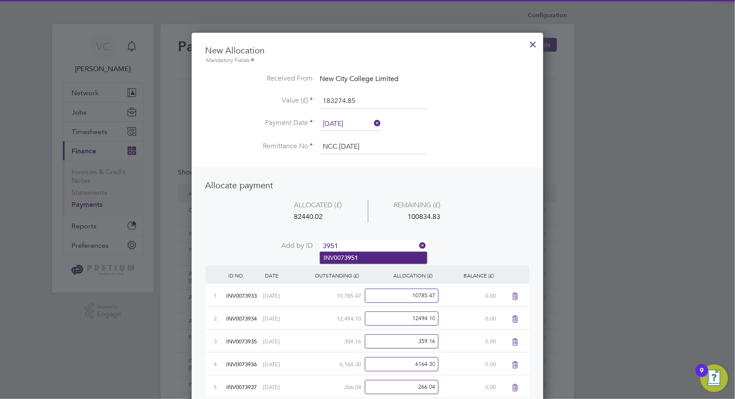
type input "3951"
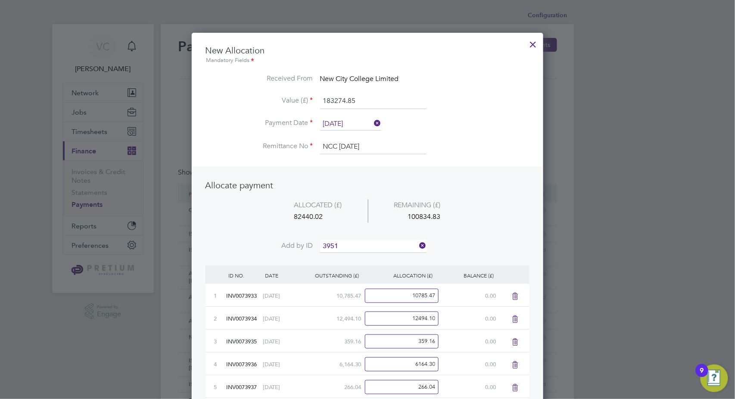
click at [377, 257] on li "INV007 3951" at bounding box center [373, 258] width 107 height 12
click at [378, 243] on input at bounding box center [373, 246] width 106 height 13
type input "3952"
click at [363, 259] on li "INV007 3952" at bounding box center [373, 258] width 107 height 12
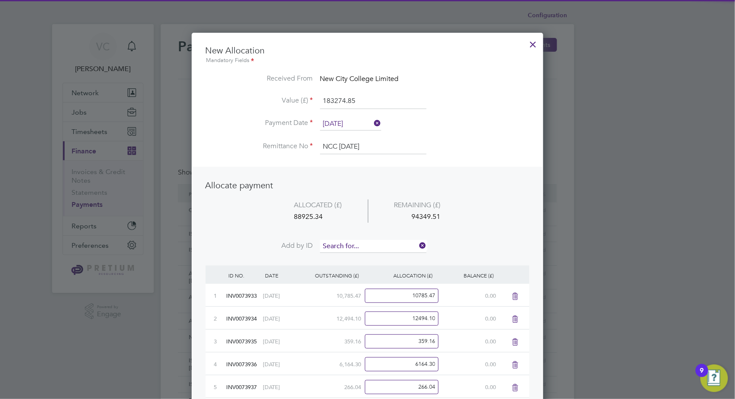
click at [369, 242] on input at bounding box center [373, 246] width 106 height 13
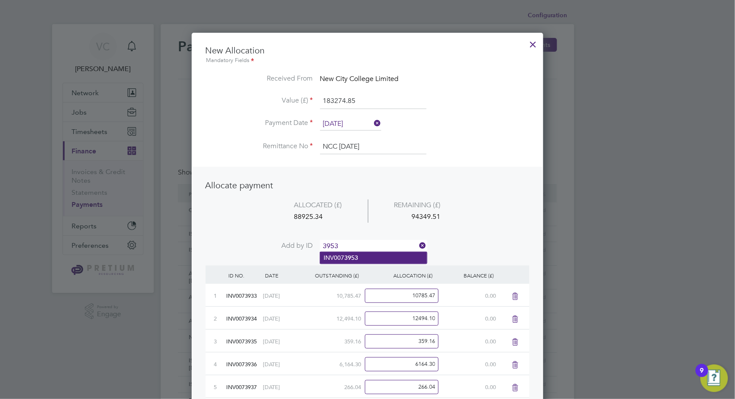
type input "3953"
click at [371, 257] on li "INV007 3953" at bounding box center [373, 258] width 107 height 12
click at [376, 246] on input at bounding box center [373, 246] width 106 height 13
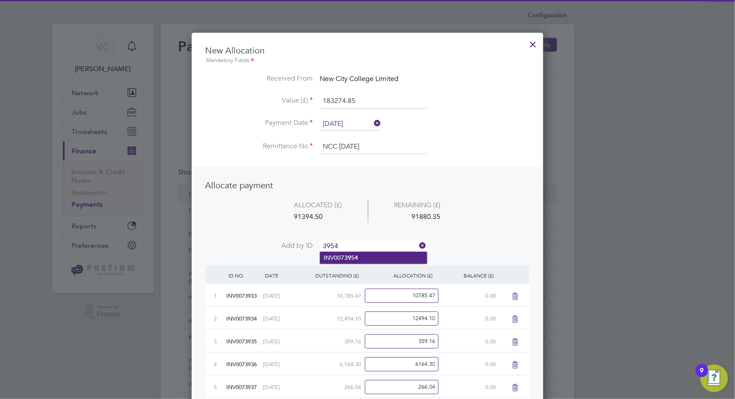
type input "3954"
click at [366, 257] on li "INV007 3954" at bounding box center [373, 258] width 107 height 12
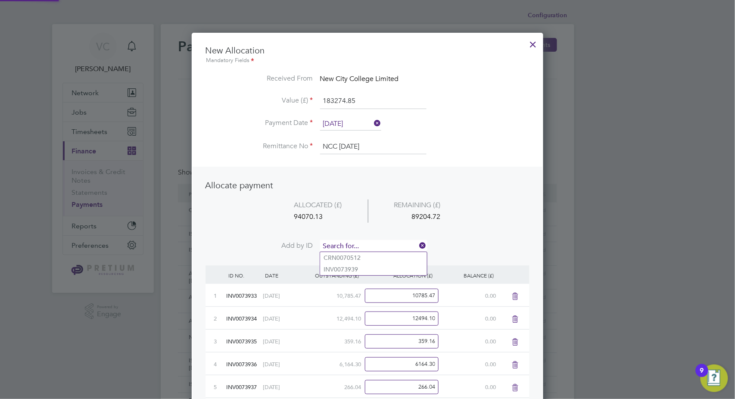
click at [375, 245] on input at bounding box center [373, 246] width 106 height 13
type input "3955"
click at [363, 257] on li "INV007 3955" at bounding box center [373, 258] width 107 height 12
click at [371, 246] on input at bounding box center [373, 246] width 106 height 13
type input "3956"
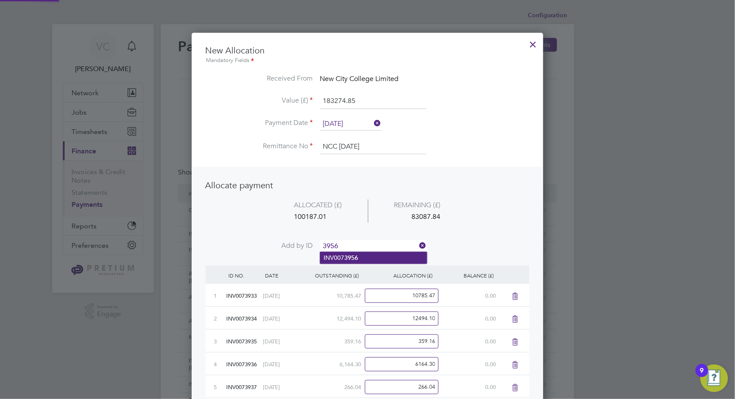
click at [371, 257] on li "INV007 3956" at bounding box center [373, 258] width 107 height 12
click at [376, 245] on input at bounding box center [373, 246] width 106 height 13
type input "3957"
click at [365, 258] on li "INV007 3957" at bounding box center [373, 258] width 107 height 12
click at [371, 246] on input at bounding box center [373, 246] width 106 height 13
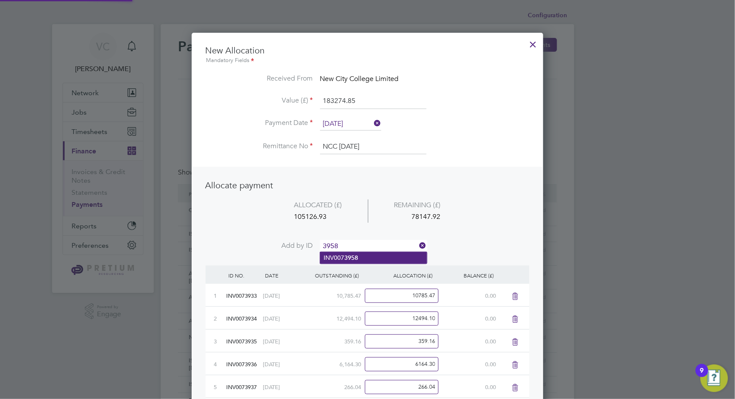
type input "3958"
click at [355, 262] on li "INV007 3958" at bounding box center [373, 258] width 107 height 12
click at [368, 246] on input at bounding box center [373, 246] width 106 height 13
type input "3959"
click at [355, 258] on b "3959" at bounding box center [351, 257] width 14 height 7
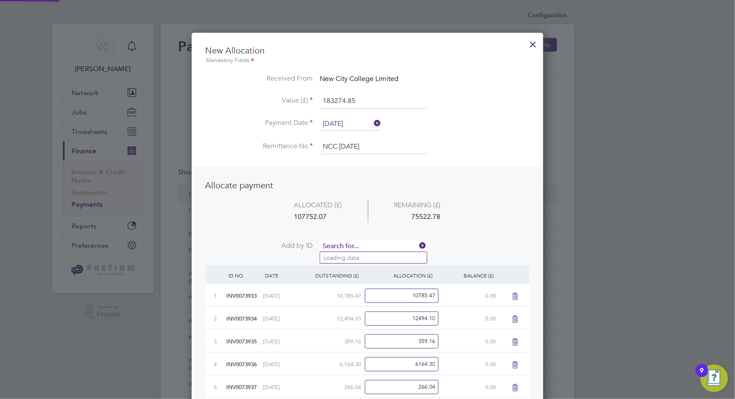
click at [370, 243] on input at bounding box center [373, 246] width 106 height 13
type input "3960"
click at [362, 258] on li "INV007 3960" at bounding box center [373, 258] width 107 height 12
click at [381, 241] on input at bounding box center [373, 246] width 106 height 13
type input "3961"
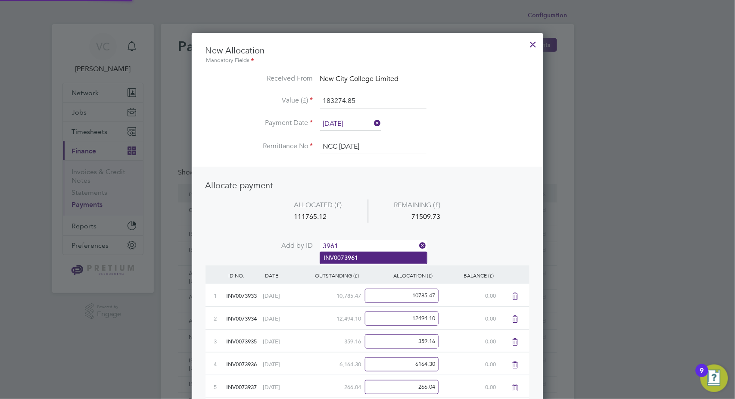
click at [365, 259] on li "INV007 3961" at bounding box center [373, 258] width 107 height 12
click at [380, 246] on input at bounding box center [373, 246] width 106 height 13
type input "3962"
click at [370, 258] on li "INV007 3962" at bounding box center [373, 258] width 107 height 12
click at [380, 246] on input at bounding box center [373, 246] width 106 height 13
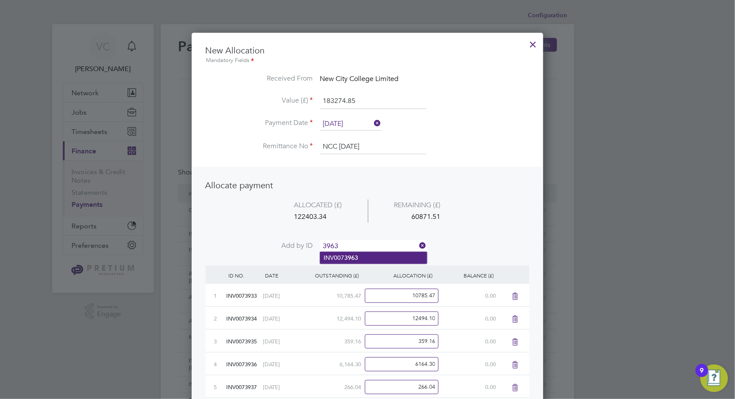
type input "3963"
click at [375, 257] on li "INV007 3963" at bounding box center [373, 258] width 107 height 12
click at [377, 246] on input at bounding box center [373, 246] width 106 height 13
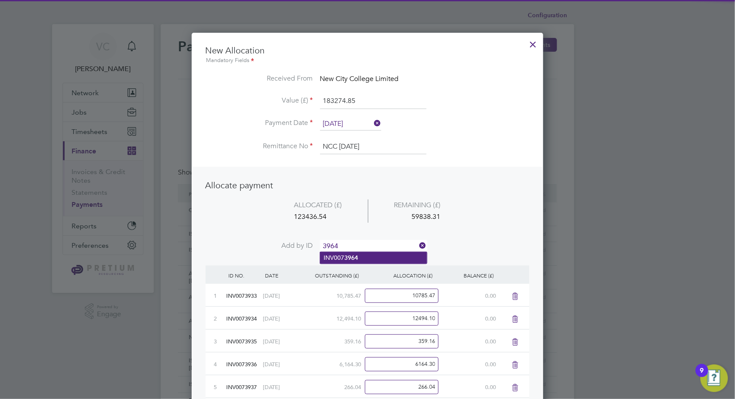
type input "3964"
click at [380, 260] on li "INV007 3964" at bounding box center [373, 258] width 107 height 12
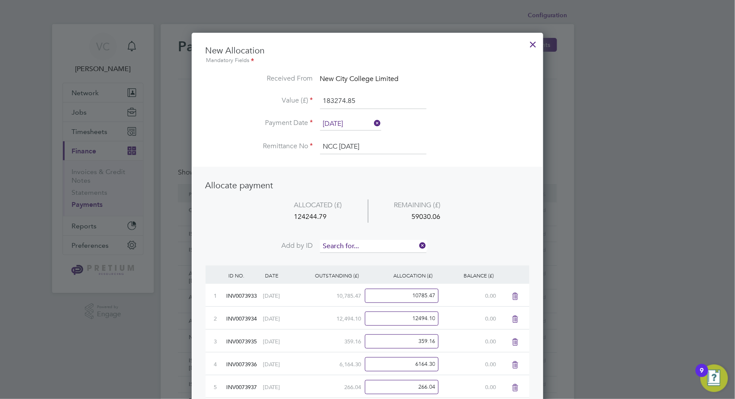
click at [376, 245] on input at bounding box center [373, 246] width 106 height 13
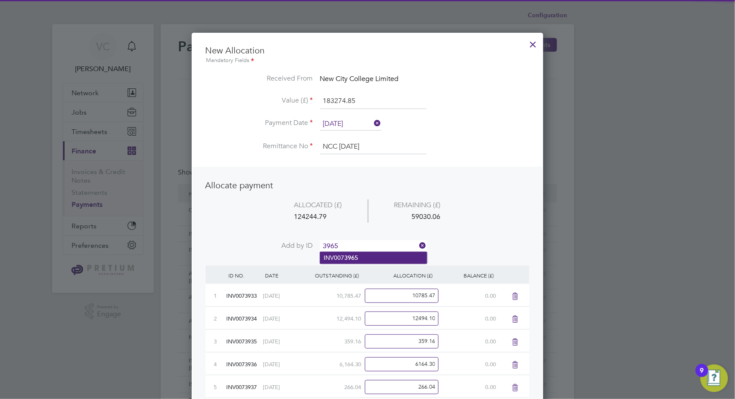
type input "3965"
click at [365, 260] on li "INV007 3965" at bounding box center [373, 258] width 107 height 12
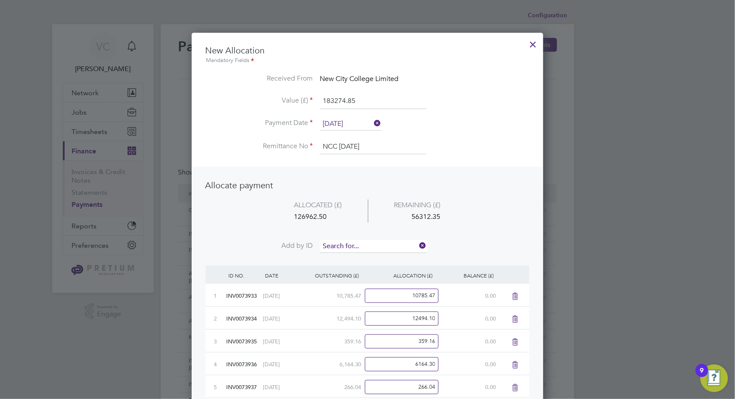
drag, startPoint x: 378, startPoint y: 248, endPoint x: 381, endPoint y: 244, distance: 4.4
click at [379, 246] on input at bounding box center [373, 246] width 106 height 13
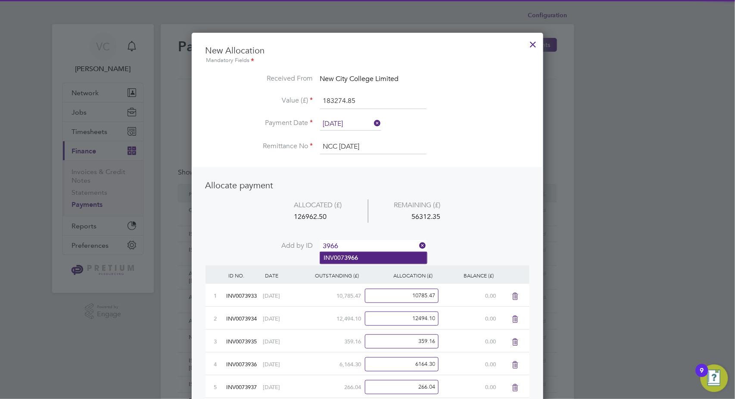
type input "3966"
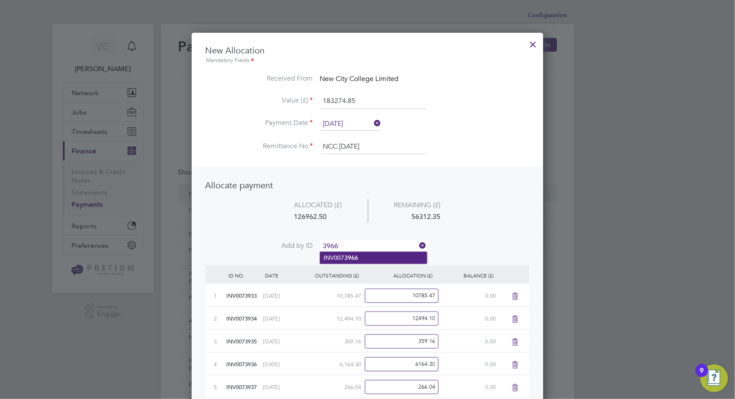
click at [367, 261] on li "INV007 3966" at bounding box center [373, 258] width 107 height 12
click at [377, 244] on input at bounding box center [373, 246] width 106 height 13
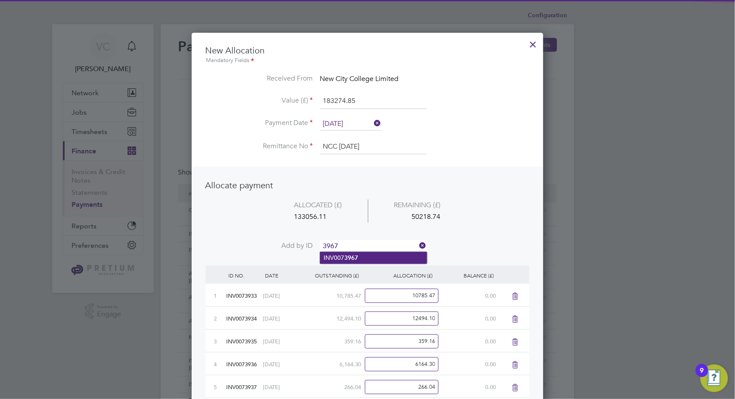
type input "3967"
click at [362, 258] on li "INV007 3967" at bounding box center [373, 258] width 107 height 12
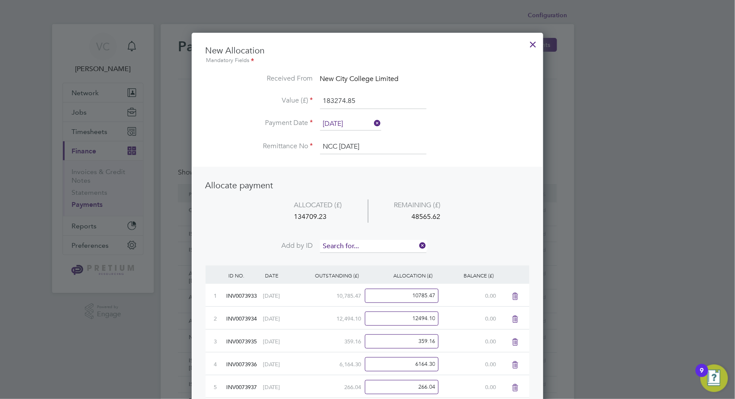
click at [372, 246] on input at bounding box center [373, 246] width 106 height 13
type input "3968"
click at [369, 255] on li "INV007 3968" at bounding box center [373, 258] width 107 height 12
click at [378, 243] on input at bounding box center [373, 246] width 106 height 13
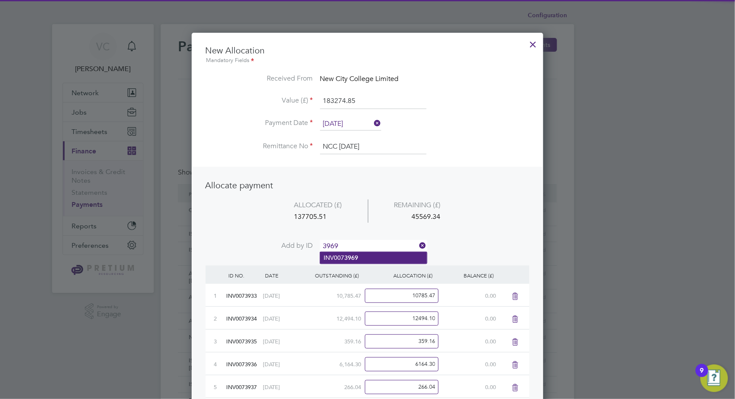
type input "3969"
click at [359, 255] on li "INV007 3969" at bounding box center [373, 258] width 107 height 12
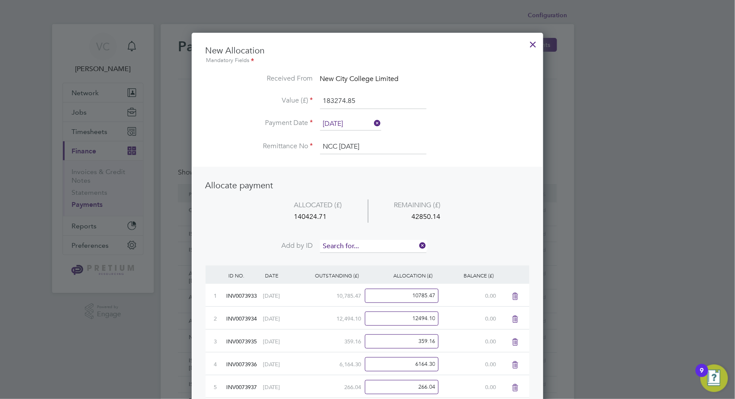
click at [373, 246] on input at bounding box center [373, 246] width 106 height 13
type input "3970"
click at [382, 254] on li "INV007 3970" at bounding box center [373, 258] width 107 height 12
click at [385, 245] on input at bounding box center [373, 246] width 106 height 13
type input "3971"
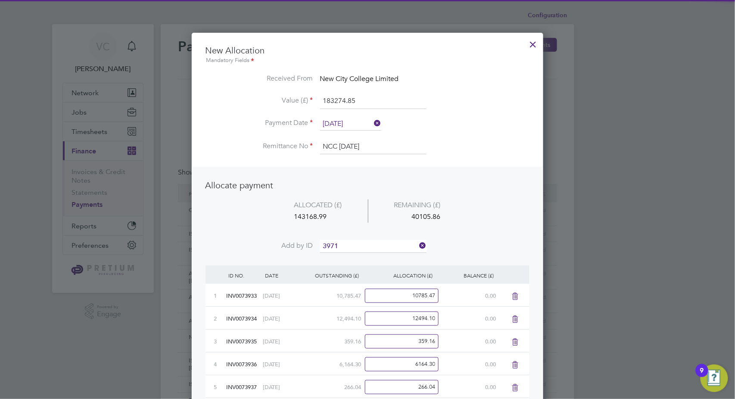
click at [374, 254] on li "INV007 3971" at bounding box center [373, 258] width 107 height 12
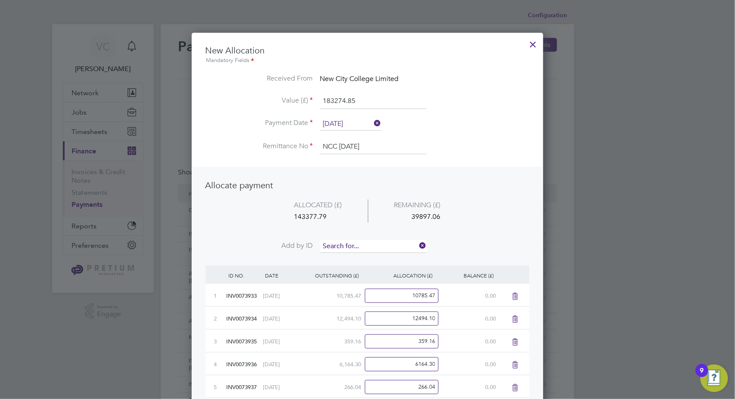
click at [379, 247] on input at bounding box center [373, 246] width 106 height 13
type input "3972"
click at [369, 256] on li "INV007 3972" at bounding box center [373, 258] width 107 height 12
click at [377, 243] on input at bounding box center [373, 246] width 106 height 13
type input "3973"
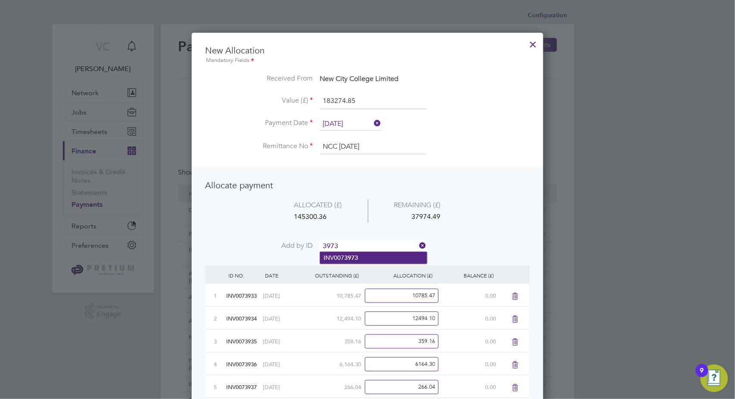
click at [369, 259] on li "INV007 3973" at bounding box center [373, 258] width 107 height 12
click at [369, 247] on input at bounding box center [373, 246] width 106 height 13
type input "3974"
click at [360, 256] on li "INV007 3974" at bounding box center [373, 258] width 107 height 12
click at [371, 245] on input at bounding box center [373, 246] width 106 height 13
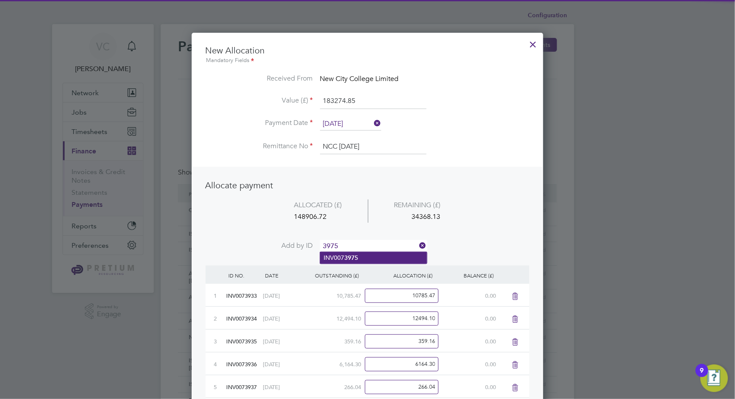
type input "3975"
click at [363, 256] on li "INV007 3975" at bounding box center [373, 258] width 107 height 12
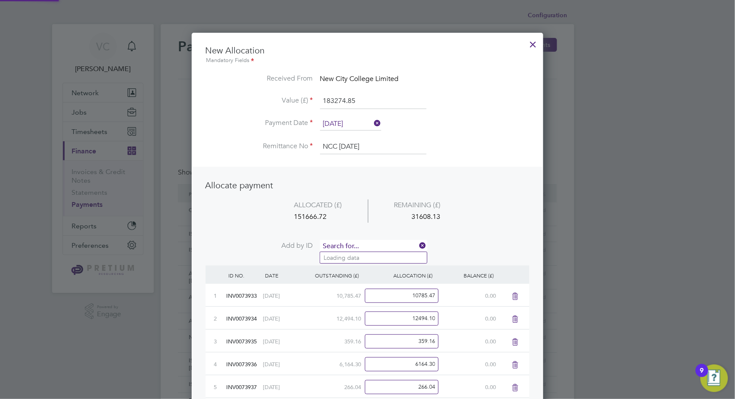
click at [376, 243] on input at bounding box center [373, 246] width 106 height 13
type input "3976"
click at [360, 254] on li "INV007 3976" at bounding box center [373, 258] width 107 height 12
click at [370, 246] on input at bounding box center [373, 246] width 106 height 13
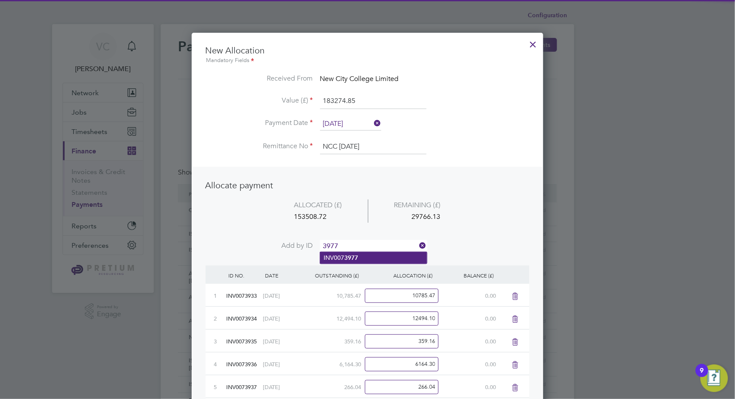
type input "3977"
click at [361, 258] on li "INV007 3977" at bounding box center [373, 258] width 107 height 12
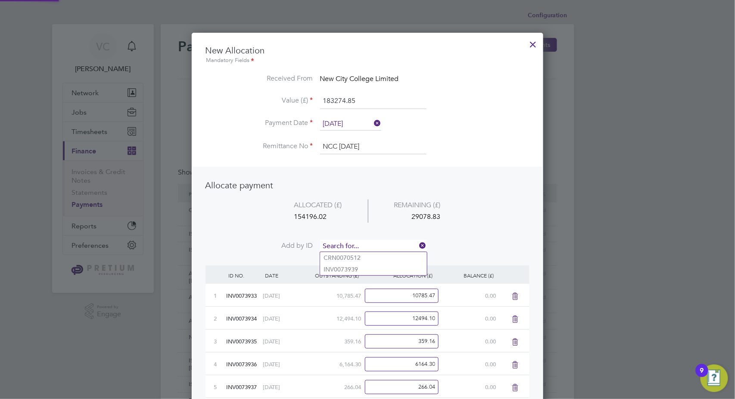
click at [377, 240] on input at bounding box center [373, 246] width 106 height 13
type input "3978"
click at [366, 257] on li "INV007 3978" at bounding box center [373, 258] width 107 height 12
click at [380, 243] on input at bounding box center [373, 246] width 106 height 13
type input "3979"
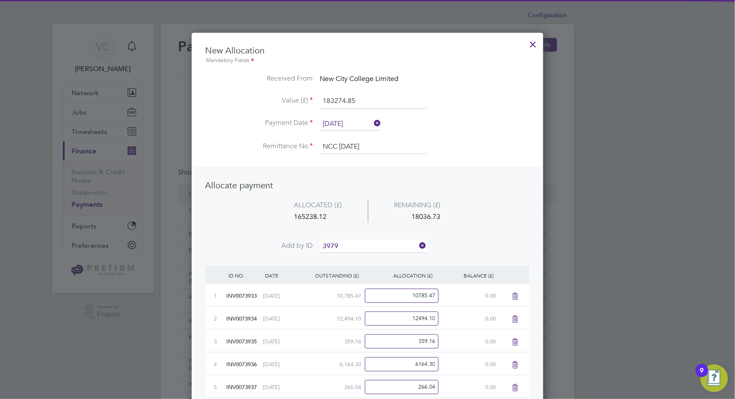
click at [368, 257] on li "INV007 3979" at bounding box center [373, 258] width 107 height 12
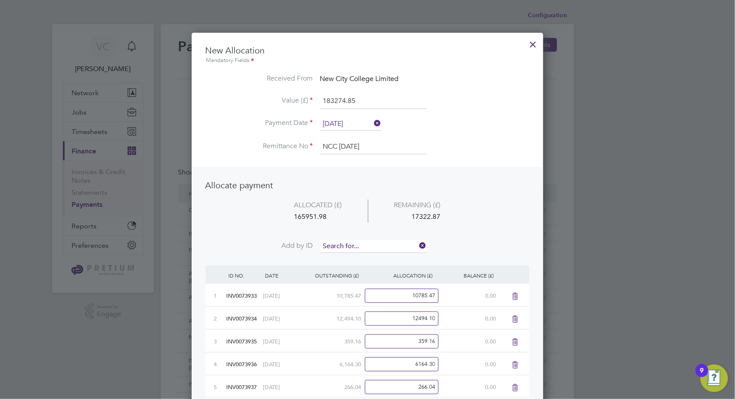
click at [376, 246] on input at bounding box center [373, 246] width 106 height 13
type input "3980"
click at [367, 257] on li "INV007 3980" at bounding box center [373, 258] width 107 height 12
click at [381, 243] on input at bounding box center [373, 246] width 106 height 13
type input "3981"
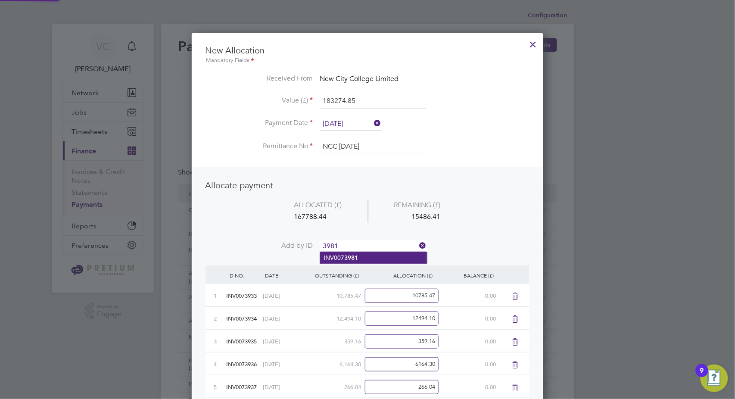
click at [372, 258] on li "INV007 3981" at bounding box center [373, 258] width 107 height 12
click at [383, 248] on input at bounding box center [373, 246] width 106 height 13
type input "3982"
click at [371, 256] on li "INV007 3982" at bounding box center [373, 258] width 107 height 12
click at [381, 242] on input at bounding box center [373, 246] width 106 height 13
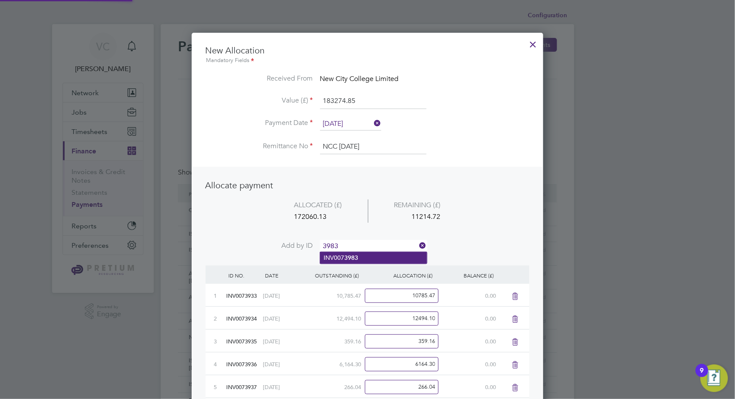
type input "3983"
click at [368, 256] on li "INV007 3983" at bounding box center [373, 258] width 107 height 12
click at [375, 243] on input at bounding box center [373, 246] width 106 height 13
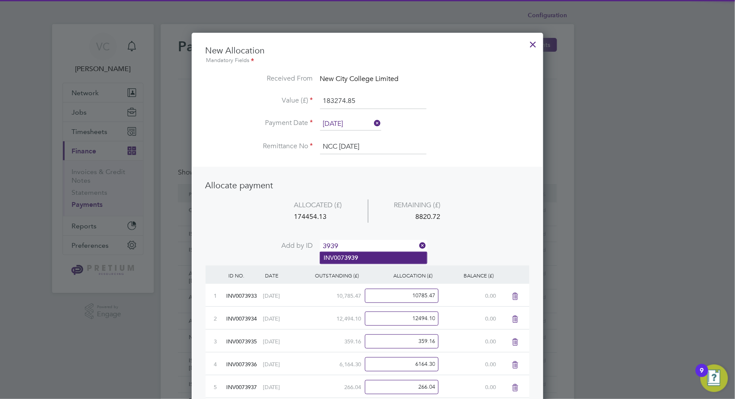
type input "3939"
click at [369, 254] on li "INV007 3939" at bounding box center [373, 258] width 107 height 12
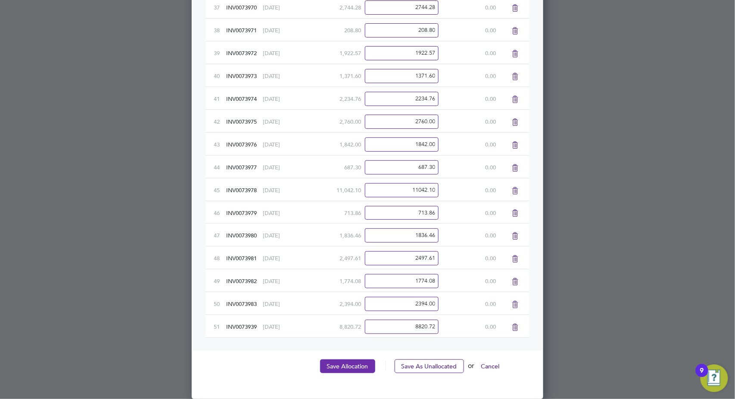
click at [342, 365] on button "Save Allocation" at bounding box center [347, 366] width 55 height 14
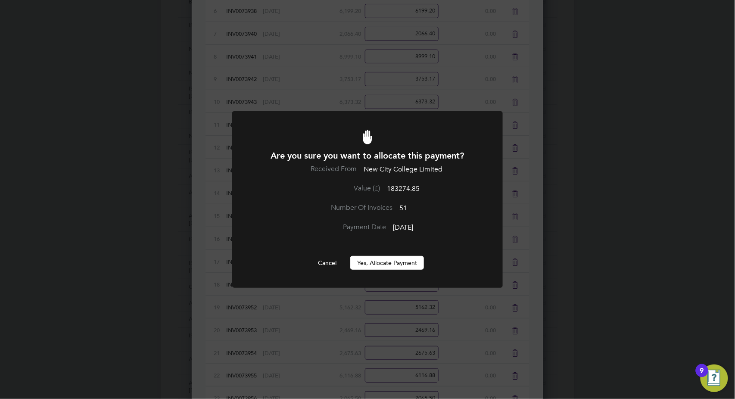
click at [372, 265] on button "Yes, Allocate Payment" at bounding box center [387, 263] width 74 height 14
